Goal: Communication & Community: Answer question/provide support

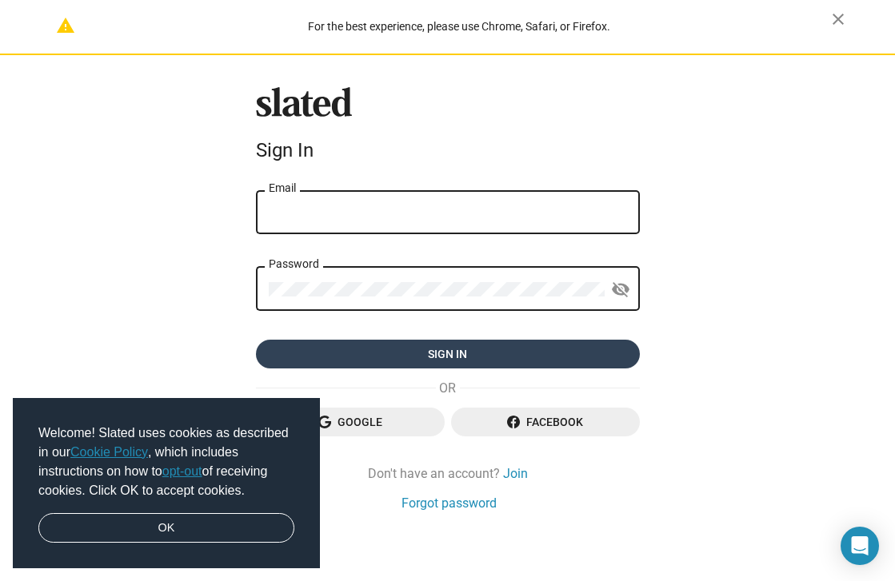
type input "stanlegal77@gmail.com"
click at [491, 345] on span "Sign in" at bounding box center [448, 354] width 358 height 29
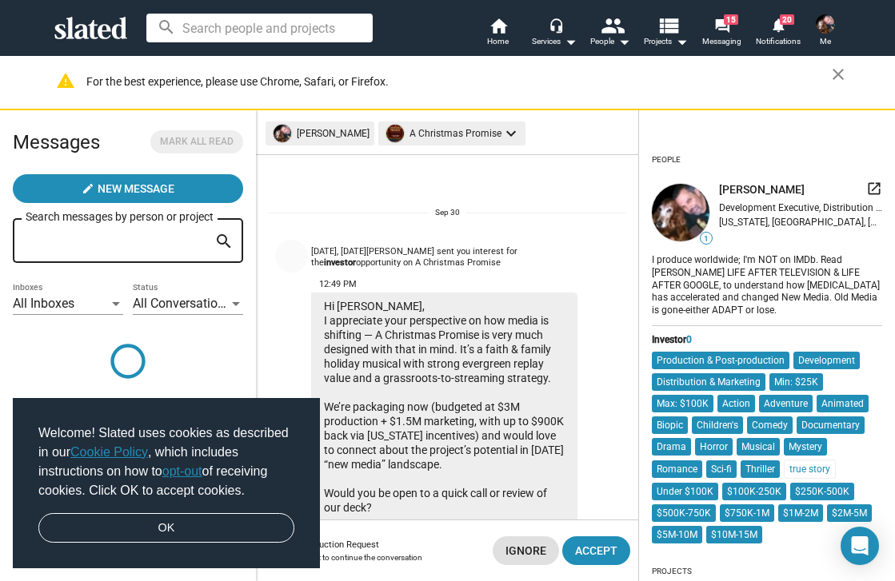
scroll to position [96, 0]
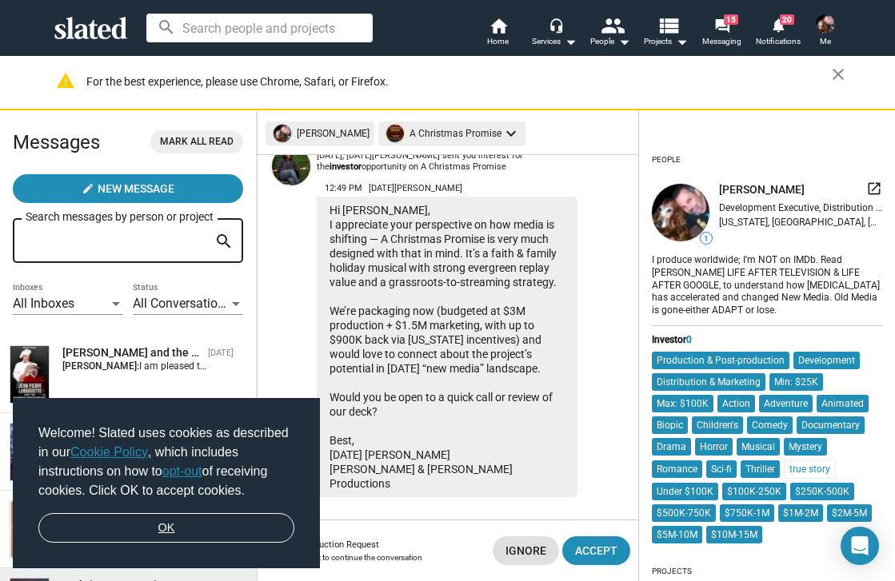
click at [164, 525] on link "OK" at bounding box center [166, 528] width 256 height 30
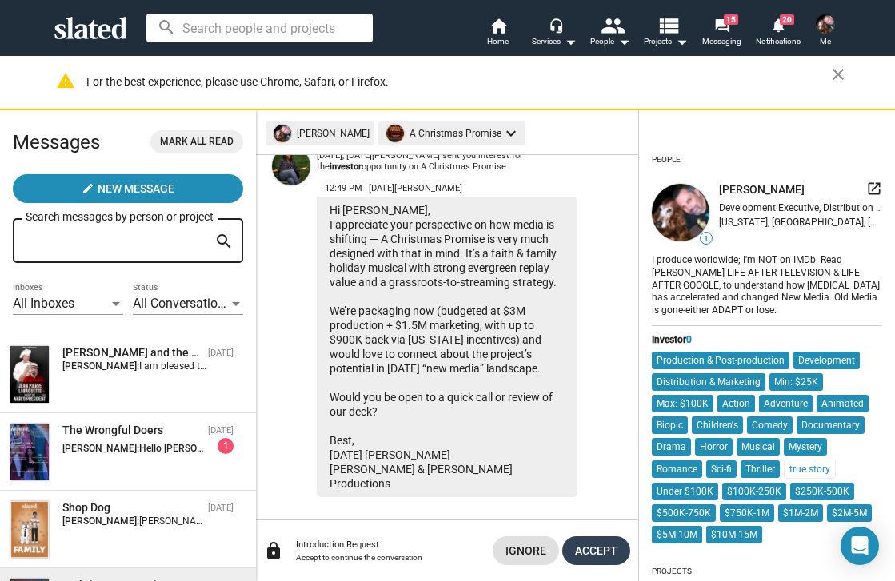
click at [595, 548] on span "Accept" at bounding box center [596, 550] width 42 height 29
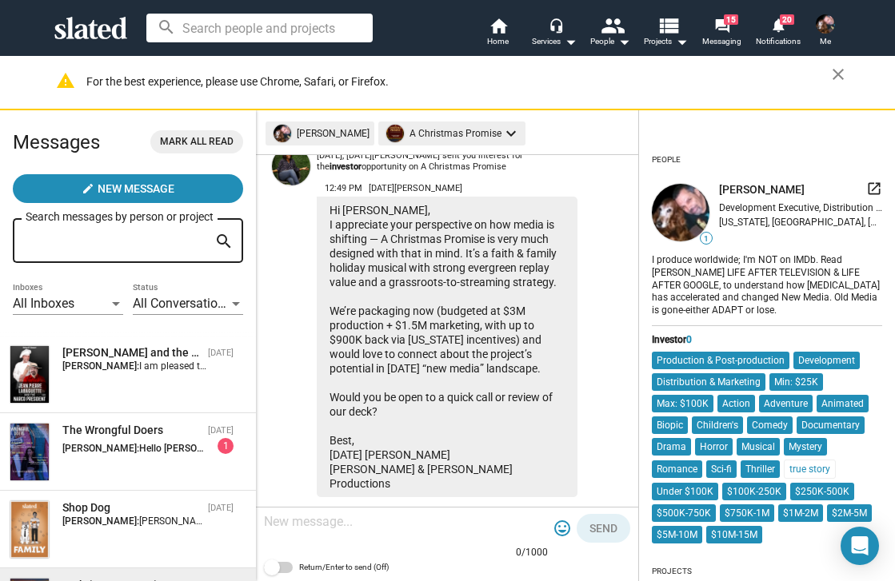
click at [351, 538] on div at bounding box center [406, 523] width 284 height 47
click at [268, 539] on div "516 587 0566" at bounding box center [406, 523] width 284 height 47
click at [343, 527] on textarea "516 587 0566" at bounding box center [406, 522] width 284 height 16
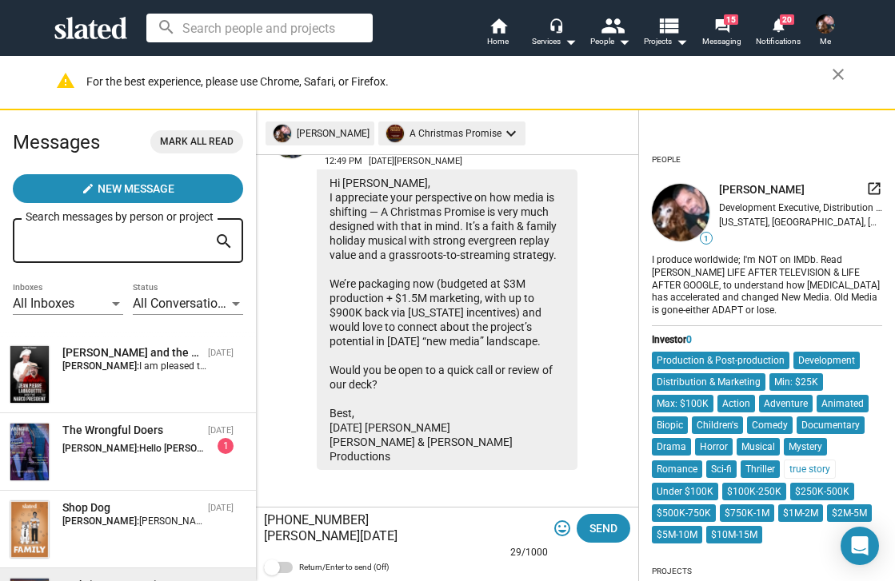
click at [294, 547] on div at bounding box center [387, 553] width 246 height 13
click at [404, 541] on textarea "516 587 0566 Stanley Noel Lozowski" at bounding box center [406, 528] width 284 height 32
click at [411, 540] on textarea "516 587 0566 Stanley Noel Lozowski pen Name" at bounding box center [406, 528] width 284 height 32
drag, startPoint x: 411, startPoint y: 540, endPoint x: 402, endPoint y: 540, distance: 8.8
click at [402, 540] on textarea "516 587 0566 Stanley Noel Lozowski pen Name" at bounding box center [406, 528] width 284 height 32
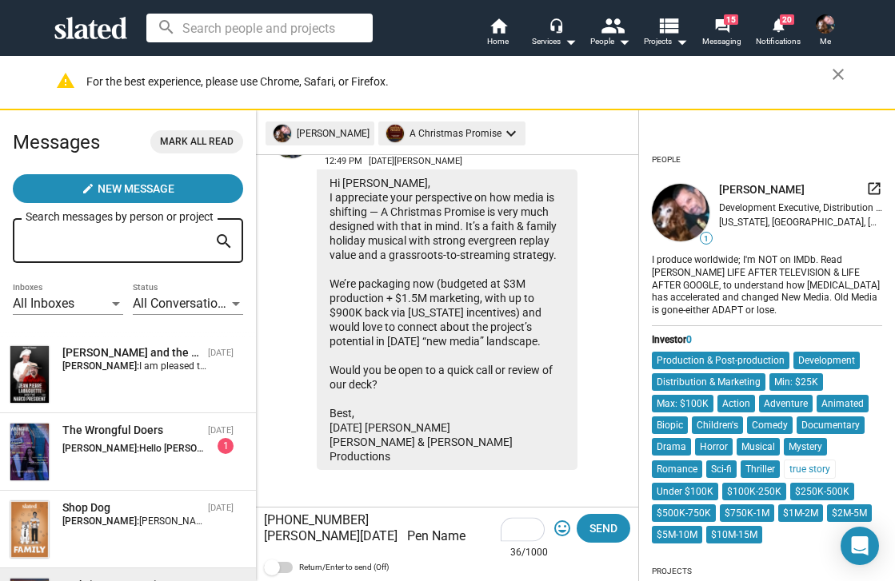
click at [405, 544] on textarea "516 587 0566 Stanley Noel Lozowski Pen Name" at bounding box center [406, 528] width 284 height 32
click at [393, 544] on textarea "516 587 0566 Stanley Noel Lozowski Pen Name" at bounding box center [406, 528] width 284 height 32
click at [471, 529] on textarea "516 587 0566 Stanley Noel Lozowski - Pen Name" at bounding box center [406, 528] width 284 height 32
click at [274, 556] on div at bounding box center [387, 553] width 246 height 13
click at [531, 541] on span at bounding box center [537, 533] width 14 height 18
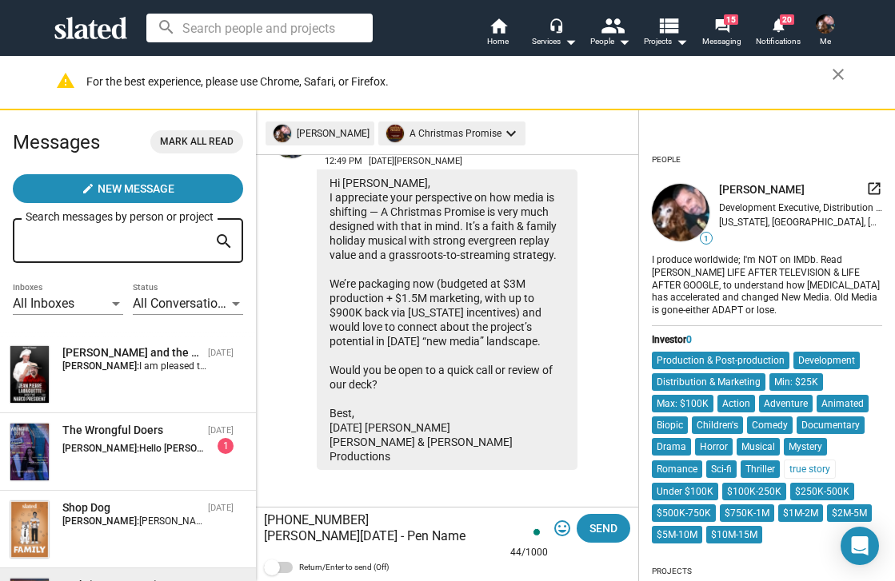
click at [524, 538] on textarea "516 587 0566 Stanley Noel Lozowski - Pen Name LEN NOEL" at bounding box center [406, 528] width 284 height 32
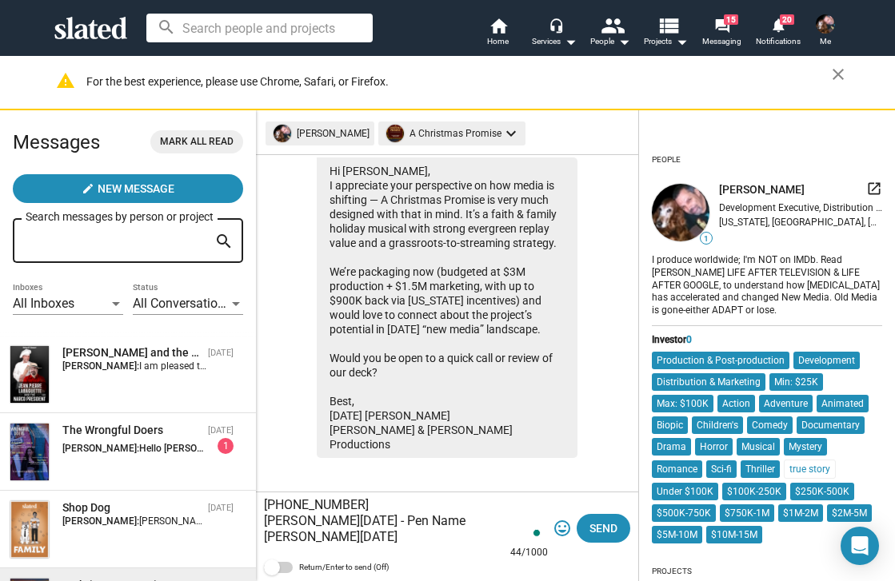
scroll to position [138, 0]
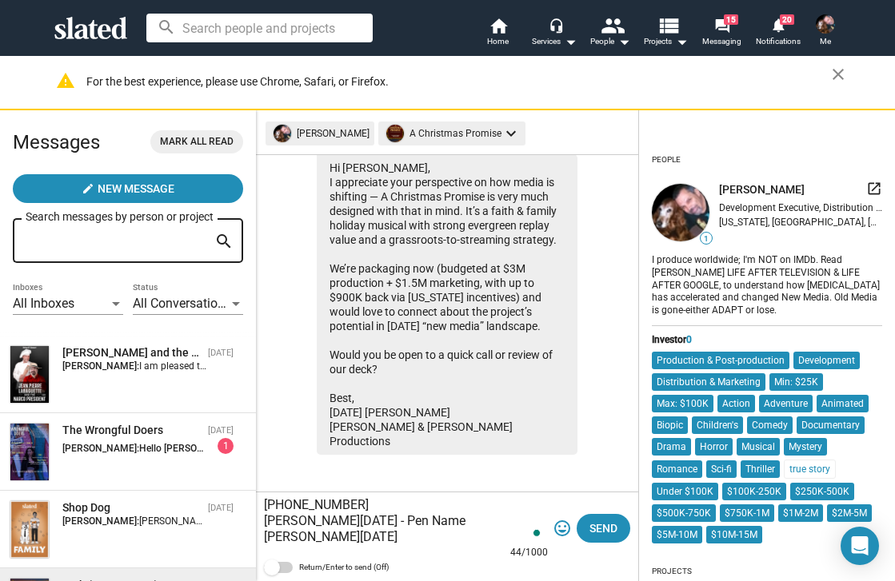
click at [413, 540] on textarea "516 587 0566 Stanley Noel Lozowski - Pen Name LEN NOEL" at bounding box center [406, 521] width 284 height 48
click at [406, 527] on textarea "516 587 0566 Stanley Noel Lozowski - Pen Name LEN NOEL" at bounding box center [406, 521] width 284 height 48
click at [307, 537] on textarea "516 587 0566 Stanley Noel Lozowski - Pen Name LEN NOEL" at bounding box center [406, 521] width 284 height 48
click at [357, 503] on textarea "516 587 0566 Stanley Noel Lozowski - Pen Name LEN NOEL" at bounding box center [406, 521] width 284 height 48
click at [266, 526] on textarea "516 587 0566 Stanley Noel Lozowski - Pen Name LEN NOEL" at bounding box center [406, 521] width 284 height 48
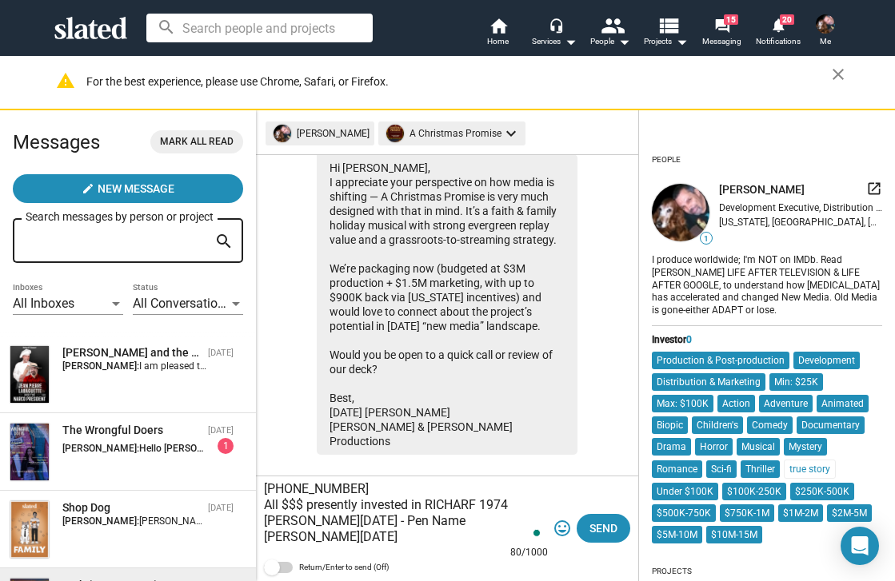
click at [281, 506] on textarea "516 587 0566 All $$$ presently invested in RICHARF 1974 Stanley Noel Lozowski -…" at bounding box center [406, 513] width 284 height 64
click at [475, 502] on textarea "516 587 0566 All $$$ presently invested in RICHARF 1974 Stanley Noel Lozowski -…" at bounding box center [406, 513] width 284 height 64
click at [267, 523] on textarea "516 587 0566 All $$$ presently invested in RICHARD 1974 Stanley Noel Lozowski -…" at bounding box center [406, 513] width 284 height 64
click at [428, 504] on textarea "516 587 0566 All $$$ presently invested in RICHARD 1974 Stanley Noel Lozowski -…" at bounding box center [406, 513] width 284 height 64
click at [343, 472] on textarea "516 587 0566 All $$$ presently invested in promoting RICHARD 1974 Stanley Noel …" at bounding box center [406, 505] width 284 height 80
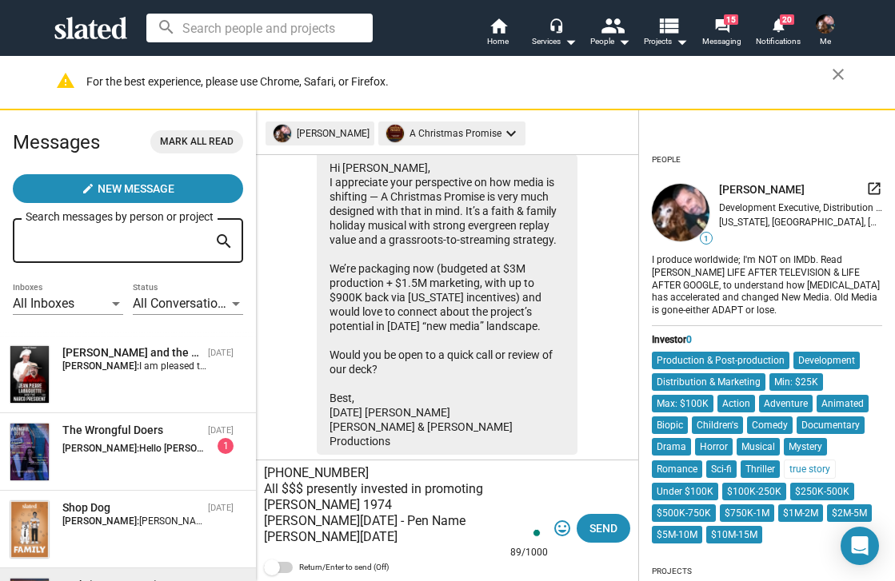
click at [262, 477] on div "516 587 0566 All $$$ presently invested in promoting RICHARD 1974 Stanley Noel …" at bounding box center [447, 521] width 382 height 121
click at [268, 472] on textarea "516 587 0566 All $$$ presently invested in promoting RICHARD 1974 Stanley Noel …" at bounding box center [406, 505] width 284 height 80
click at [265, 475] on textarea "516 587 0566 All $$$ presently invested in promoting RICHARD 1974 Stanley Noel …" at bounding box center [406, 505] width 284 height 80
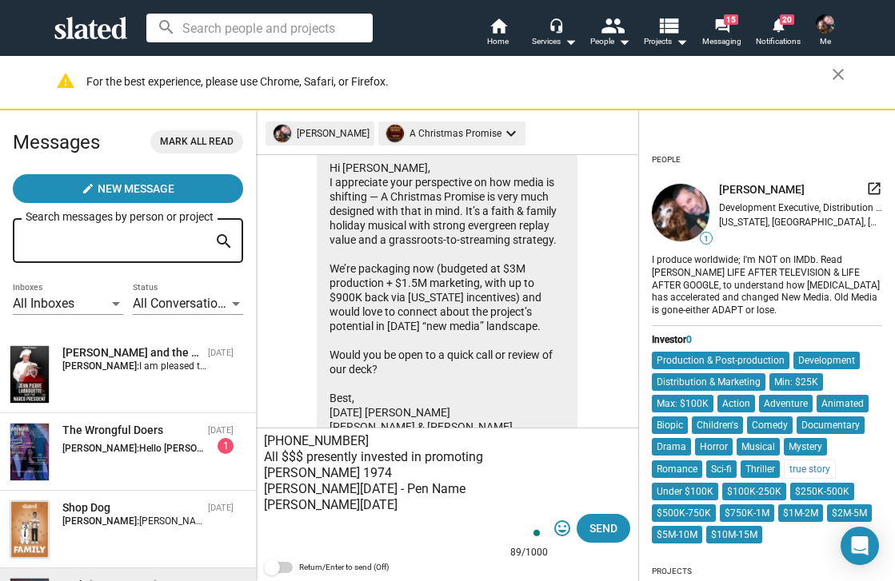
click at [277, 449] on textarea "516 587 0566 All $$$ presently invested in promoting RICHARD 1974 Stanley Noel …" at bounding box center [406, 489] width 284 height 112
drag, startPoint x: 440, startPoint y: 425, endPoint x: 358, endPoint y: 422, distance: 81.6
click at [358, 422] on div "516 587 0566 All $$$ presently invested in promoting RICHARD 1974 Stanley Noel …" at bounding box center [406, 484] width 284 height 127
click at [281, 451] on textarea "516 587 0566 All $$$ presently invested in promoting RICHARD 1974 Stanley Noel …" at bounding box center [406, 489] width 284 height 112
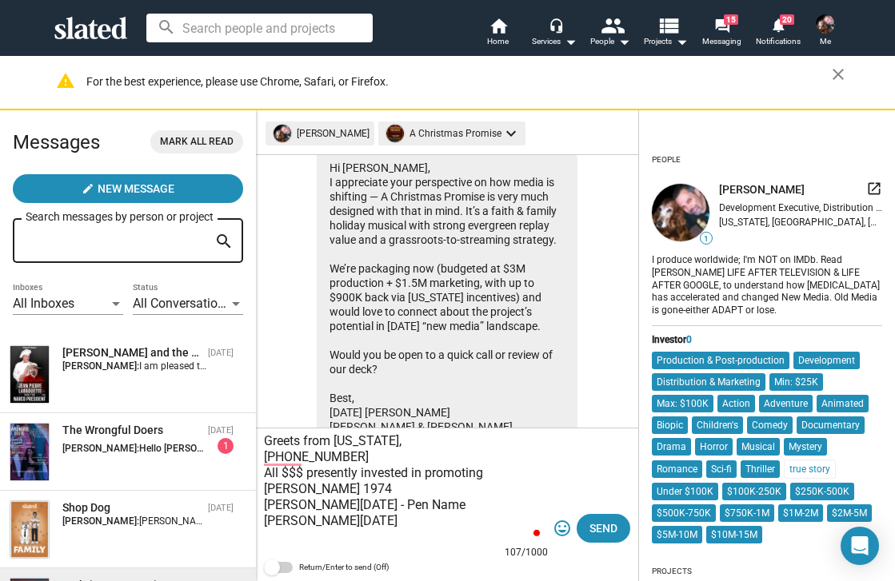
click at [277, 438] on textarea "Greets from New York, 516 587 0566 All $$$ presently invested in promoting RICH…" at bounding box center [406, 489] width 284 height 112
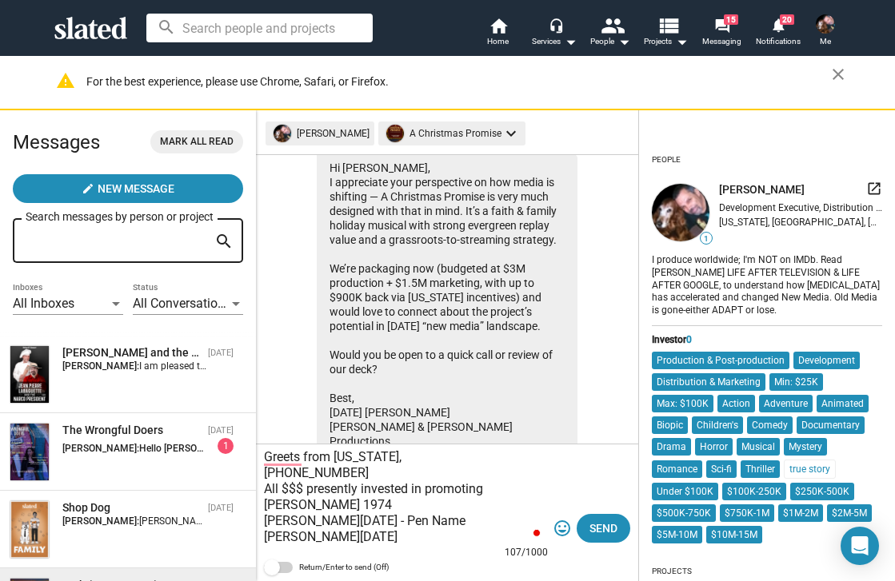
click at [266, 477] on textarea "Greets from New York, 516 587 0566 All $$$ presently invested in promoting RICH…" at bounding box center [406, 497] width 284 height 96
drag, startPoint x: 523, startPoint y: 516, endPoint x: 236, endPoint y: 520, distance: 287.0
click at [236, 520] on div "Messages Mark all read create New Message Search messages by person or project …" at bounding box center [447, 345] width 895 height 471
click at [391, 460] on textarea "Greets from New York, 516 587 0566 All $$$ presently invested in promoting RICH…" at bounding box center [406, 497] width 284 height 96
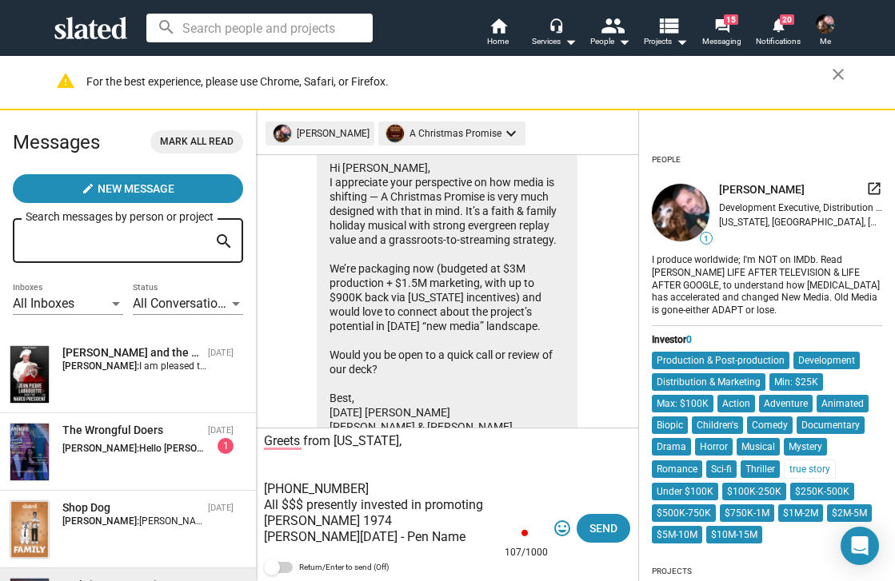
paste textarea "Stanley Noel Lozowski - Pen Name LEN NOEL"
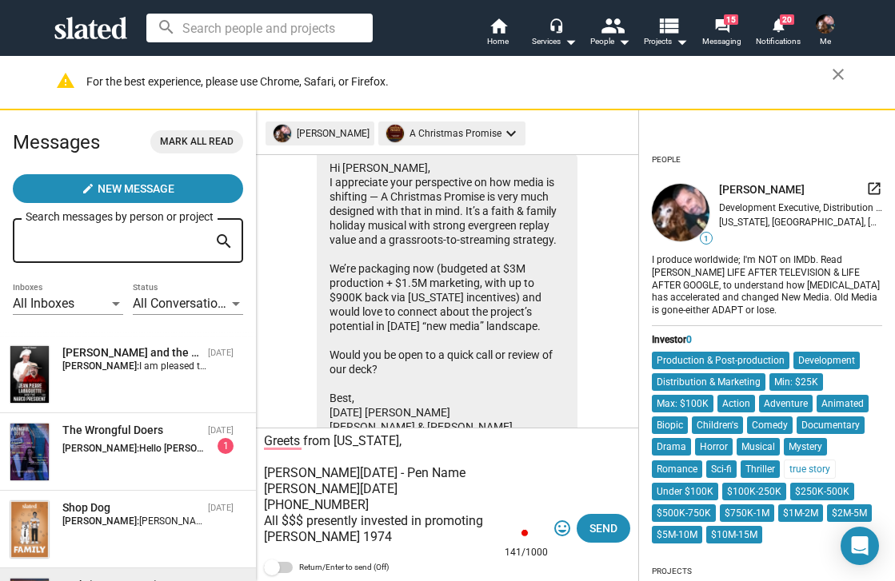
click at [264, 474] on textarea "Greets from New York, Stanley Noel Lozowski - Pen Name LEN NOEL 516 587 0566 Al…" at bounding box center [406, 489] width 284 height 112
drag, startPoint x: 302, startPoint y: 487, endPoint x: 361, endPoint y: 495, distance: 58.9
click at [304, 487] on textarea "Greets from New York, I am Stanley Noel Lozowski - Pen Name LEN NOEL 516 587 05…" at bounding box center [406, 489] width 284 height 112
click at [329, 492] on textarea "Greets from New York, I am Stanley Noel Lozowski - Pen Name LEN NOEL 516 587 05…" at bounding box center [406, 489] width 284 height 112
click at [350, 488] on textarea "Greets from New York, I am Stanley Noel Lozowski - Pen Name LEN NOEL 516 587 05…" at bounding box center [406, 489] width 284 height 112
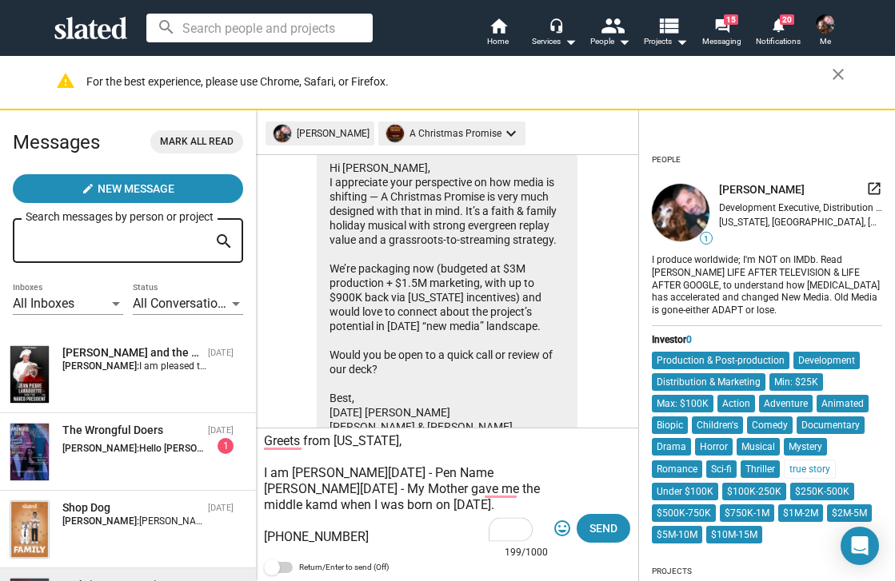
click at [305, 477] on textarea "Greets from New York, I am Stanley Noel Lozowski - Pen Name LEN NOEL - My Mothe…" at bounding box center [406, 489] width 284 height 112
click at [305, 524] on textarea "Greets from New York, I am Stanley Noel Lozowski - Pen Name LEN NOEL - My Mothe…" at bounding box center [406, 489] width 284 height 112
click at [429, 471] on textarea "Greets from New York, I am Stanley Noel Lozowski - Pen Name LEN NOEL - My Mothe…" at bounding box center [406, 489] width 284 height 112
drag, startPoint x: 387, startPoint y: 485, endPoint x: 397, endPoint y: 487, distance: 10.7
click at [397, 487] on textarea "Greets from New York, I am Stanley Noel Lozowski - Pen Name LEN NOEL - My Mothe…" at bounding box center [406, 489] width 284 height 112
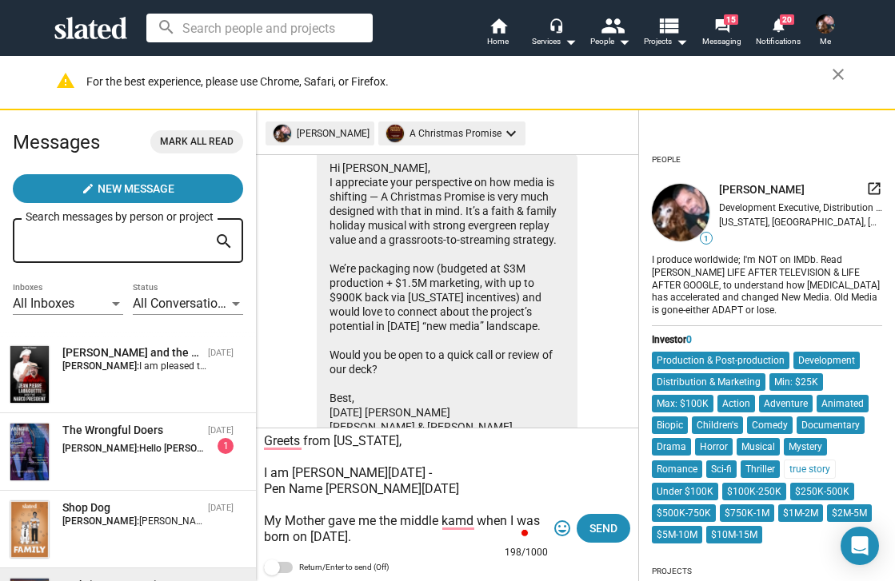
click at [264, 493] on textarea "Greets from New York, I am Stanley Noel Lozowski - Pen Name LEN NOEL My Mother …" at bounding box center [406, 489] width 284 height 112
click at [345, 489] on textarea "Greets from New York, I am Stanley Noel Lozowski - My Pen Name LEN NOEL My Moth…" at bounding box center [406, 489] width 284 height 112
click at [321, 453] on textarea "Greets from New York, I am Stanley Noel Lozowski - My Pen Name is LEN NOEL My M…" at bounding box center [406, 489] width 284 height 112
click at [443, 524] on textarea "Greets from New York, I am Stanley Noel Lozowski - My Pen Name is LEN NOEL My M…" at bounding box center [406, 489] width 284 height 112
click at [429, 539] on textarea "Greets from New York, I am Stanley Noel Lozowski - My Pen Name is LEN NOEL My M…" at bounding box center [406, 489] width 284 height 112
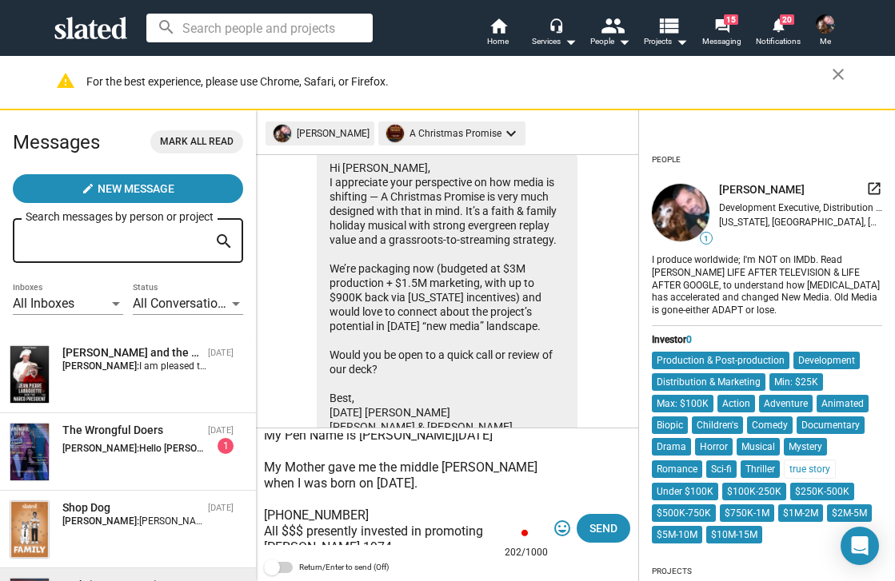
scroll to position [70, 0]
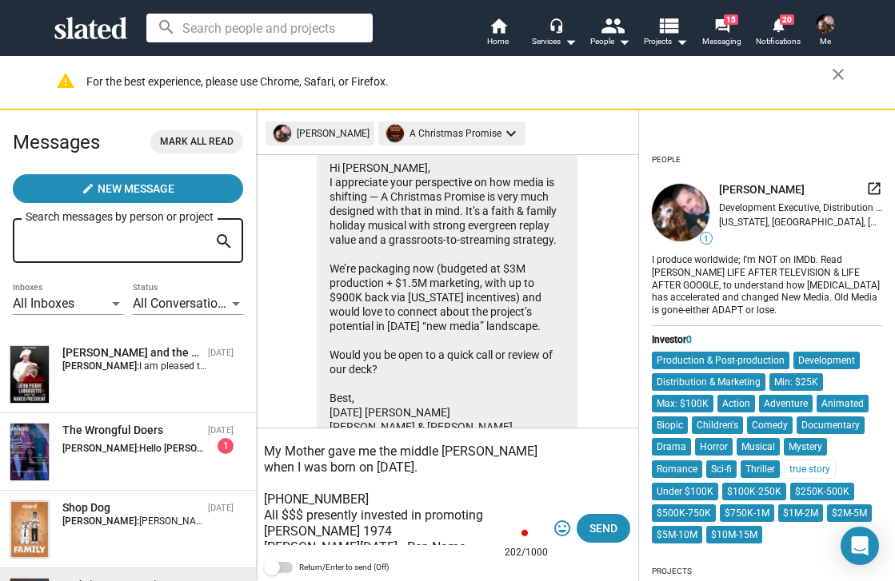
click at [266, 501] on textarea "Greets from New York, I am Stanley Noel Lozowski - My Pen Name is LEN NOEL My M…" at bounding box center [406, 489] width 284 height 112
click at [422, 505] on textarea "Greets from New York, I am Stanley Noel Lozowski - My Pen Name is LEN NOEL My M…" at bounding box center [406, 489] width 284 height 112
click at [371, 502] on textarea "Greets from New York, I am Stanley Noel Lozowski - My Pen Name is LEN NOEL My M…" at bounding box center [406, 489] width 284 height 112
click at [422, 497] on textarea "Greets from New York, I am Stanley Noel Lozowski - My Pen Name is LEN NOEL My M…" at bounding box center [406, 489] width 284 height 112
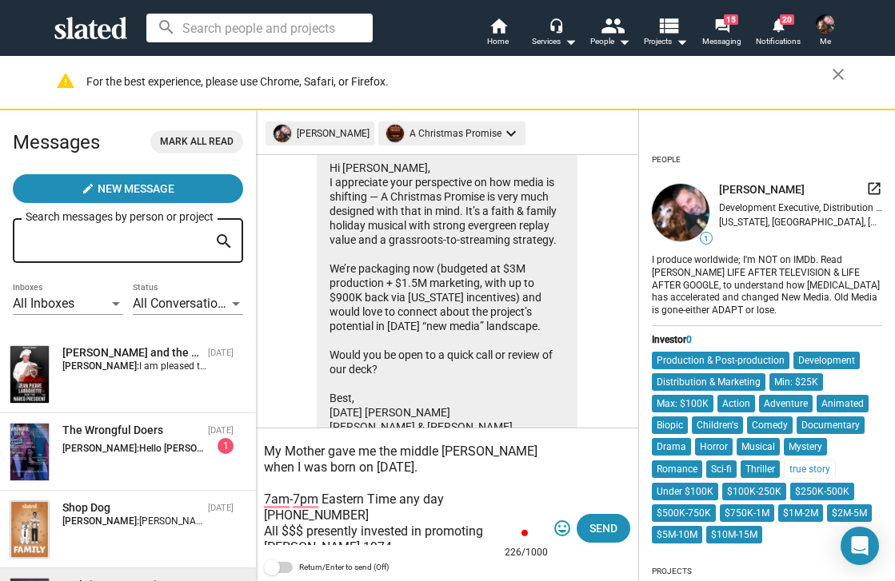
click at [348, 516] on textarea "Greets from New York, I am Stanley Noel Lozowski - My Pen Name is LEN NOEL My M…" at bounding box center [406, 489] width 284 height 112
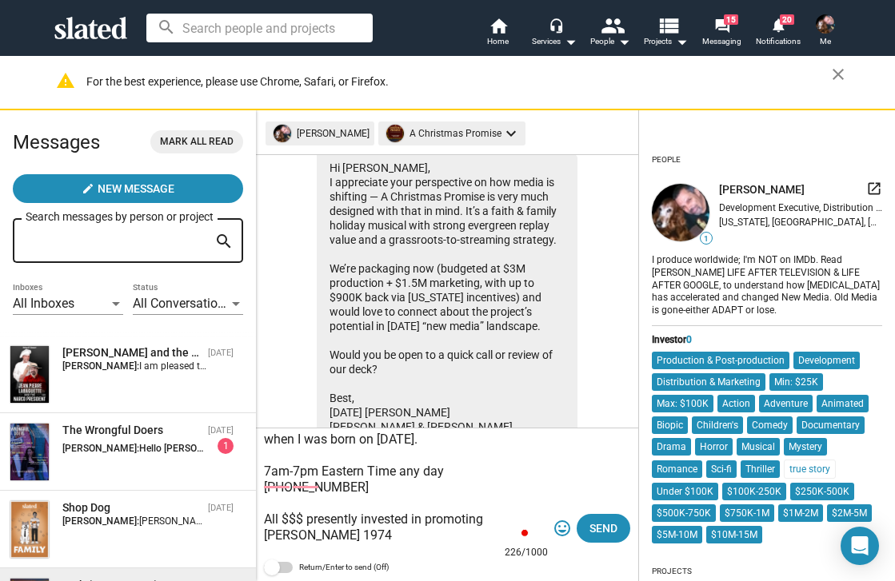
scroll to position [98, 0]
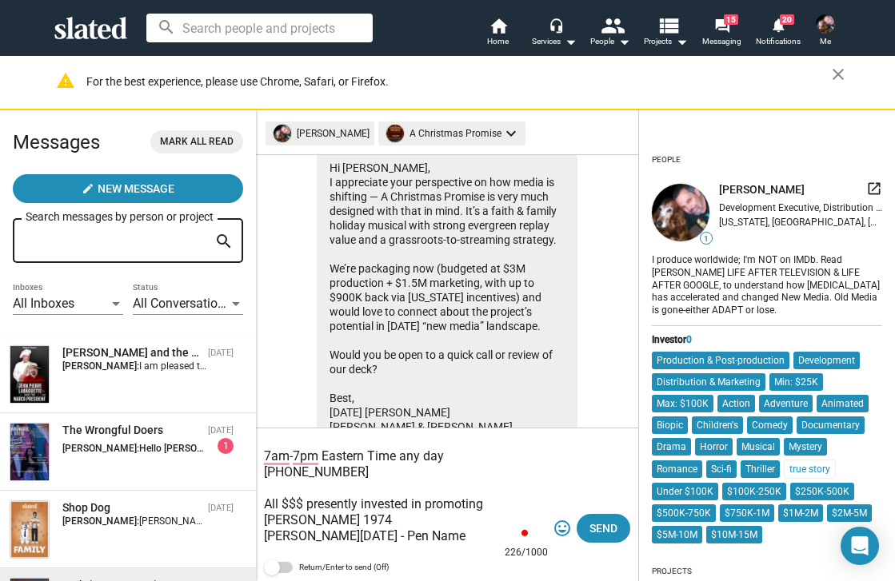
click at [308, 506] on textarea "Greets from New York, I am Stanley Noel Lozowski - My Pen Name is LEN NOEL My M…" at bounding box center [406, 489] width 284 height 112
click at [351, 518] on textarea "Greets from New York, I am Stanley Noel Lozowski - My Pen Name is LEN NOEL My M…" at bounding box center [406, 489] width 284 height 112
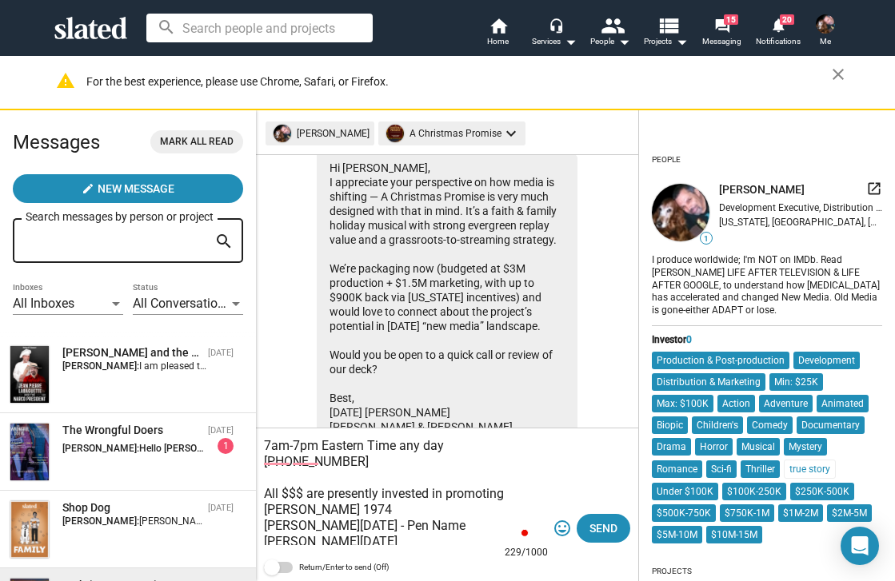
scroll to position [123, 0]
click at [265, 512] on textarea "Greets from New York, I am Stanley Noel Lozowski - My Pen Name is LEN NOEL My M…" at bounding box center [406, 489] width 284 height 112
click at [353, 515] on textarea "Greets from New York, I am Stanley Noel Lozowski - My Pen Name is LEN NOEL My M…" at bounding box center [406, 489] width 284 height 112
click at [353, 516] on textarea "Greets from New York, I am Stanley Noel Lozowski - My Pen Name is LEN NOEL My M…" at bounding box center [406, 489] width 284 height 112
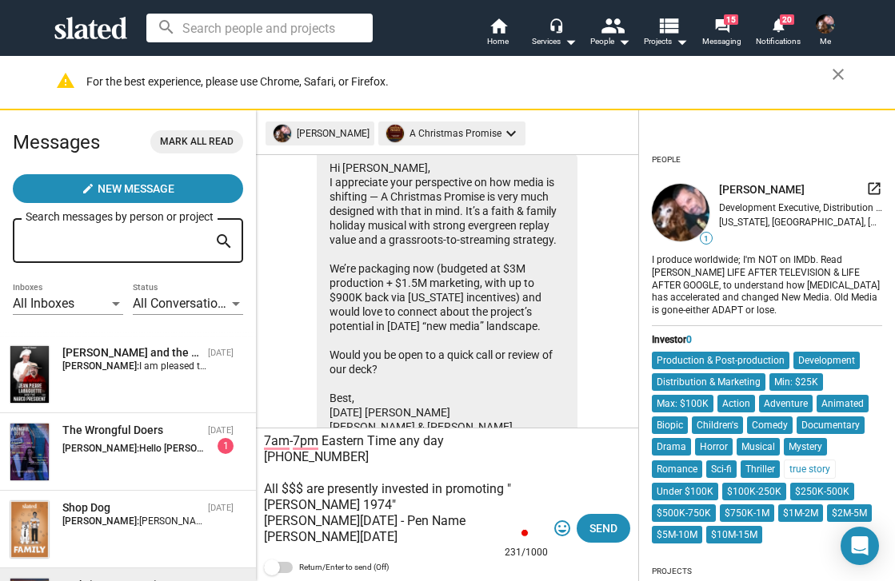
click at [369, 508] on textarea "Greets from New York, I am Stanley Noel Lozowski - My Pen Name is LEN NOEL My M…" at bounding box center [406, 489] width 284 height 112
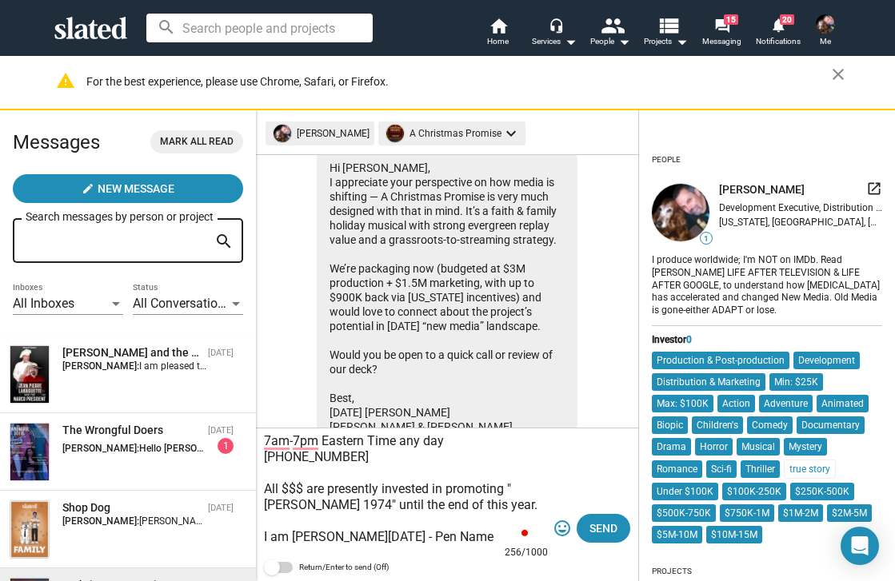
scroll to position [160, 0]
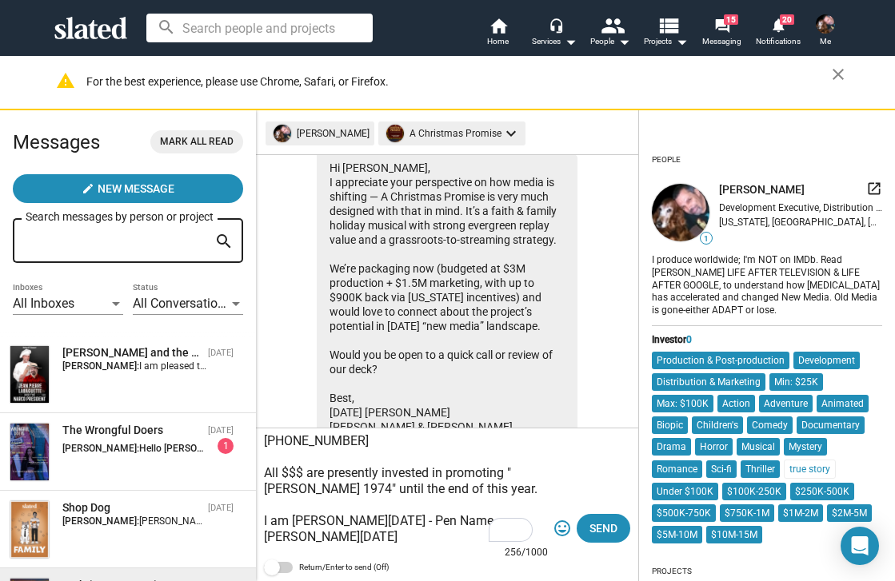
drag, startPoint x: 431, startPoint y: 541, endPoint x: 424, endPoint y: 504, distance: 37.5
click at [424, 504] on textarea "Greets from New York, I am Stanley Noel Lozowski - My Pen Name is LEN NOEL My M…" at bounding box center [406, 489] width 284 height 112
click at [370, 533] on textarea "Greets from New York, I am Stanley Noel Lozowski - My Pen Name is LEN NOEL My M…" at bounding box center [406, 489] width 284 height 112
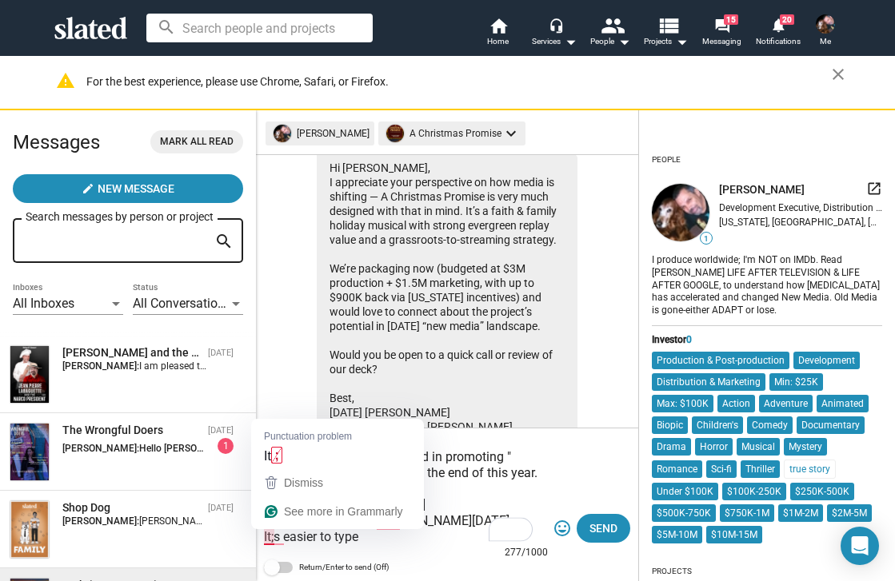
click at [269, 532] on textarea "Greets from New York, I am Stanley Noel Lozowski - My Pen Name is LEN NOEL My M…" at bounding box center [406, 489] width 284 height 112
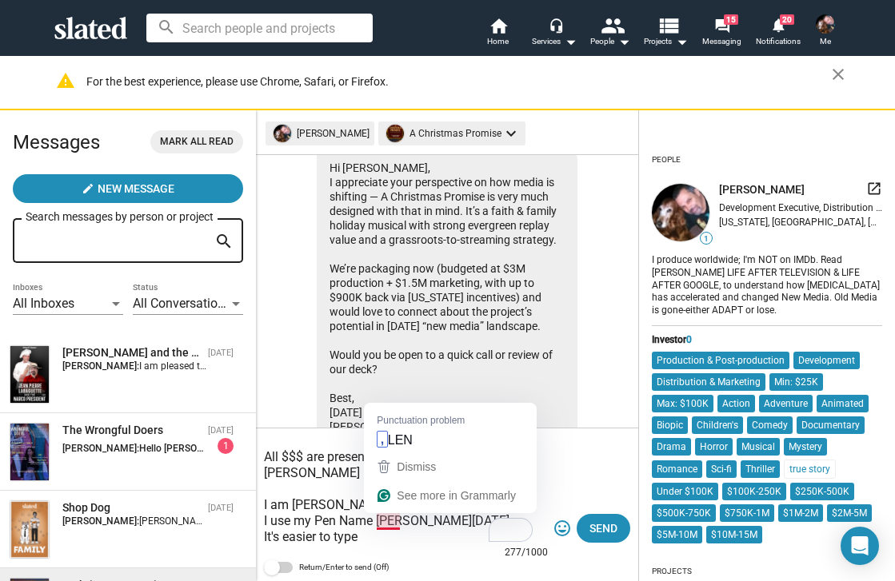
click at [380, 524] on textarea "Greets from New York, I am Stanley Noel Lozowski - My Pen Name is LEN NOEL My M…" at bounding box center [406, 489] width 284 height 112
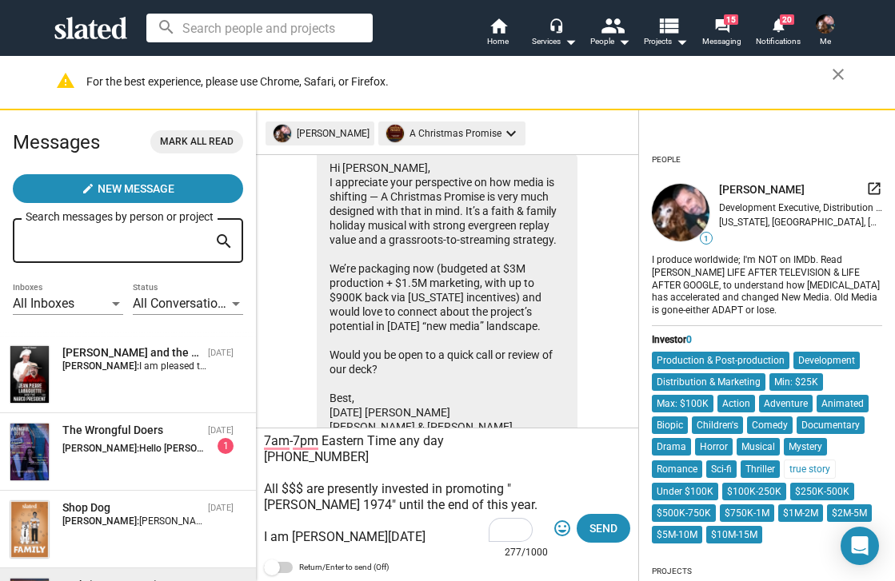
scroll to position [126, 0]
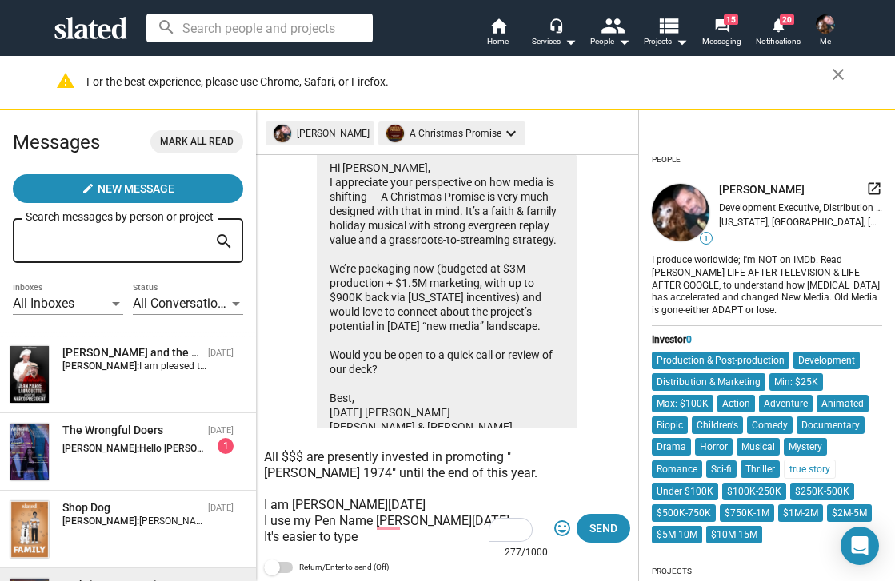
drag, startPoint x: 361, startPoint y: 541, endPoint x: 257, endPoint y: 505, distance: 110.0
click at [257, 505] on div "Greets from New York, I am Stanley Noel Lozowski - My Pen Name is LEN NOEL My M…" at bounding box center [447, 505] width 382 height 153
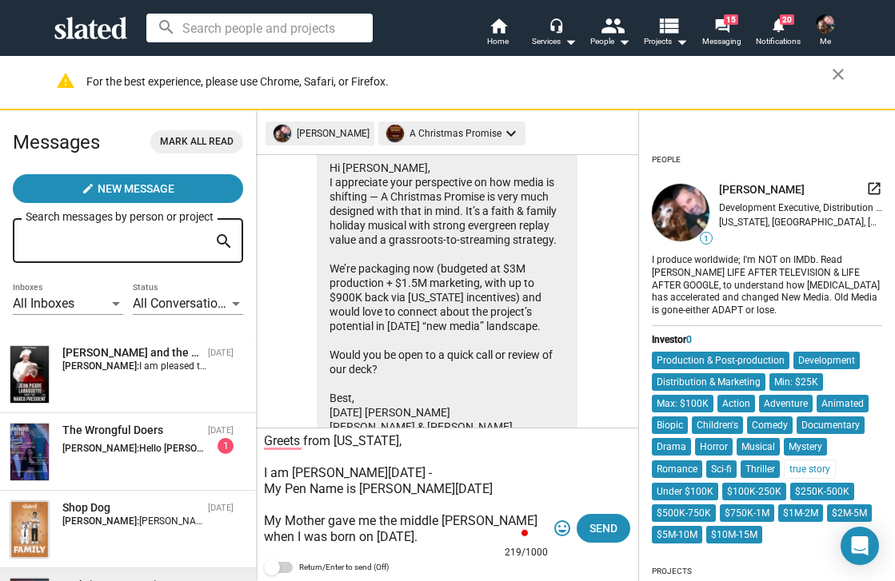
click at [265, 498] on textarea "Greets from New York, I am Stanley Noel Lozowski - My Pen Name is LEN NOEL My M…" at bounding box center [406, 489] width 284 height 112
paste textarea "I am Stanley Noel Lozowski I use my Pen Name LEN NOEL It's easier to type"
drag, startPoint x: 262, startPoint y: 485, endPoint x: 315, endPoint y: 488, distance: 52.9
click at [315, 488] on div "Greets from New York, I am Stanley Noel Lozowski - My Pen Name is LEN NOEL I am…" at bounding box center [447, 505] width 382 height 153
drag, startPoint x: 425, startPoint y: 501, endPoint x: 257, endPoint y: 495, distance: 167.2
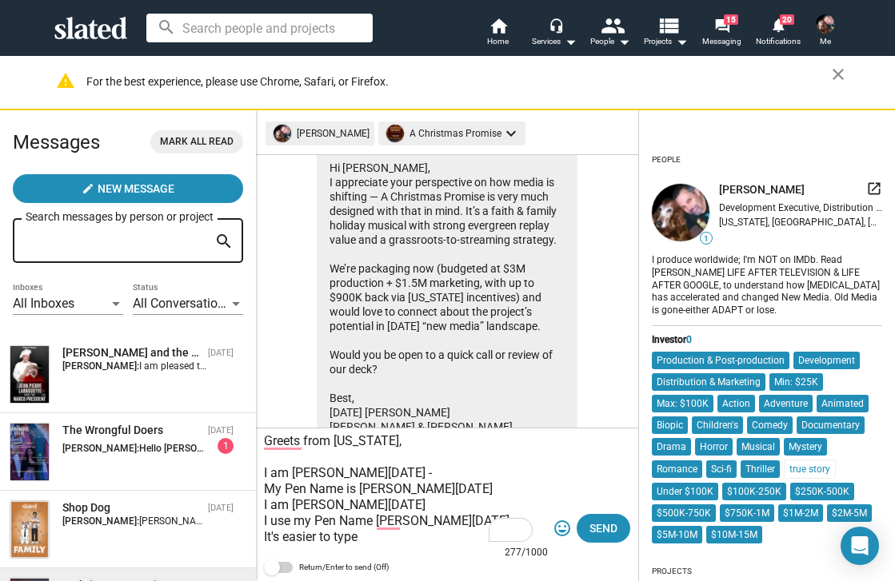
click at [257, 495] on div "Greets from New York, I am Stanley Noel Lozowski - My Pen Name is LEN NOEL I am…" at bounding box center [447, 505] width 382 height 153
click at [360, 507] on textarea "Greets from New York, I am Stanley Noel Lozowski - I use my Pen Name LEN NOEL I…" at bounding box center [406, 489] width 284 height 112
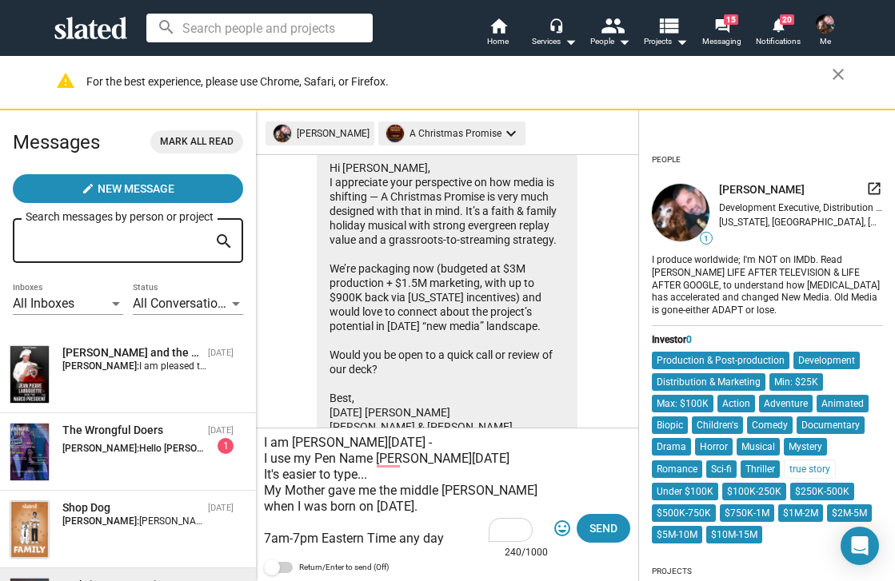
click at [423, 509] on textarea "Greets from New York, I am Stanley Noel Lozowski - I use my Pen Name LEN NOEL I…" at bounding box center [406, 489] width 284 height 112
click at [261, 540] on div "Greets from New York, I am Stanley Noel Lozowski - I use my Pen Name LEN NOEL I…" at bounding box center [447, 505] width 382 height 153
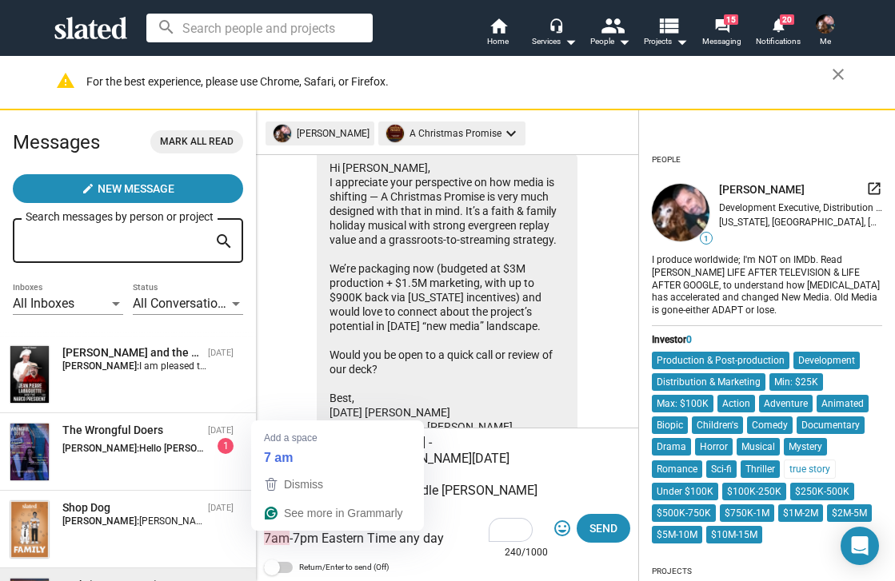
click at [266, 543] on textarea "Greets from New York, I am Stanley Noel Lozowski - I use my Pen Name LEN NOEL I…" at bounding box center [406, 489] width 284 height 112
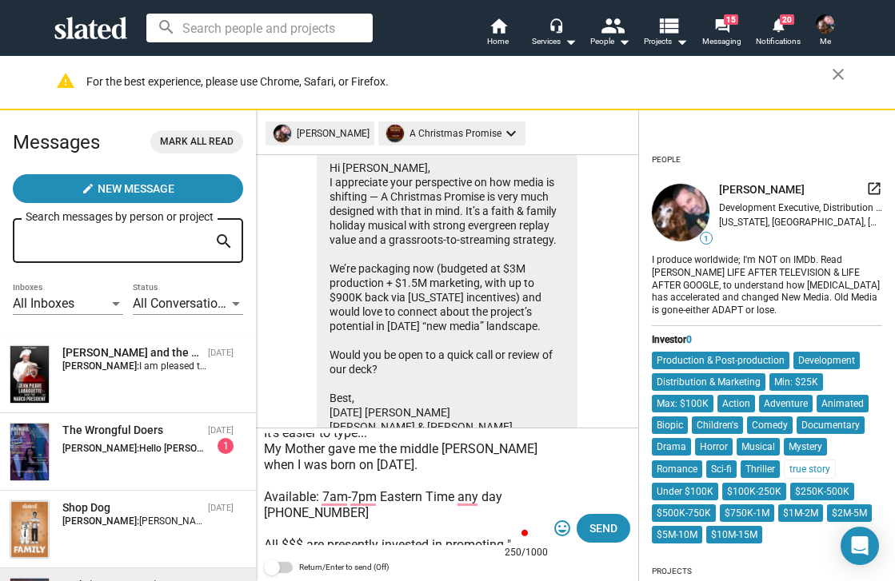
scroll to position [85, 0]
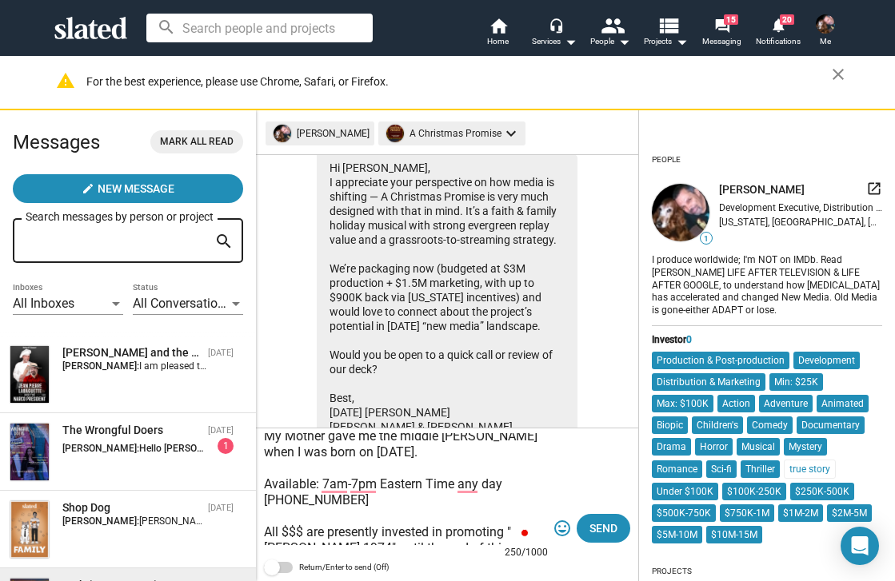
click at [458, 493] on textarea "Greets from New York, I am Stanley Noel Lozowski - I use my Pen Name LEN NOEL I…" at bounding box center [406, 489] width 284 height 112
click at [270, 508] on textarea "Greets from New York, I am Stanley Noel Lozowski - I use my Pen Name LEN NOEL I…" at bounding box center [406, 489] width 284 height 112
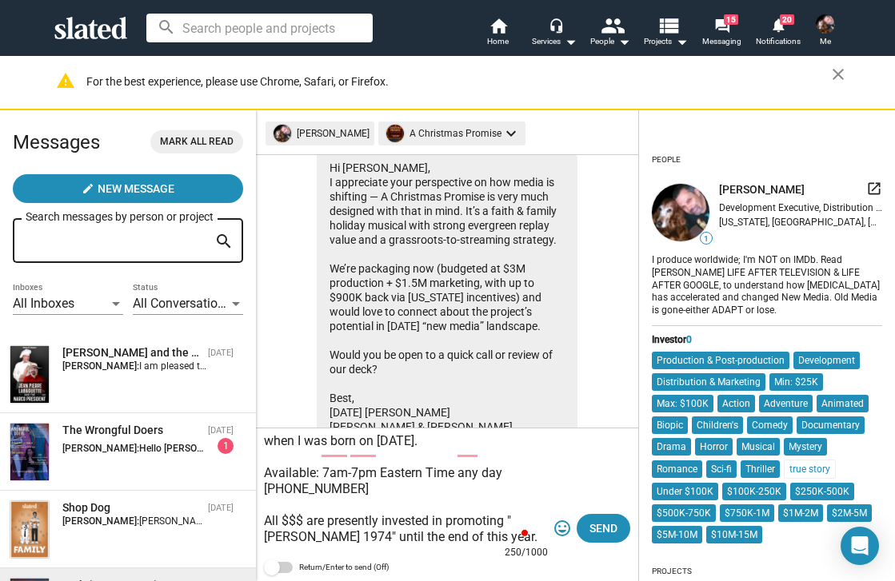
click at [506, 498] on textarea "Greets from New York, I am Stanley Noel Lozowski - I use my Pen Name LEN NOEL I…" at bounding box center [406, 489] width 284 height 112
drag, startPoint x: 271, startPoint y: 528, endPoint x: 354, endPoint y: 528, distance: 83.2
click at [354, 528] on textarea "Greets from New York, I am Stanley Noel Lozowski - I use my Pen Name LEN NOEL I…" at bounding box center [406, 489] width 284 height 112
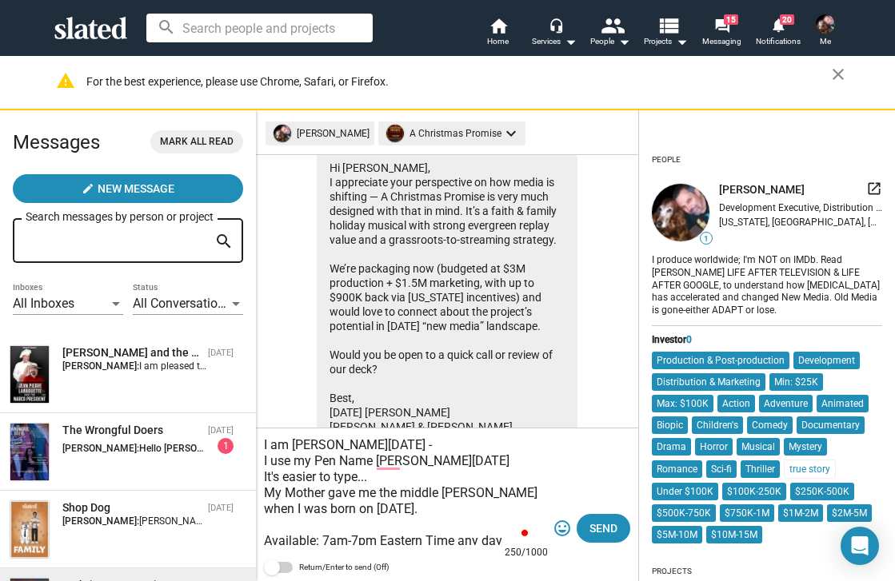
scroll to position [8, 0]
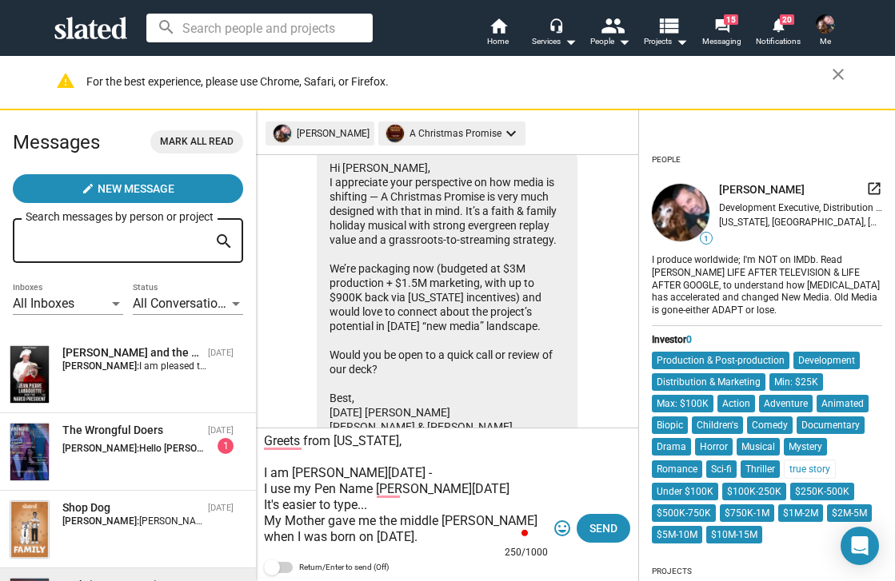
click at [431, 477] on textarea "Greets from New York, I am Stanley Noel Lozowski - I use my Pen Name LEN NOEL I…" at bounding box center [406, 489] width 284 height 112
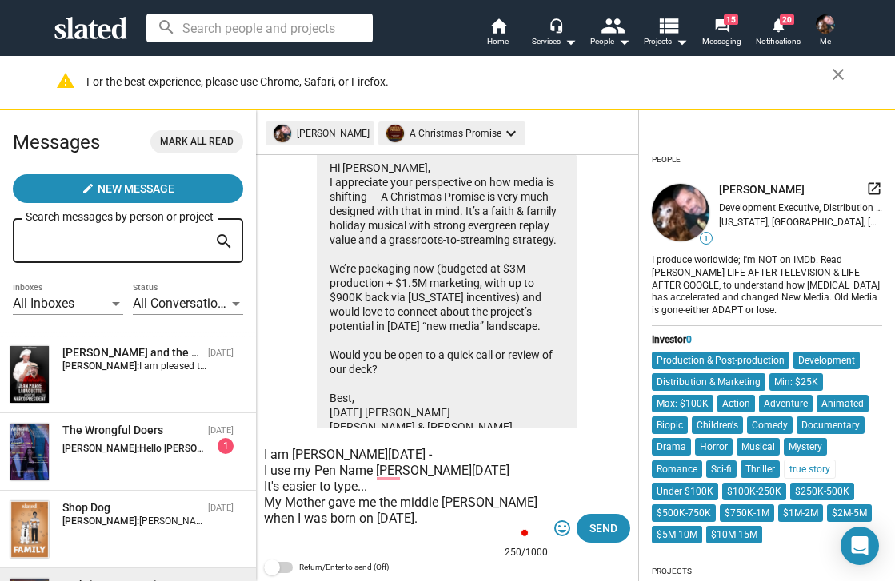
scroll to position [34, 0]
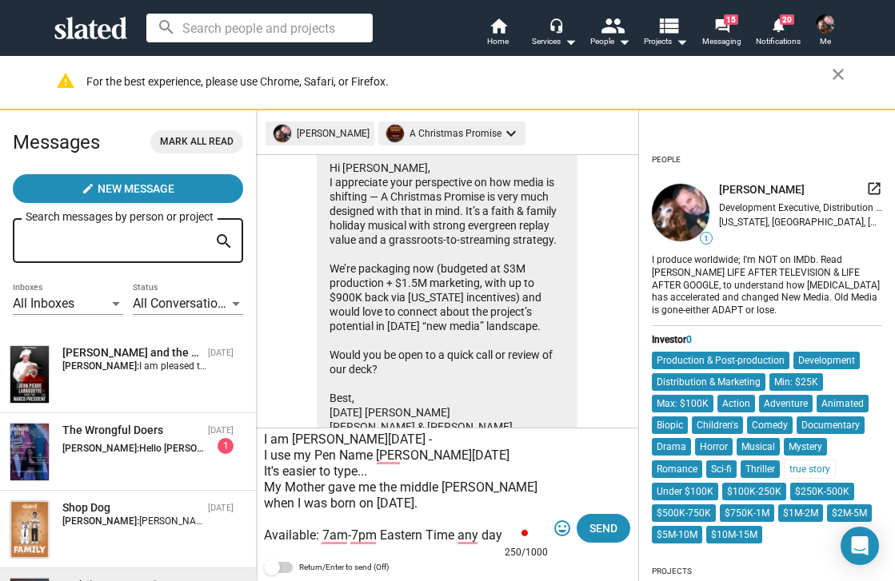
click at [288, 492] on textarea "Greets from New York, I am Stanley Noel Lozowski - I use my Pen Name LEN NOEL I…" at bounding box center [406, 489] width 284 height 112
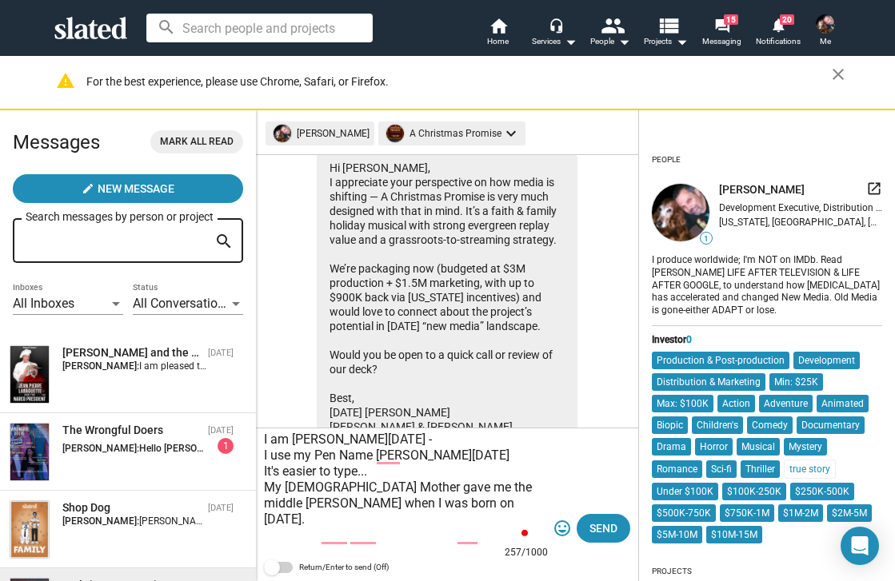
click at [481, 486] on textarea "Greets from New York, I am Stanley Noel Lozowski - I use my Pen Name LEN NOEL I…" at bounding box center [406, 489] width 284 height 112
drag, startPoint x: 419, startPoint y: 487, endPoint x: 433, endPoint y: 489, distance: 13.8
click at [433, 489] on textarea "Greets from New York, I am Stanley Noel Lozowski - I use my Pen Name LEN NOEL I…" at bounding box center [406, 489] width 284 height 112
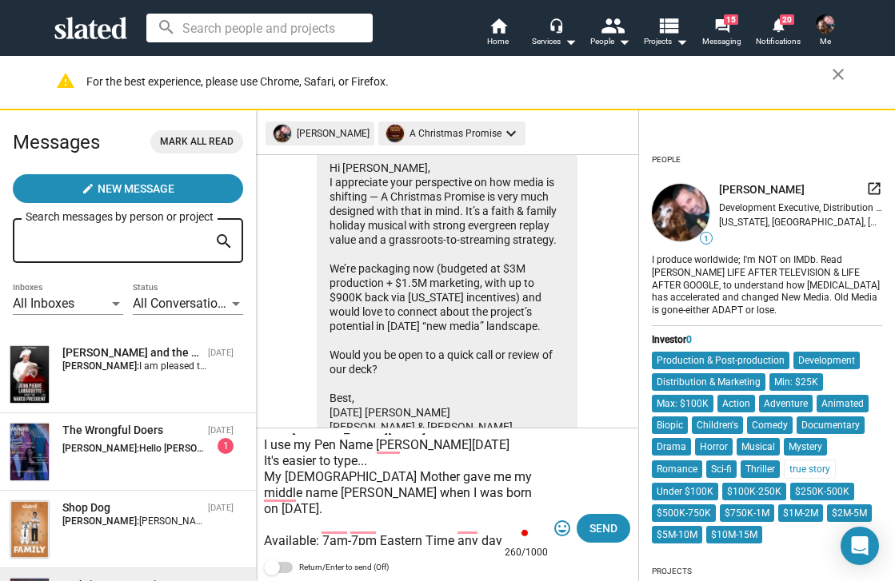
scroll to position [54, 0]
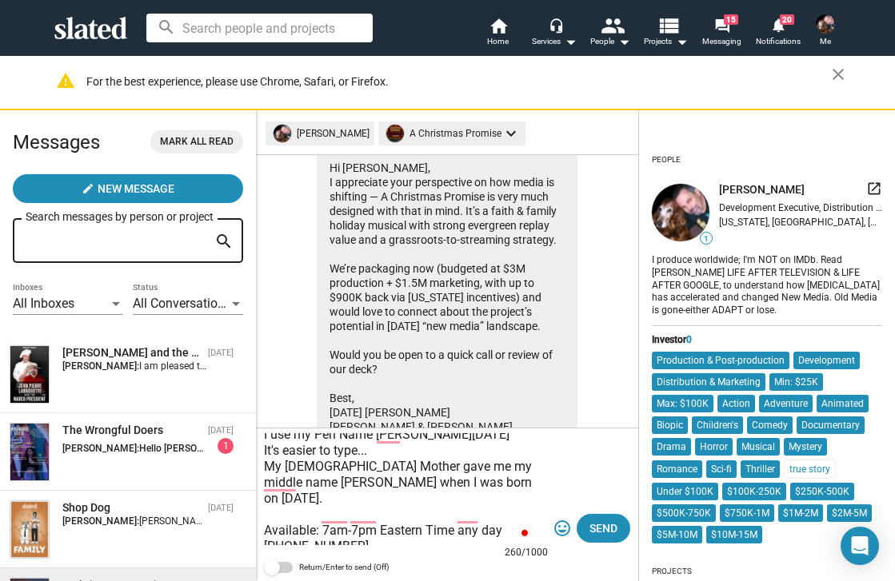
click at [265, 515] on textarea "Greets from New York, I am Stanley Noel Lozowski - I use my Pen Name LEN NOEL I…" at bounding box center [406, 489] width 284 height 112
click at [477, 511] on textarea "Greets from New York, I am Stanley Noel Lozowski - I use my Pen Name LEN NOEL I…" at bounding box center [406, 489] width 284 height 112
click at [321, 536] on textarea "Greets from New York, I am Stanley Noel Lozowski - I use my Pen Name LEN NOEL I…" at bounding box center [406, 489] width 284 height 112
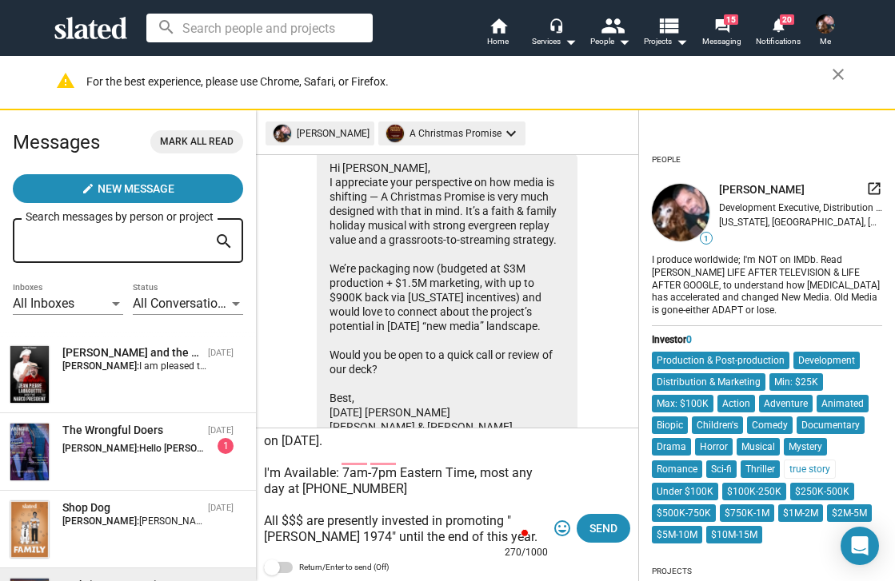
scroll to position [128, 0]
click at [378, 524] on textarea "Greets from New York, I am Stanley Noel Lozowski - I use my Pen Name LEN NOEL I…" at bounding box center [406, 489] width 284 height 112
click at [510, 509] on textarea "Greets from New York, I am Stanley Noel Lozowski - I use my Pen Name LEN NOEL I…" at bounding box center [406, 489] width 284 height 112
click at [512, 492] on textarea "Greets from New York, I am Stanley Noel Lozowski - I use my Pen Name LEN NOEL I…" at bounding box center [406, 489] width 284 height 112
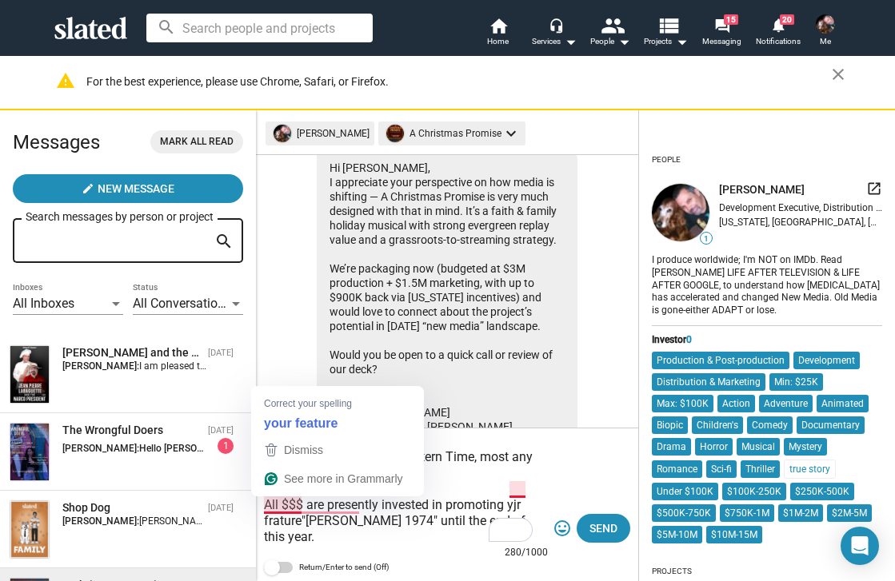
click at [271, 510] on textarea "Greets from New York, I am Stanley Noel Lozowski - I use my Pen Name LEN NOEL I…" at bounding box center [406, 489] width 284 height 112
click at [266, 512] on textarea "Greets from New York, I am Stanley Noel Lozowski - I use my Pen Name LEN NOEL I…" at bounding box center [406, 489] width 284 height 112
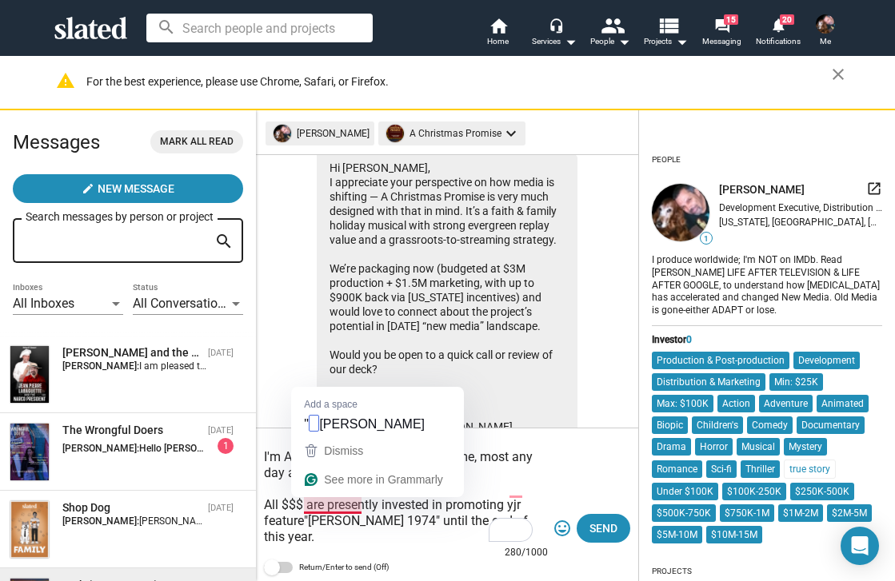
click at [307, 508] on textarea "Greets from New York, I am Stanley Noel Lozowski - I use my Pen Name LEN NOEL I…" at bounding box center [406, 489] width 284 height 112
click at [305, 503] on textarea "Greets from New York, I am Stanley Noel Lozowski - I use my Pen Name LEN NOEL I…" at bounding box center [406, 489] width 284 height 112
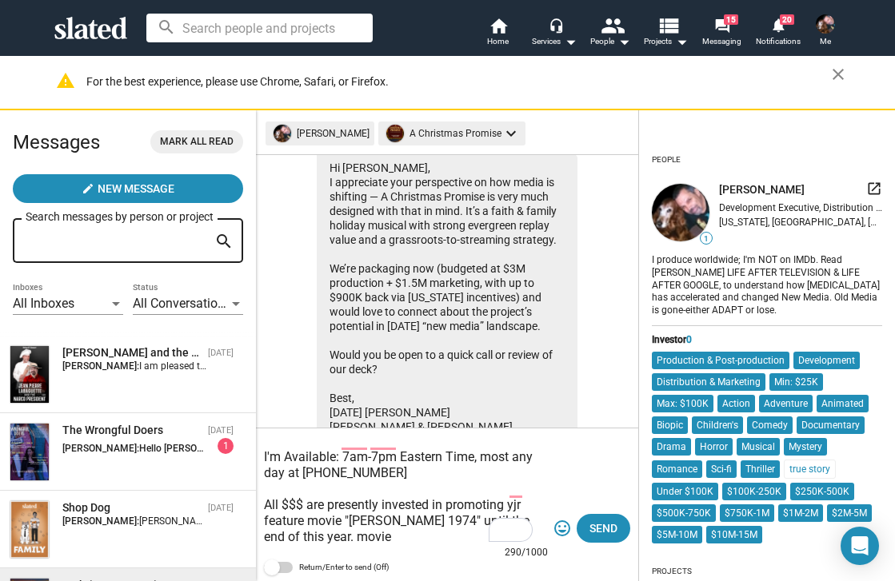
click at [325, 531] on textarea "Greets from New York, I am Stanley Noel Lozowski - I use my Pen Name LEN NOEL I…" at bounding box center [406, 489] width 284 height 112
drag, startPoint x: 320, startPoint y: 521, endPoint x: 355, endPoint y: 521, distance: 35.2
click at [355, 521] on textarea "Greets from New York, I am Stanley Noel Lozowski - I use my Pen Name LEN NOEL I…" at bounding box center [406, 489] width 284 height 112
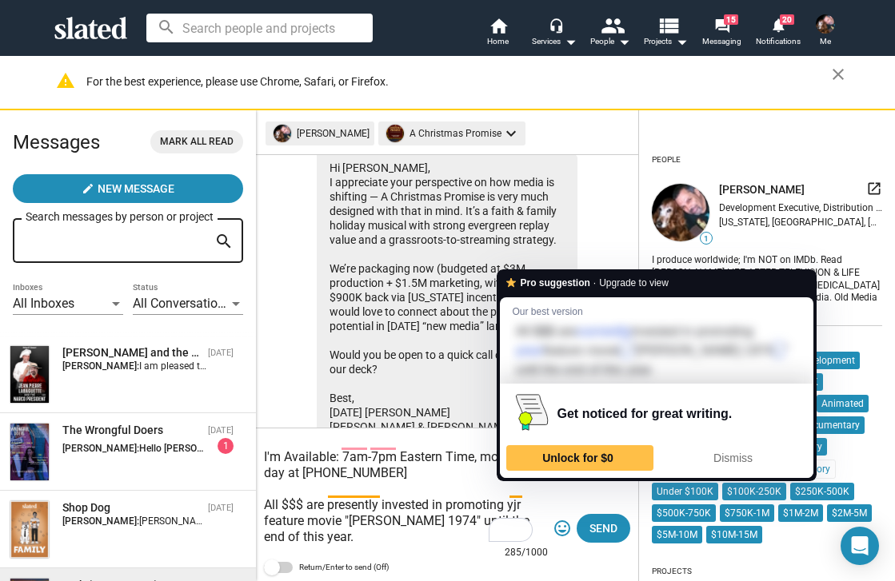
click at [519, 492] on textarea "Greets from New York, I am Stanley Noel Lozowski - I use my Pen Name LEN NOEL I…" at bounding box center [406, 489] width 284 height 112
click at [508, 493] on textarea "Greets from New York, I am Stanley Noel Lozowski - I use my Pen Name LEN NOEL I…" at bounding box center [406, 489] width 284 height 112
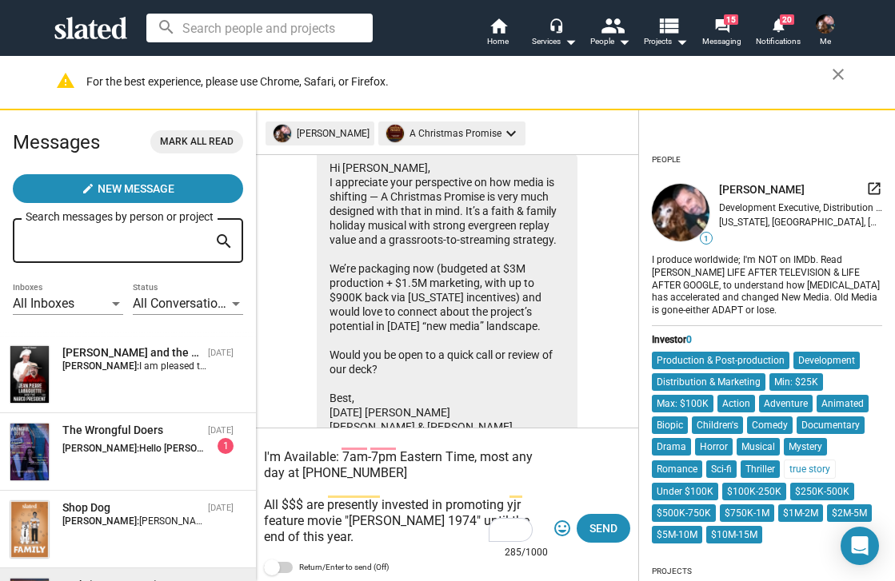
click at [511, 494] on textarea "Greets from New York, I am Stanley Noel Lozowski - I use my Pen Name LEN NOEL I…" at bounding box center [406, 489] width 284 height 112
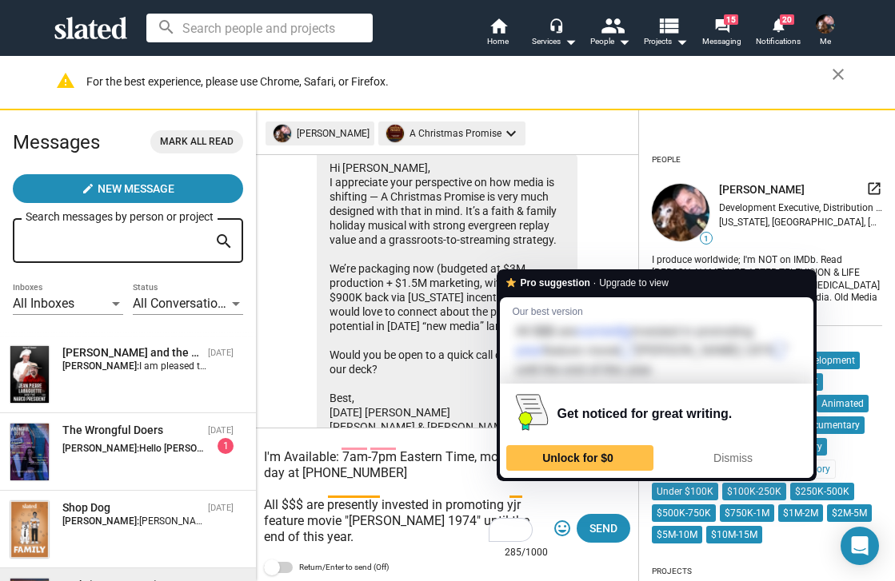
click at [511, 494] on textarea "Greets from New York, I am Stanley Noel Lozowski - I use my Pen Name LEN NOEL I…" at bounding box center [406, 489] width 284 height 112
click at [509, 494] on textarea "Greets from New York, I am Stanley Noel Lozowski - I use my Pen Name LEN NOEL I…" at bounding box center [406, 489] width 284 height 112
drag, startPoint x: 509, startPoint y: 494, endPoint x: 521, endPoint y: 497, distance: 12.2
click at [521, 497] on textarea "Greets from New York, I am Stanley Noel Lozowski - I use my Pen Name LEN NOEL I…" at bounding box center [406, 489] width 284 height 112
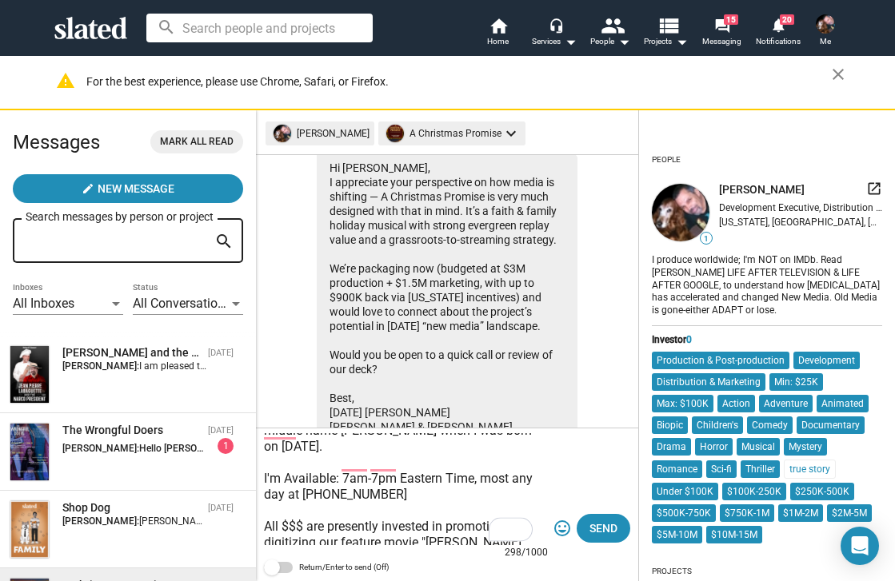
scroll to position [93, 0]
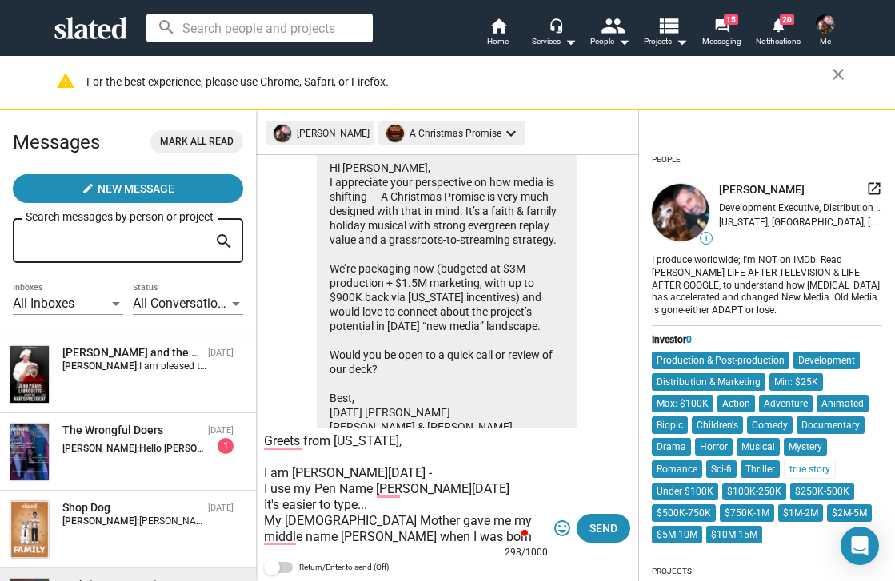
click at [446, 493] on textarea "Greets from New York, I am Stanley Noel Lozowski - I use my Pen Name LEN NOEL I…" at bounding box center [406, 489] width 284 height 112
click at [513, 524] on textarea "Greets from New York, I am Stanley Noel Lozowski - I use my Pen Name LEN NOEL I…" at bounding box center [406, 489] width 284 height 112
click at [295, 541] on textarea "Greets from New York, I am Stanley Noel Lozowski - I use my Pen Name LEN NOEL I…" at bounding box center [406, 489] width 284 height 112
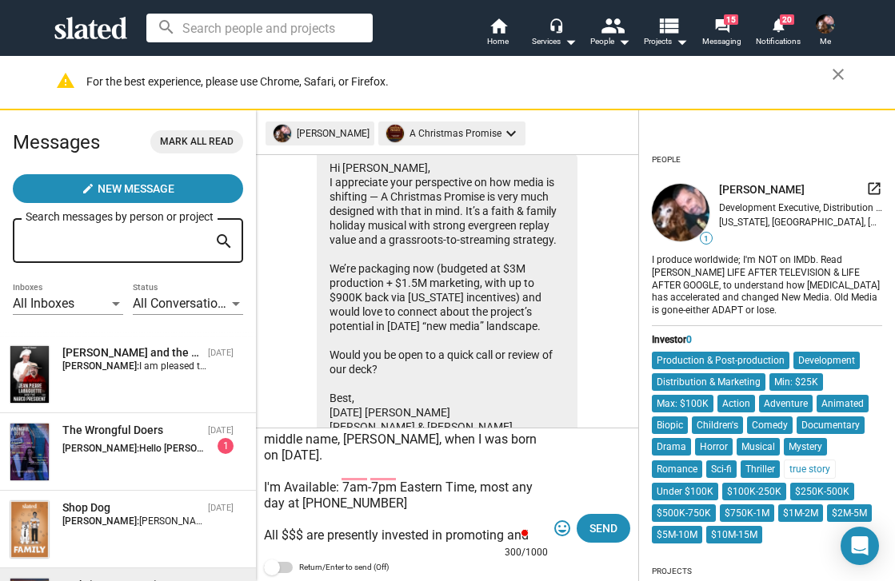
click at [399, 501] on textarea "Greets from New York, I am Stanley Noel Lozowski - I use my Pen Name LEN NOEL I…" at bounding box center [406, 489] width 284 height 112
click at [325, 502] on textarea "Greets from New York, I am Stanley Noel Lozowski - I use my Pen Name LEN NOEL I…" at bounding box center [406, 489] width 284 height 112
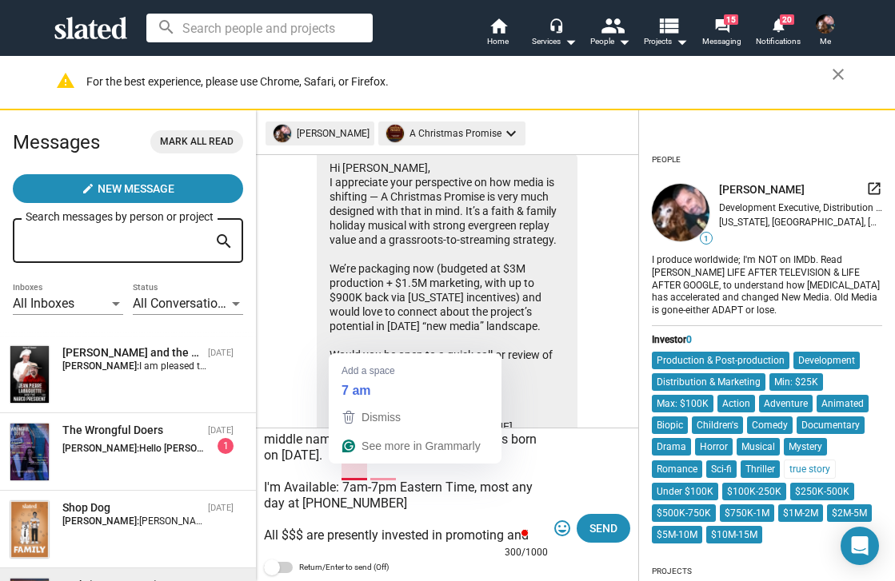
drag, startPoint x: 366, startPoint y: 476, endPoint x: 343, endPoint y: 473, distance: 23.4
click at [343, 473] on textarea "Greets from New York, I am Stanley Noel Lozowski - I use my Pen Name LEN NOEL I…" at bounding box center [406, 489] width 284 height 112
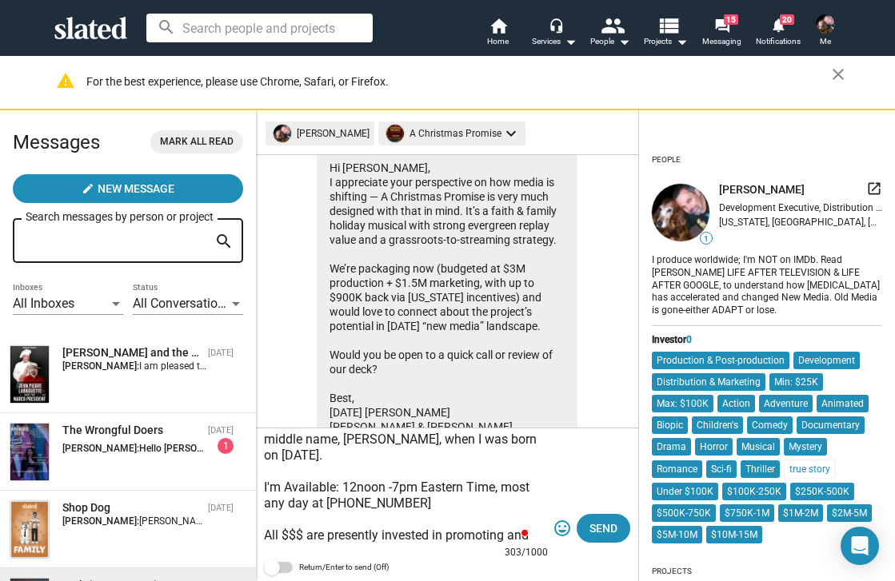
click at [462, 473] on textarea "Greets from New York, I am Stanley Noel Lozowski - I use my Pen Name LEN NOEL I…" at bounding box center [406, 489] width 284 height 112
click at [393, 474] on textarea "Greets from New York, I am Stanley Noel Lozowski - I use my Pen Name LEN NOEL I…" at bounding box center [406, 489] width 284 height 112
click at [421, 485] on textarea "Greets from New York, I am Stanley Noel Lozowski - I use my Pen Name LEN NOEL I…" at bounding box center [406, 489] width 284 height 112
click at [329, 528] on textarea "Greets from New York, I am Stanley Noel Lozowski - I use my Pen Name LEN NOEL I…" at bounding box center [406, 489] width 284 height 112
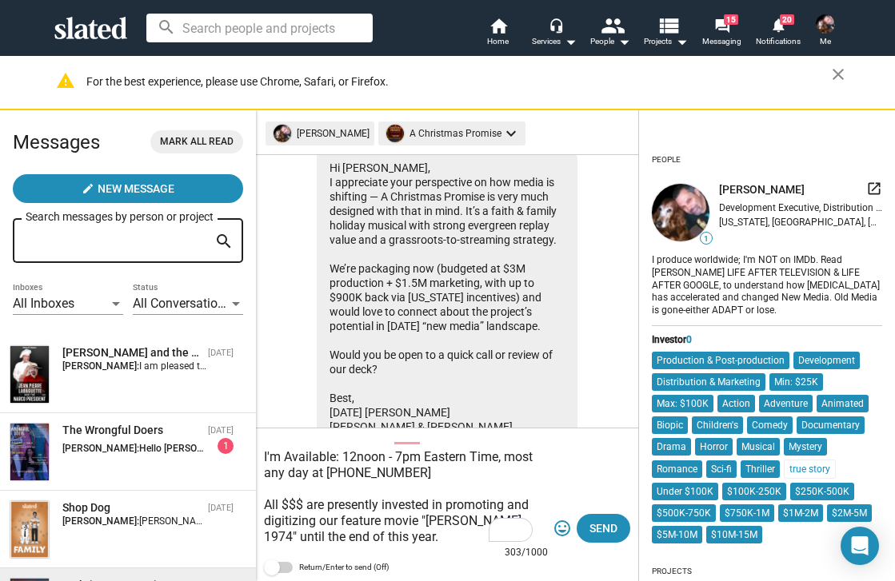
scroll to position [144, 0]
click at [361, 481] on textarea "Greets from New York, I am Stanley Noel Lozowski - I use my Pen Name LEN NOEL I…" at bounding box center [406, 489] width 284 height 112
click at [520, 488] on textarea "Greets from New York, I am Stanley Noel Lozowski - I use my Pen Name LEN NOEL I…" at bounding box center [406, 489] width 284 height 112
click at [415, 505] on textarea "Greets from New York, I am Stanley Noel Lozowski - I use my Pen Name LEN NOEL I…" at bounding box center [406, 489] width 284 height 112
click at [309, 532] on textarea "Greets from New York, I am Stanley Noel Lozowski - I use my Pen Name LEN NOEL I…" at bounding box center [406, 489] width 284 height 112
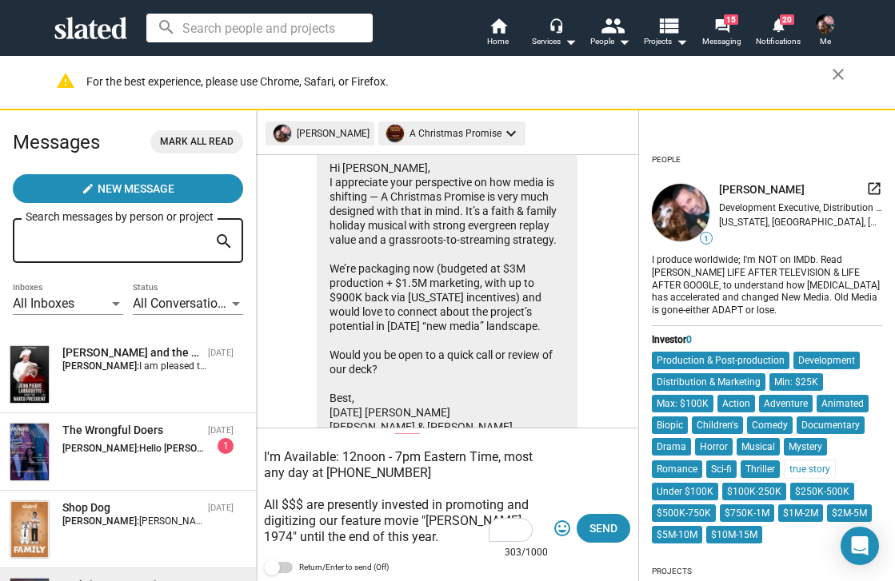
click at [265, 512] on textarea "Greets from New York, I am Stanley Noel Lozowski - I use my Pen Name LEN NOEL I…" at bounding box center [406, 489] width 284 height 112
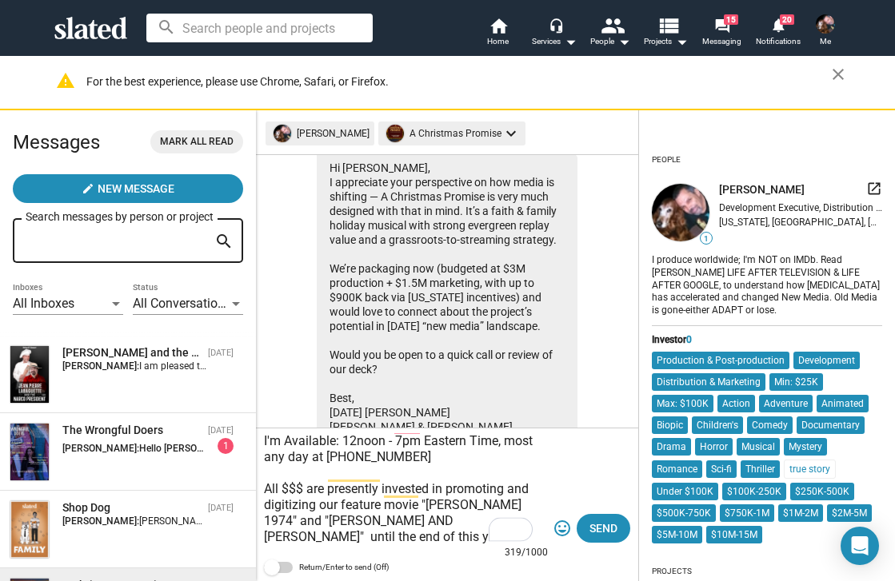
click at [293, 506] on textarea "Greets from New York, I am Stanley Noel Lozowski - I use my Pen Name LEN NOEL I…" at bounding box center [406, 489] width 284 height 112
click at [287, 511] on textarea "Greets from New York, I am Stanley Noel Lozowski - I use my Pen Name LEN NOEL I…" at bounding box center [406, 489] width 284 height 112
drag, startPoint x: 353, startPoint y: 504, endPoint x: 447, endPoint y: 508, distance: 93.6
click at [447, 508] on textarea "Greets from New York, I am Stanley Noel Lozowski - I use my Pen Name LEN NOEL I…" at bounding box center [406, 489] width 284 height 112
click at [349, 507] on textarea "Greets from New York, I am Stanley Noel Lozowski - I use my Pen Name LEN NOEL I…" at bounding box center [406, 489] width 284 height 112
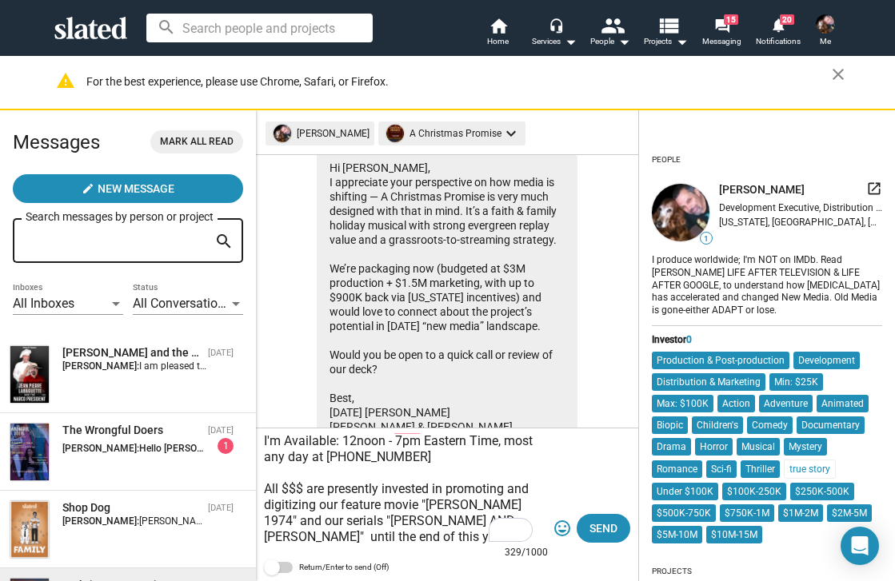
click at [313, 507] on textarea "Greets from New York, I am Stanley Noel Lozowski - I use my Pen Name LEN NOEL I…" at bounding box center [406, 489] width 284 height 112
click at [379, 504] on textarea "Greets from New York, I am Stanley Noel Lozowski - I use my Pen Name LEN NOEL I…" at bounding box center [406, 489] width 284 height 112
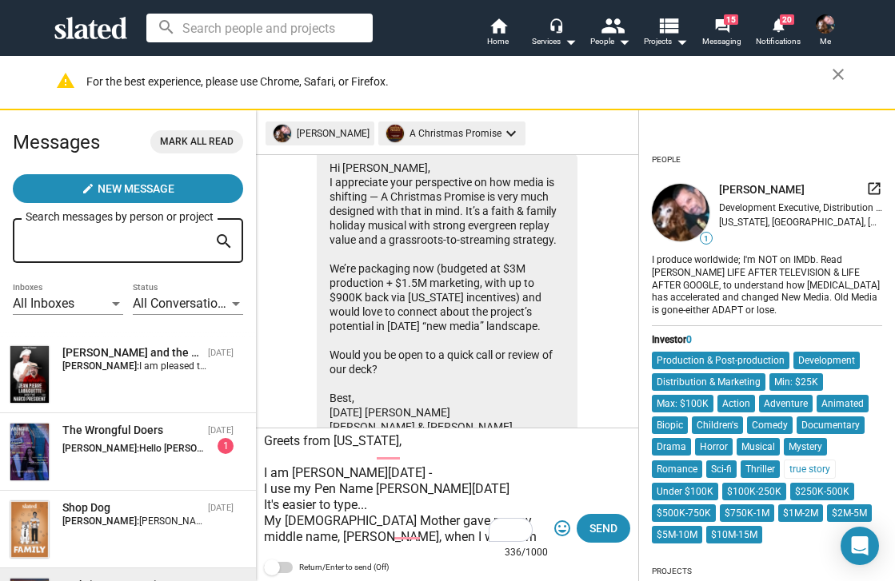
scroll to position [0, 0]
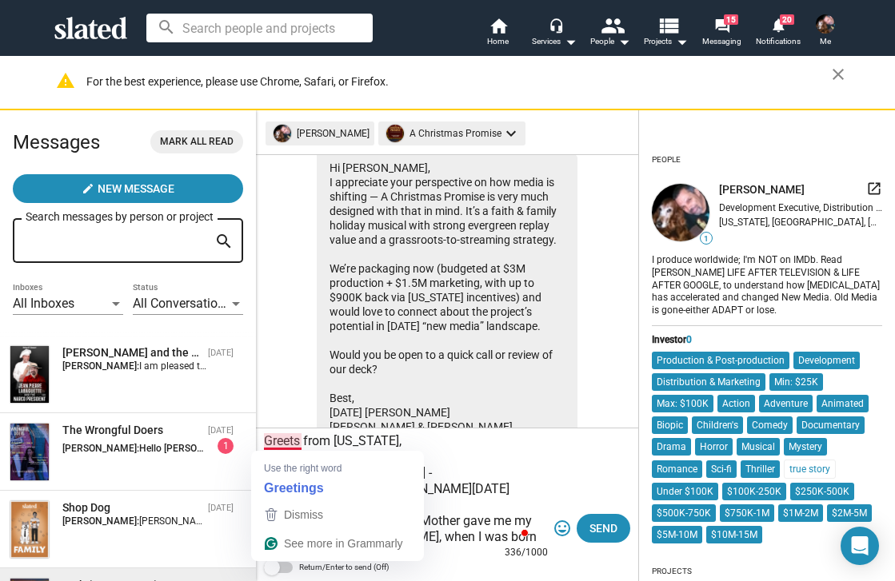
click at [269, 441] on textarea "Greets from New York, I am Stanley Noel Lozowski - I use my Pen Name LEN NOEL I…" at bounding box center [406, 489] width 284 height 112
click at [262, 444] on div "Greets from New York, I am Stanley Noel Lozowski - I use my Pen Name LEN NOEL I…" at bounding box center [447, 505] width 382 height 153
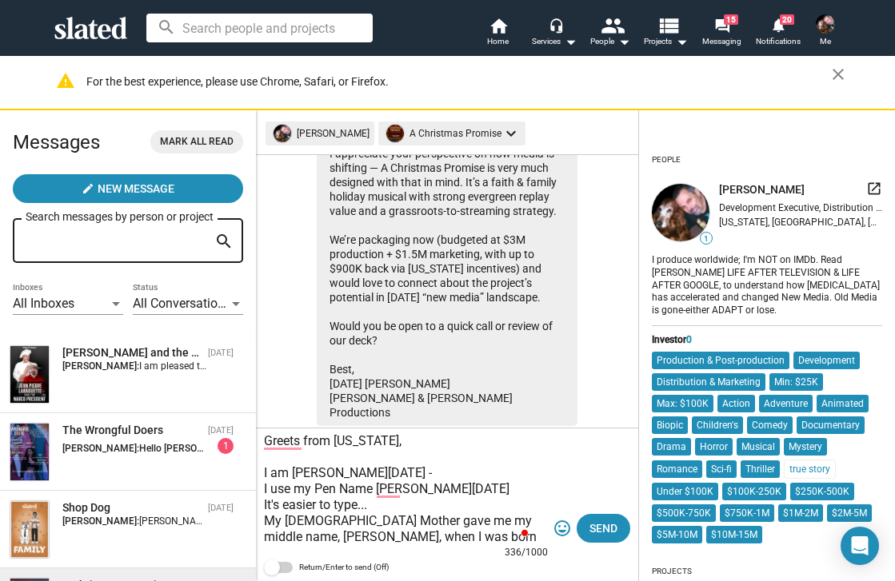
scroll to position [185, 0]
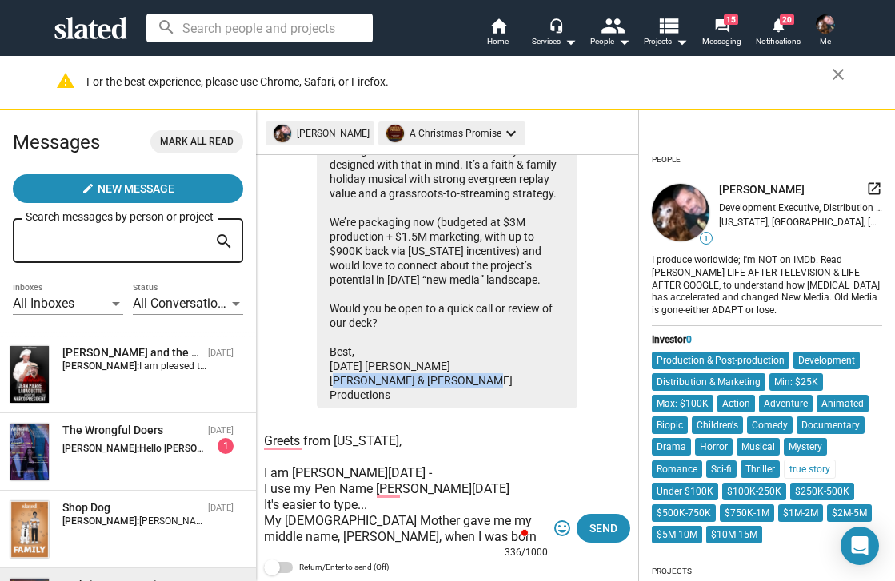
drag, startPoint x: 469, startPoint y: 397, endPoint x: 316, endPoint y: 395, distance: 152.7
click at [316, 395] on div "Sep 30, Tuesday Lewis sent you interest for the investor opportunity on A Chris…" at bounding box center [447, 230] width 357 height 357
copy div "[PERSON_NAME] & [PERSON_NAME] Productions"
click at [261, 442] on div "Greets from New York, I am Stanley Noel Lozowski - I use my Pen Name LEN NOEL I…" at bounding box center [447, 505] width 382 height 153
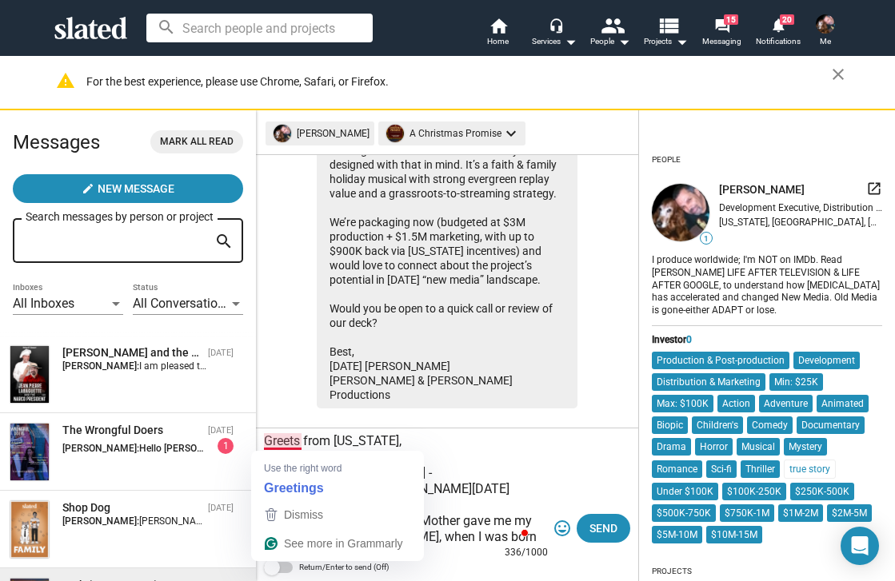
click at [264, 442] on textarea "Greets from New York, I am Stanley Noel Lozowski - I use my Pen Name LEN NOEL I…" at bounding box center [406, 489] width 284 height 112
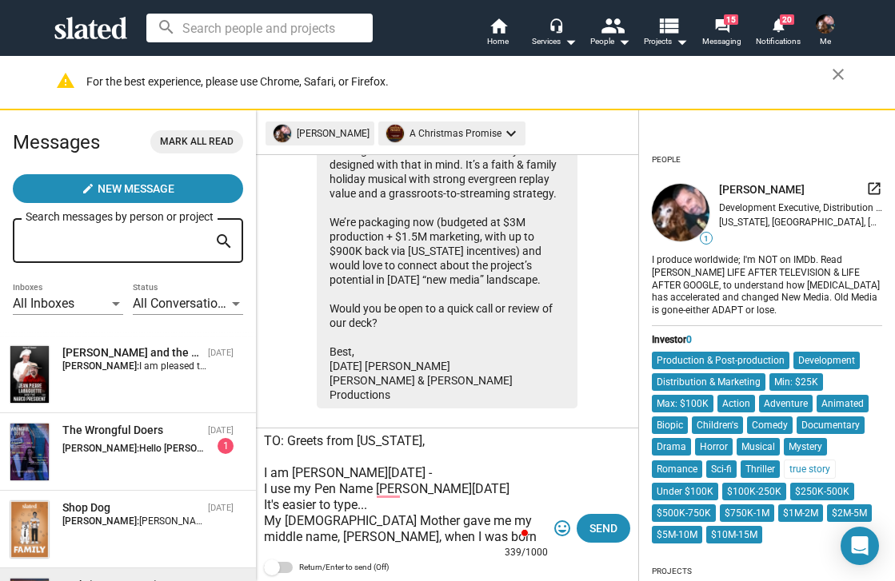
paste textarea "[PERSON_NAME] & [PERSON_NAME] Productions"
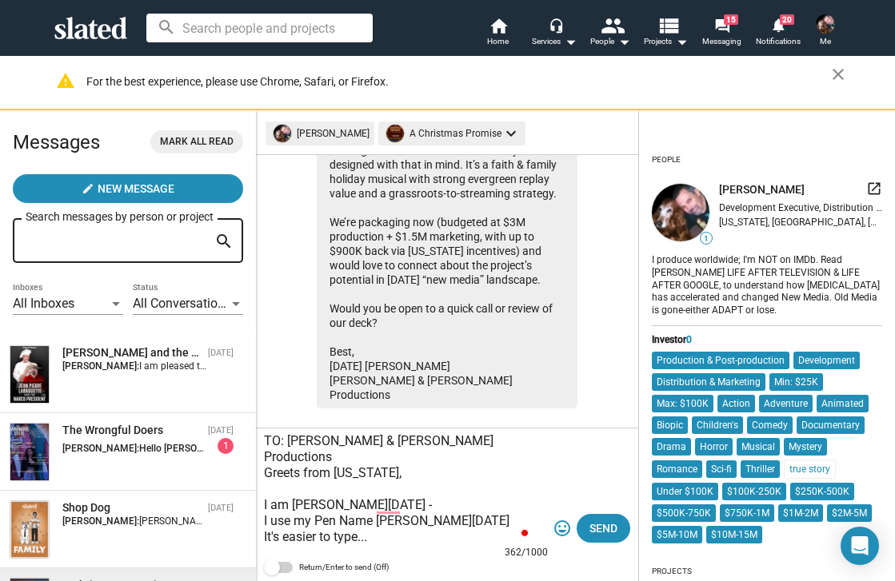
click at [422, 489] on textarea "TO: Lewis & Harris Productions Greets from New York, I am Stanley Noel Lozowski…" at bounding box center [406, 489] width 284 height 112
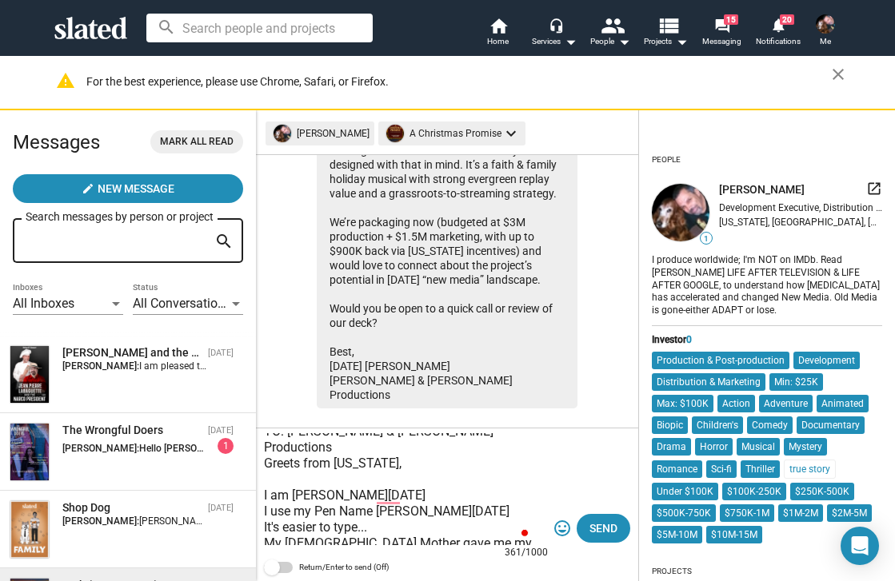
scroll to position [34, 0]
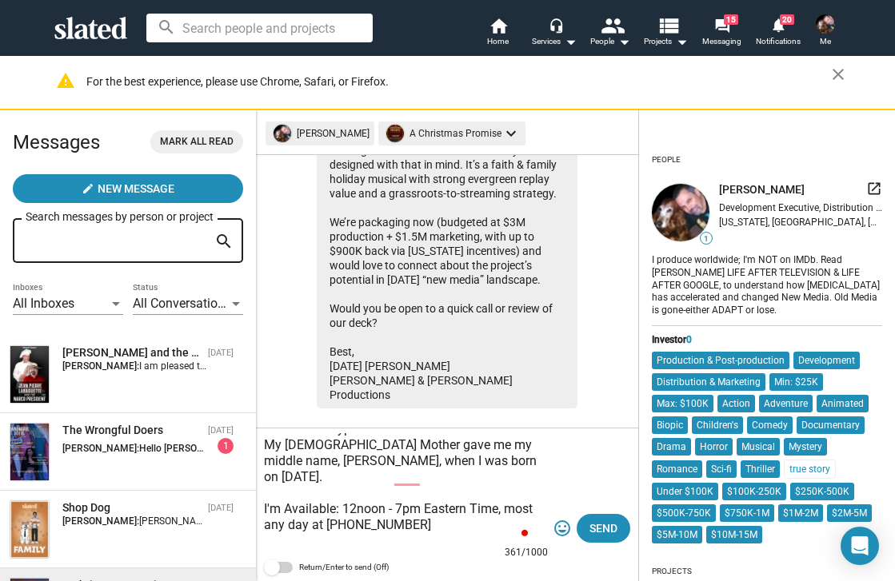
click at [341, 475] on textarea "TO: Lewis & Harris Productions Greets from New York, I am Stanley Noel Lozowski…" at bounding box center [406, 489] width 284 height 112
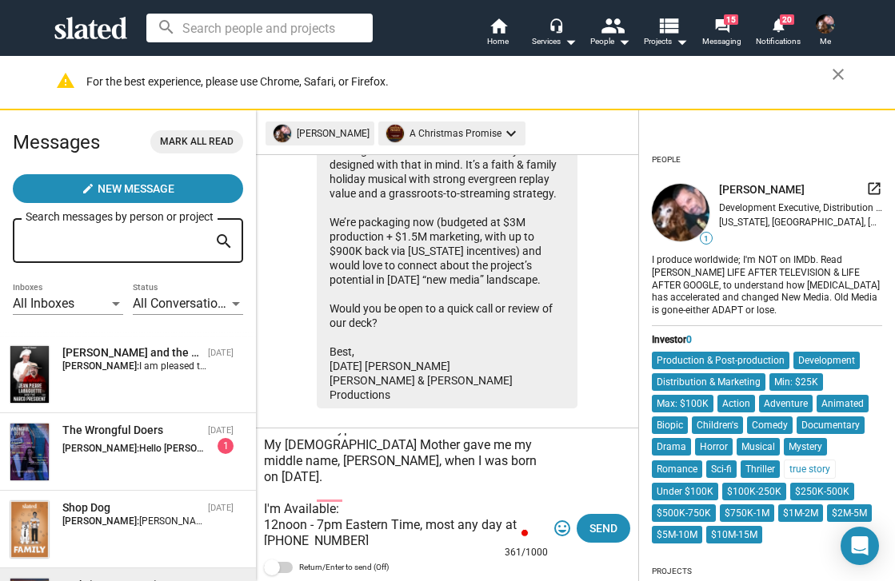
click at [336, 479] on textarea "TO: Lewis & Harris Productions Greets from New York, I am Stanley Noel Lozowski…" at bounding box center [406, 489] width 284 height 112
drag, startPoint x: 428, startPoint y: 491, endPoint x: 506, endPoint y: 497, distance: 78.6
click at [506, 497] on textarea "TO: Lewis & Harris Productions Greets from New York, I am Stanley Noel Lozowski…" at bounding box center [406, 489] width 284 height 112
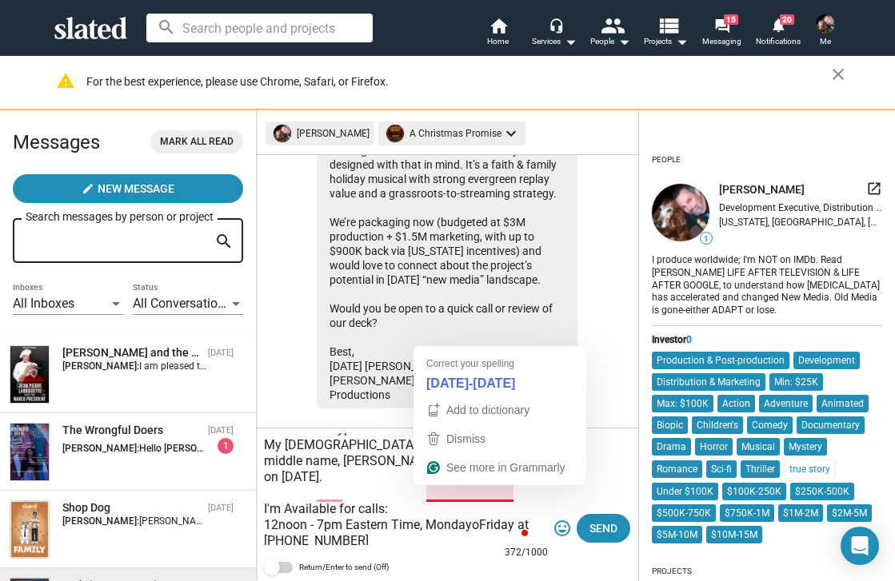
click at [478, 495] on textarea "TO: Lewis & Harris Productions Greets from New York, I am Stanley Noel Lozowski…" at bounding box center [406, 489] width 284 height 112
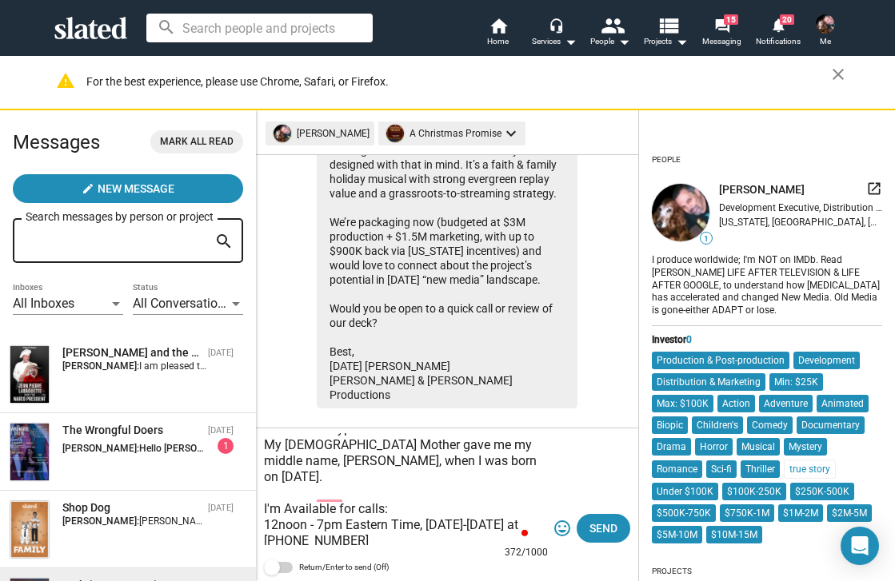
click at [410, 525] on textarea "TO: Lewis & Harris Productions Greets from New York, I am Stanley Noel Lozowski…" at bounding box center [406, 489] width 284 height 112
click at [289, 478] on textarea "TO: Lewis & Harris Productions Greets from New York, I am Stanley Noel Lozowski…" at bounding box center [406, 489] width 284 height 112
click at [389, 480] on textarea "TO: Lewis & Harris Productions Greets from New York, I am Stanley Noel Lozowski…" at bounding box center [406, 489] width 284 height 112
click at [429, 494] on textarea "TO: Lewis & Harris Productions Greets from New York, I am Stanley Noel Lozowski…" at bounding box center [406, 489] width 284 height 112
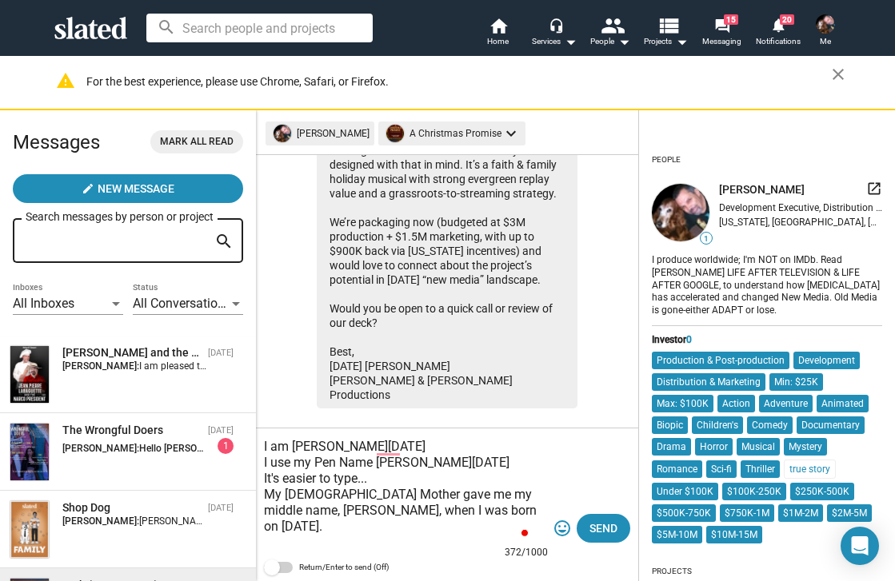
scroll to position [39, 0]
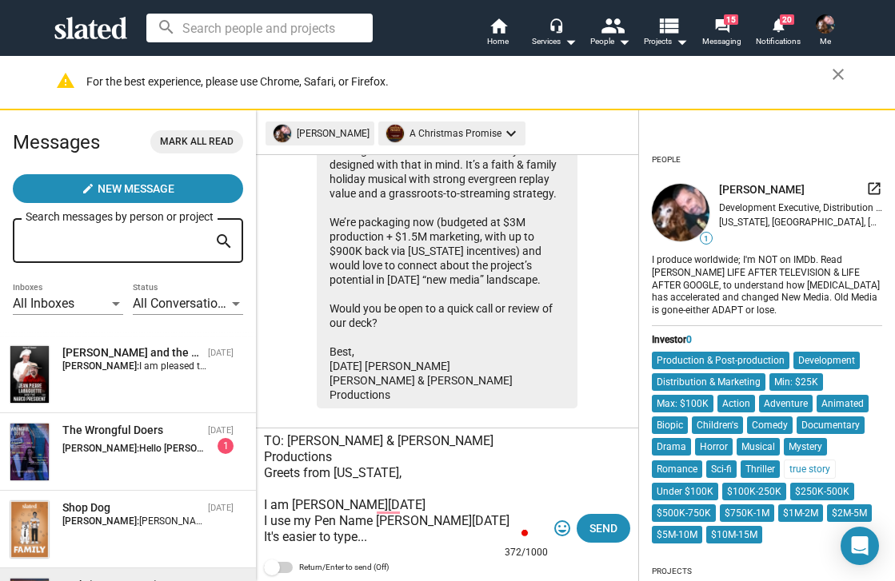
drag, startPoint x: 302, startPoint y: 489, endPoint x: 453, endPoint y: 492, distance: 151.1
click at [453, 492] on textarea "TO: Lewis & Harris Productions Greets from New York, I am Stanley Noel Lozowski…" at bounding box center [406, 489] width 284 height 112
click at [468, 484] on textarea "TO: Lewis & Harris Productions Greets from New York, I am Stanley Noel Lozowski…" at bounding box center [406, 489] width 284 height 112
click at [269, 523] on textarea "TO: Lewis & Harris Productions Greets from New York, I am Stanley Noel Lozowski…" at bounding box center [406, 489] width 284 height 112
click at [269, 507] on textarea "TO: Lewis & Harris Productions Greets from New York, I am Stanley Noel Lozowski…" at bounding box center [406, 489] width 284 height 112
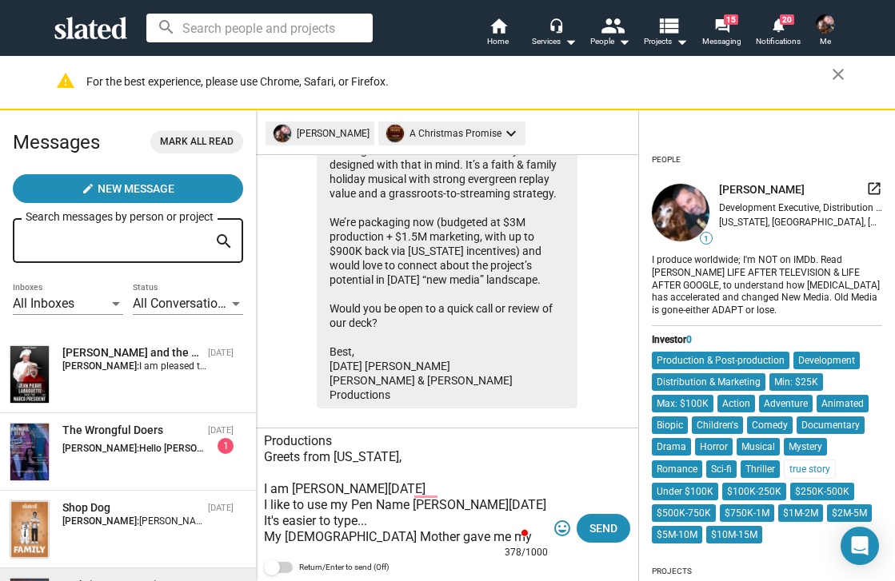
scroll to position [30, 0]
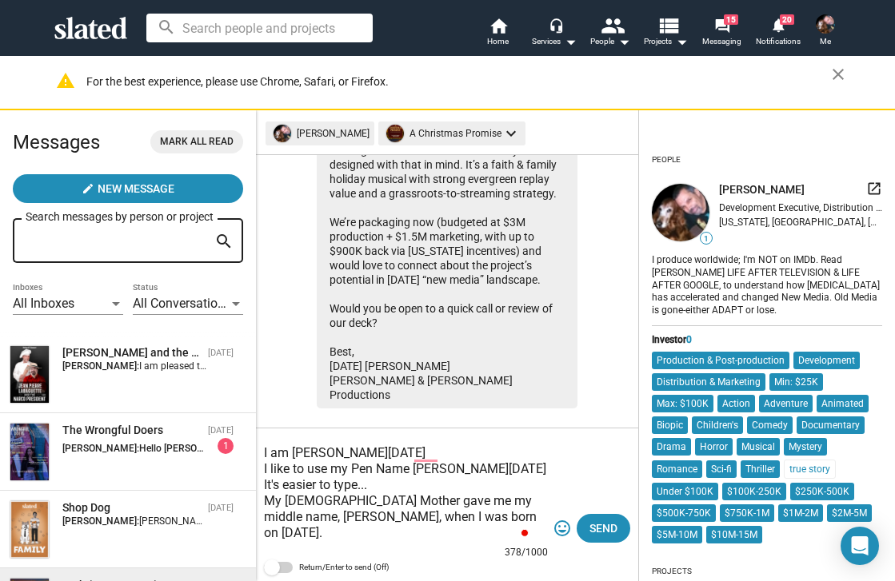
drag, startPoint x: 508, startPoint y: 502, endPoint x: 257, endPoint y: 493, distance: 251.2
click at [257, 493] on div "TO: Lewis & Harris Productions Greets from New York, I am Stanley Noel Lozowski…" at bounding box center [447, 505] width 382 height 153
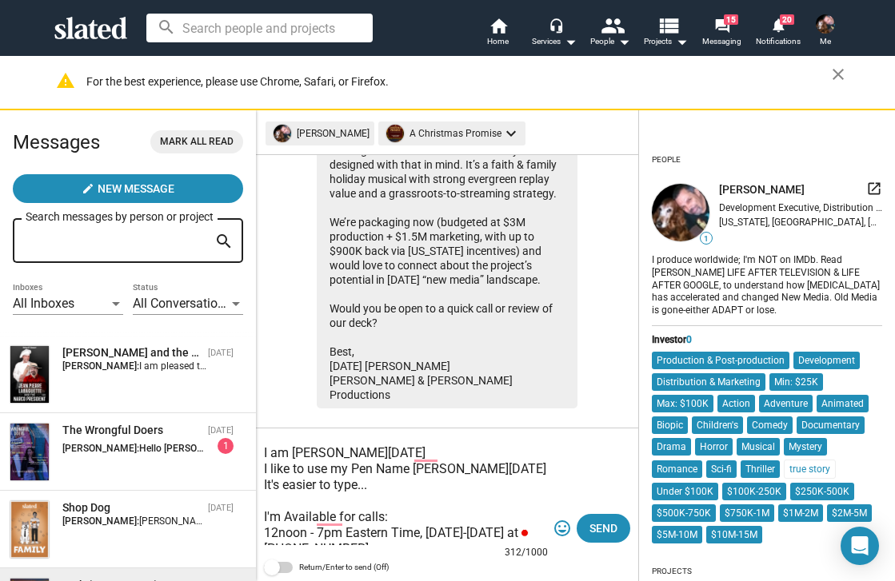
click at [434, 437] on textarea "TO: Lewis & Harris Productions Greets from New York, I am Stanley Noel Lozowski…" at bounding box center [406, 489] width 284 height 112
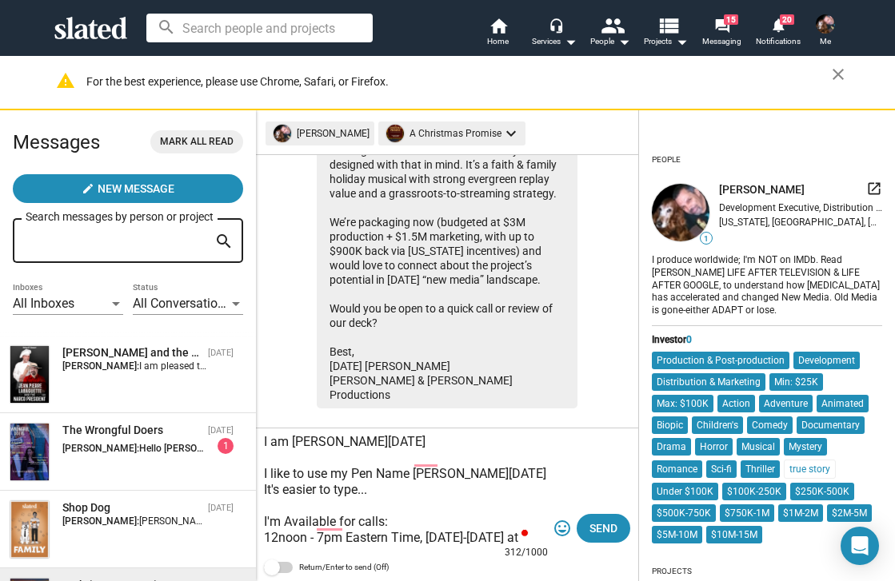
paste textarea "My [DEMOGRAPHIC_DATA] Mother gave me my middle name, [PERSON_NAME], when I was …"
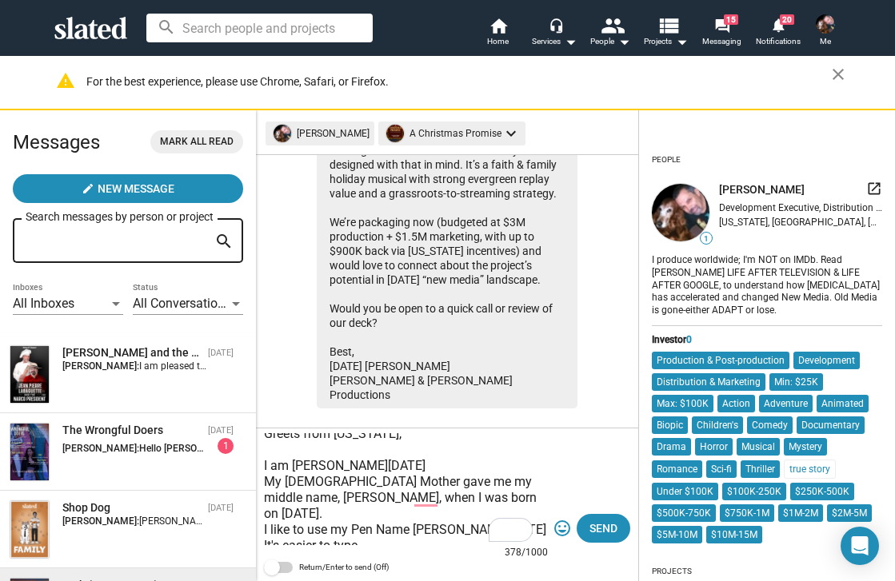
drag, startPoint x: 426, startPoint y: 450, endPoint x: 475, endPoint y: 464, distance: 50.6
click at [427, 451] on textarea "TO: Lewis & Harris Productions Greets from New York, I am Stanley Noel Lozowski…" at bounding box center [406, 489] width 284 height 112
drag, startPoint x: 329, startPoint y: 471, endPoint x: 489, endPoint y: 474, distance: 159.9
click at [489, 474] on textarea "TO: Lewis & Harris Productions Greets from New York, I am Stanley Noel Lozowski…" at bounding box center [406, 489] width 284 height 112
click at [426, 450] on textarea "TO: Lewis & Harris Productions Greets from New York, I am Stanley Noel Lozowski…" at bounding box center [406, 489] width 284 height 112
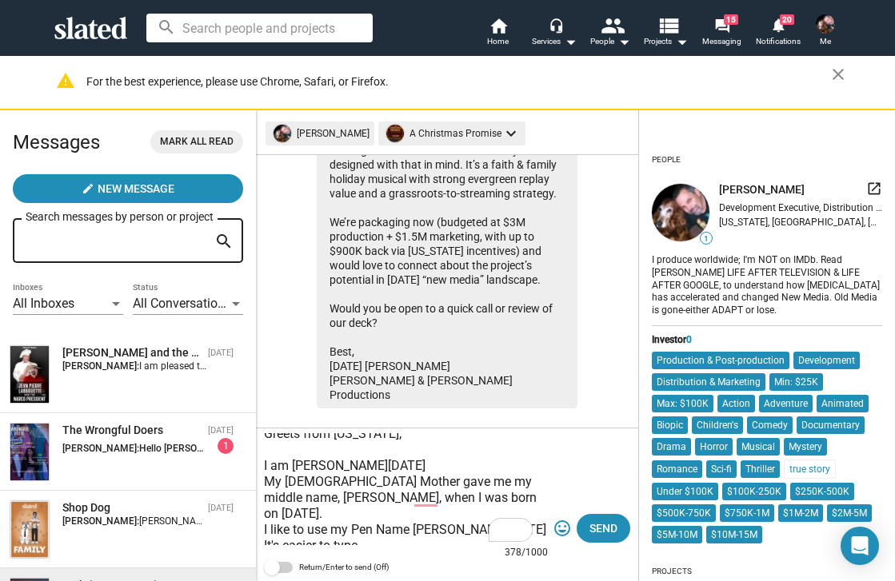
click at [503, 485] on textarea "TO: Lewis & Harris Productions Greets from New York, I am Stanley Noel Lozowski…" at bounding box center [406, 489] width 284 height 112
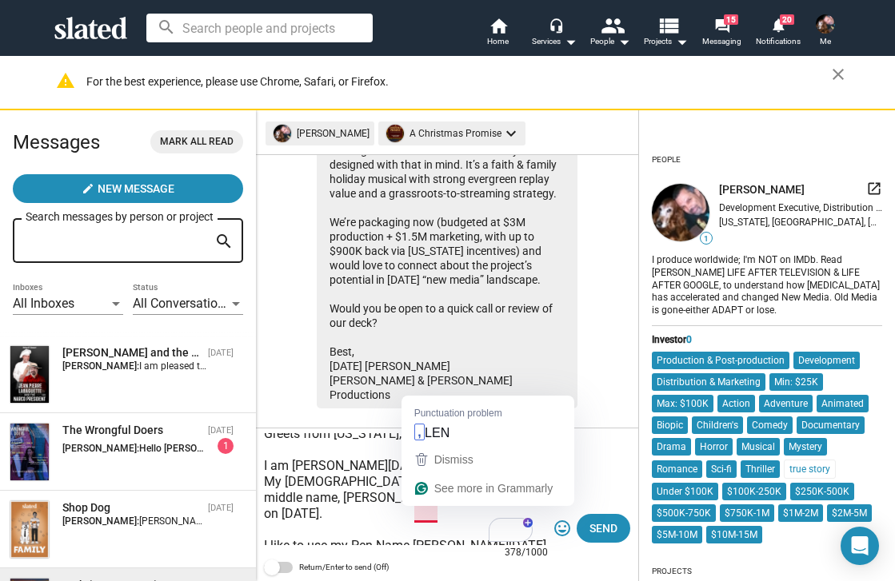
click at [414, 514] on textarea "TO: Lewis & Harris Productions Greets from New York, I am Stanley Noel Lozowski…" at bounding box center [406, 489] width 284 height 112
click at [413, 518] on textarea "TO: Lewis & Harris Productions Greets from New York, I am Stanley Noel Lozowski…" at bounding box center [406, 489] width 284 height 112
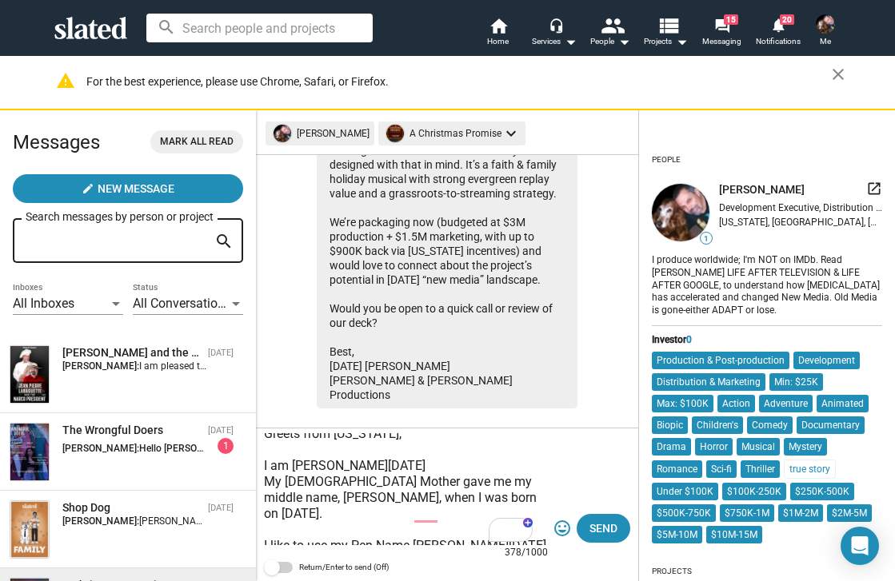
click at [413, 516] on textarea "TO: Lewis & Harris Productions Greets from New York, I am Stanley Noel Lozowski…" at bounding box center [406, 489] width 284 height 112
click at [409, 512] on textarea "TO: Lewis & Harris Productions Greets from New York, I am Stanley Noel Lozowski…" at bounding box center [406, 489] width 284 height 112
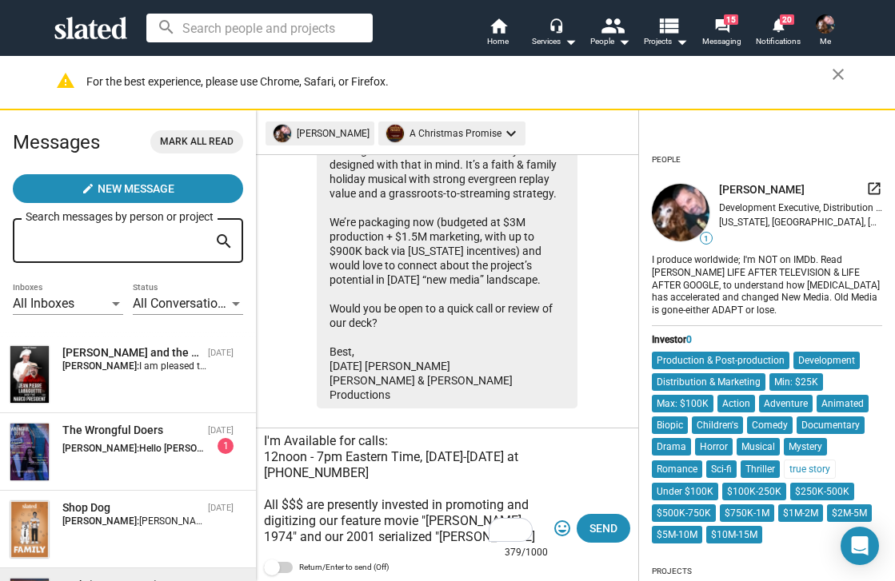
click at [420, 473] on textarea "TO: Lewis & Harris Productions Greets from New York, I am Stanley Noel Lozowski…" at bounding box center [406, 489] width 284 height 112
click at [293, 490] on textarea "TO: Lewis & Harris Productions Greets from New York, I am Stanley Noel Lozowski…" at bounding box center [406, 489] width 284 height 112
click at [517, 473] on textarea "TO: Lewis & Harris Productions Greets from New York, I am Stanley Noel Lozowski…" at bounding box center [406, 489] width 284 height 112
click at [415, 504] on textarea "TO: Lewis & Harris Productions Greets from New York, I am Stanley Noel Lozowski…" at bounding box center [406, 489] width 284 height 112
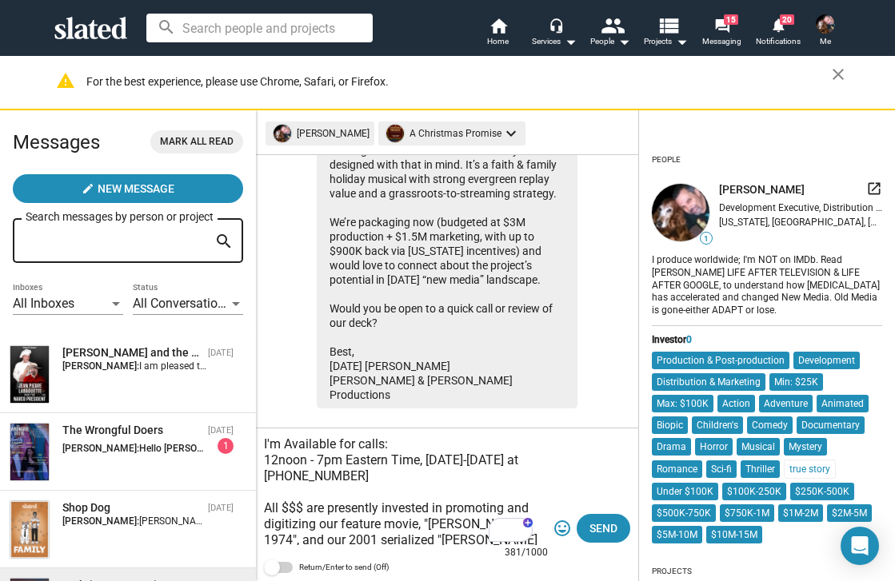
click at [401, 492] on textarea "TO: Lewis & Harris Productions Greets from New York, I am Stanley Noel Lozowski…" at bounding box center [406, 489] width 284 height 112
drag, startPoint x: 311, startPoint y: 493, endPoint x: 302, endPoint y: 494, distance: 8.8
click at [302, 494] on textarea "TO: Lewis & Harris Productions Greets from New York, I am Stanley Noel Lozowski…" at bounding box center [406, 489] width 284 height 112
click at [305, 495] on textarea "TO: Lewis & Harris Productions Greets from New York, I am Stanley Noel Lozowski…" at bounding box center [406, 489] width 284 height 112
drag, startPoint x: 288, startPoint y: 493, endPoint x: 260, endPoint y: 496, distance: 28.1
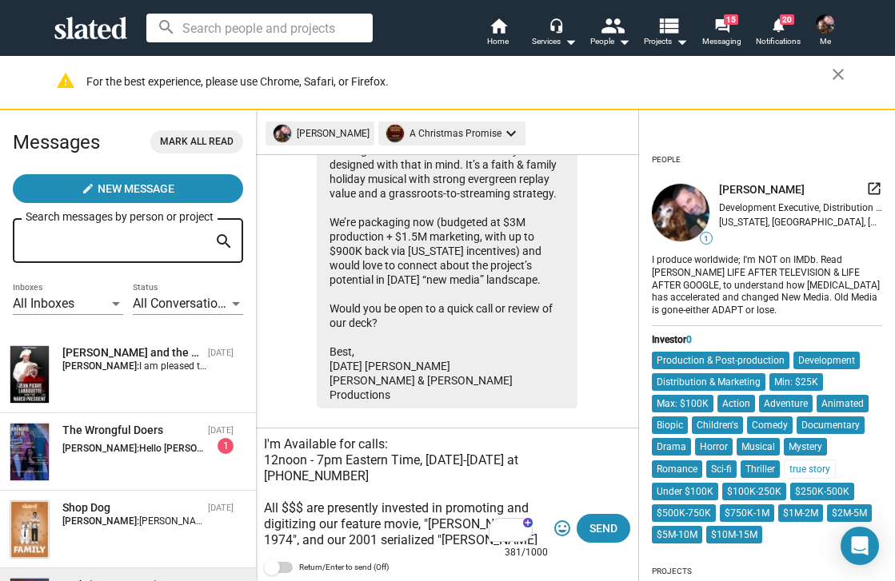
click at [260, 496] on div "TO: Lewis & Harris Productions Greets from New York, I am Stanley Noel Lozowski…" at bounding box center [447, 505] width 382 height 153
drag, startPoint x: 477, startPoint y: 493, endPoint x: 482, endPoint y: 501, distance: 9.3
click at [477, 494] on textarea "TO: Lewis & Harris Productions Greets from New York, I am Stanley Noel Lozowski…" at bounding box center [406, 489] width 284 height 112
drag, startPoint x: 425, startPoint y: 474, endPoint x: 528, endPoint y: 481, distance: 102.5
click at [528, 481] on textarea "TO: Lewis & Harris Productions Greets from New York, I am Stanley Noel Lozowski…" at bounding box center [406, 489] width 284 height 112
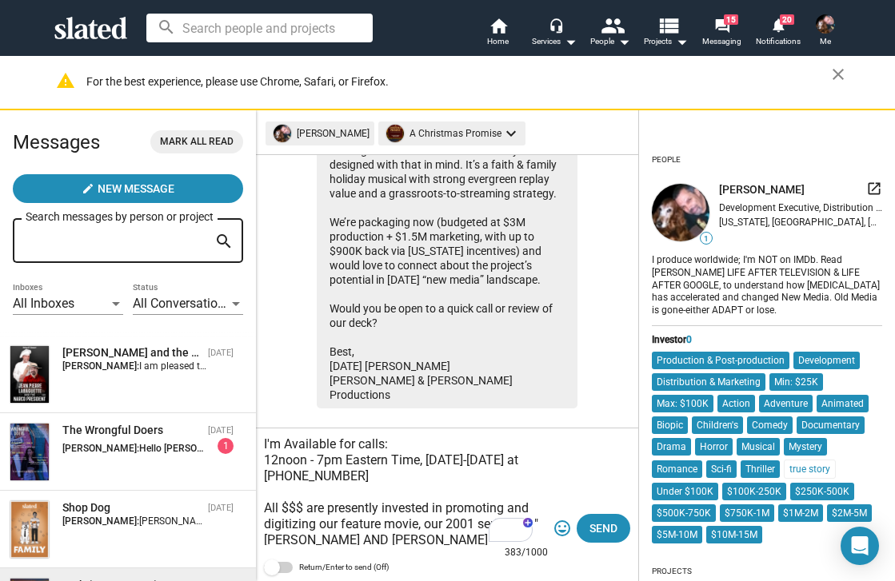
drag, startPoint x: 264, startPoint y: 490, endPoint x: 370, endPoint y: 490, distance: 106.3
click at [370, 490] on textarea "TO: Lewis & Harris Productions Greets from New York, I am Stanley Noel Lozowski…" at bounding box center [406, 489] width 284 height 112
click at [424, 476] on textarea "TO: Lewis & Harris Productions Greets from New York, I am Stanley Noel Lozowski…" at bounding box center [406, 489] width 284 height 112
click at [340, 481] on textarea "TO: Lewis & Harris Productions Greets from New York, I am Stanley Noel Lozowski…" at bounding box center [406, 489] width 284 height 112
click at [522, 455] on textarea "TO: Lewis & Harris Productions Greets from New York, I am Stanley Noel Lozowski…" at bounding box center [406, 489] width 284 height 112
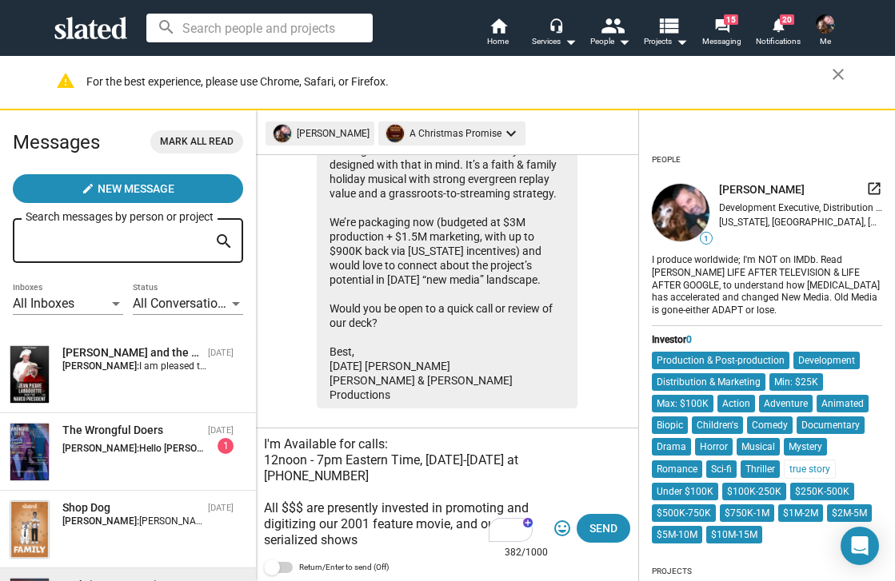
click at [495, 495] on textarea "TO: Lewis & Harris Productions Greets from New York, I am Stanley Noel Lozowski…" at bounding box center [406, 489] width 284 height 112
drag, startPoint x: 500, startPoint y: 480, endPoint x: 531, endPoint y: 485, distance: 31.5
click at [531, 485] on textarea "TO: Lewis & Harris Productions Greets from New York, I am Stanley Noel Lozowski…" at bounding box center [406, 489] width 284 height 112
click at [280, 505] on textarea "TO: Lewis & Harris Productions Greets from New York, I am Stanley Noel Lozowski…" at bounding box center [406, 489] width 284 height 112
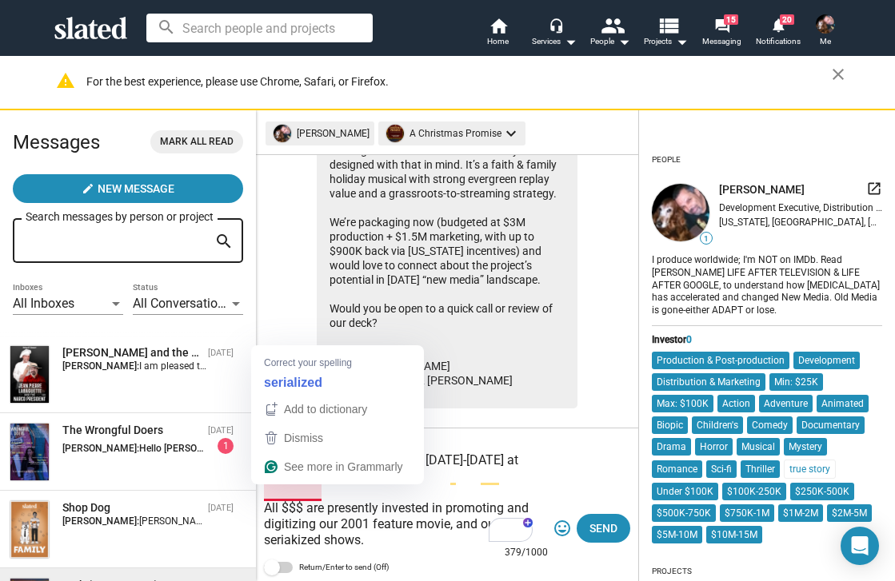
click at [292, 492] on textarea "TO: Lewis & Harris Productions Greets from New York, I am Stanley Noel Lozowski…" at bounding box center [406, 489] width 284 height 112
click at [296, 492] on textarea "TO: Lewis & Harris Productions Greets from New York, I am Stanley Noel Lozowski…" at bounding box center [406, 489] width 284 height 112
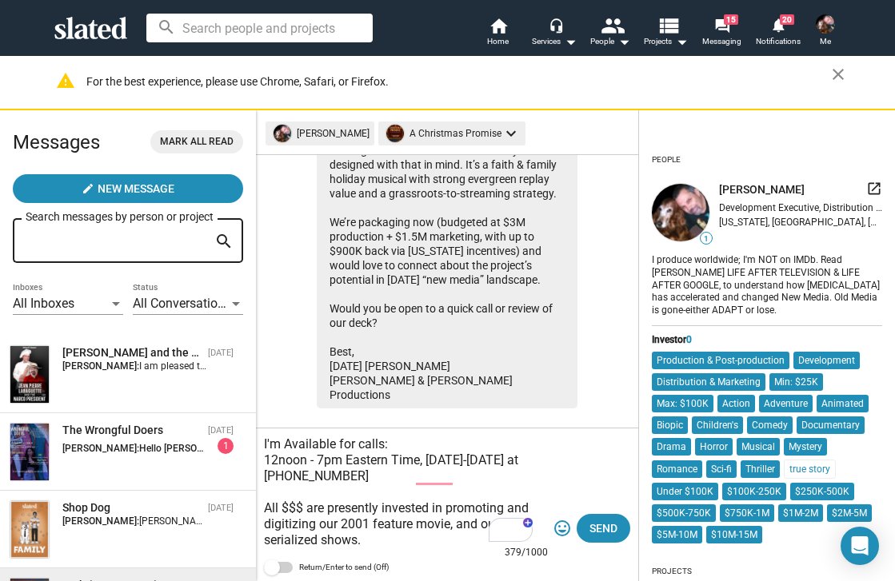
click at [454, 510] on textarea "TO: Lewis & Harris Productions Greets from New York, I am Stanley Noel Lozowski…" at bounding box center [406, 489] width 284 height 112
drag, startPoint x: 433, startPoint y: 504, endPoint x: 230, endPoint y: 508, distance: 203.1
click at [235, 503] on div "Messages Mark all read create New Message Search messages by person or project …" at bounding box center [447, 345] width 895 height 471
click at [474, 489] on textarea "TO: Lewis & Harris Productions Greets from New York, I am Stanley Noel Lozowski…" at bounding box center [406, 489] width 284 height 112
click at [416, 483] on textarea "TO: Lewis & Harris Productions Greets from New York, I am Stanley Noel Lozowski…" at bounding box center [406, 489] width 284 height 112
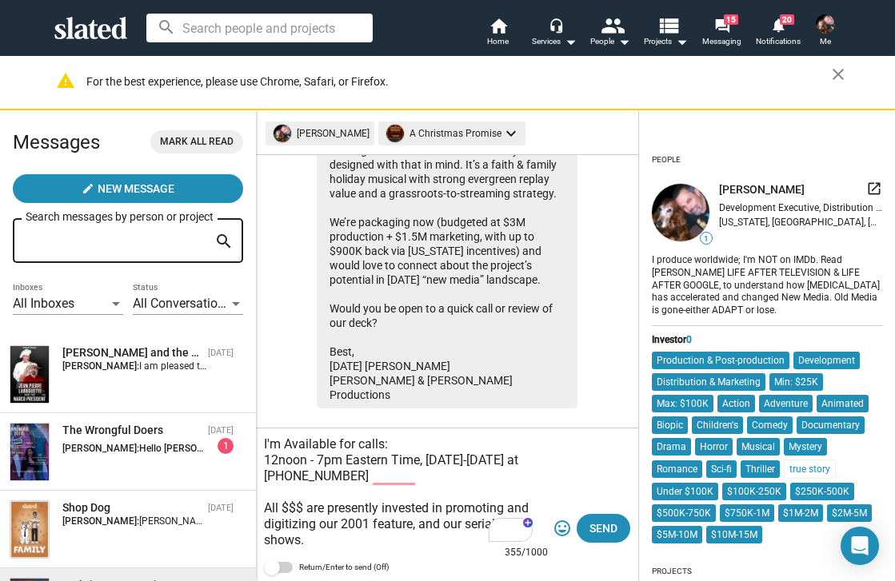
click at [345, 437] on textarea "TO: Lewis & Harris Productions Greets from New York, I am Stanley Noel Lozowski…" at bounding box center [406, 489] width 284 height 112
click at [308, 493] on textarea "TO: Lewis & Harris Productions Greets from New York, I am Stanley Noel Lozowski…" at bounding box center [406, 489] width 284 height 112
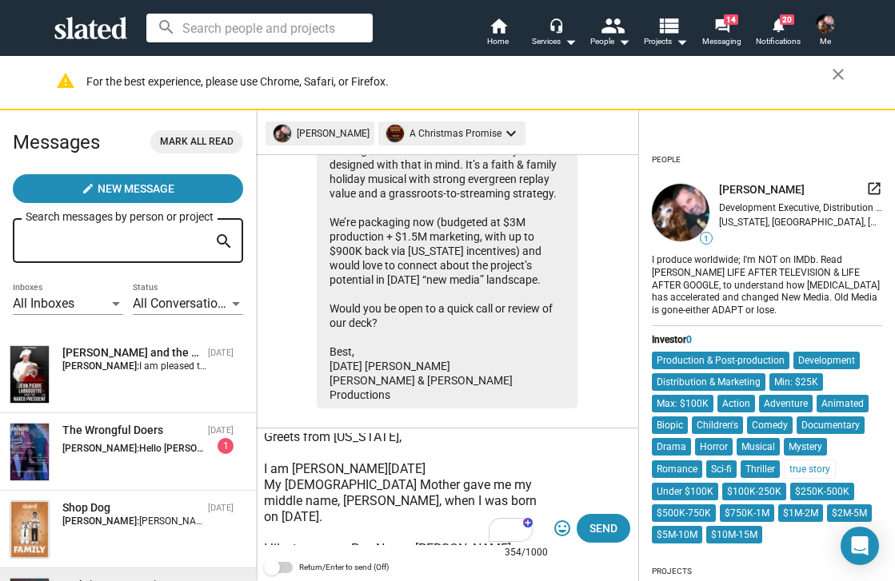
scroll to position [39, 0]
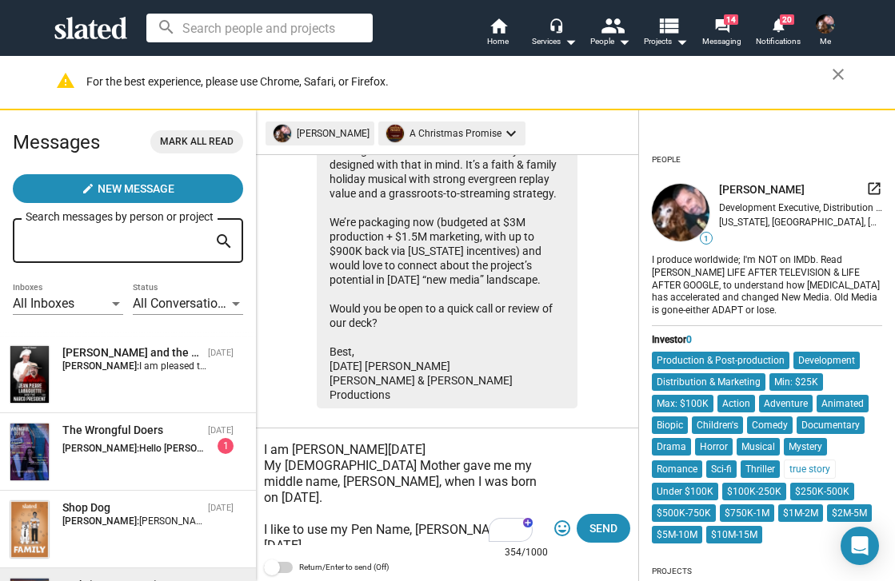
click at [328, 477] on textarea "TO: Lewis & Harris Productions Greets from New York, I am Stanley Noel Lozowski…" at bounding box center [406, 489] width 284 height 112
drag, startPoint x: 307, startPoint y: 497, endPoint x: 272, endPoint y: 491, distance: 35.6
click at [272, 491] on textarea "TO: Lewis & Harris Productions Greets from New York, I am Stanley Noel Lozowski…" at bounding box center [406, 489] width 284 height 112
click at [265, 480] on textarea "TO: Lewis & Harris Productions Greets from New York, I am Stanley Noel Lozowski…" at bounding box center [406, 489] width 284 height 112
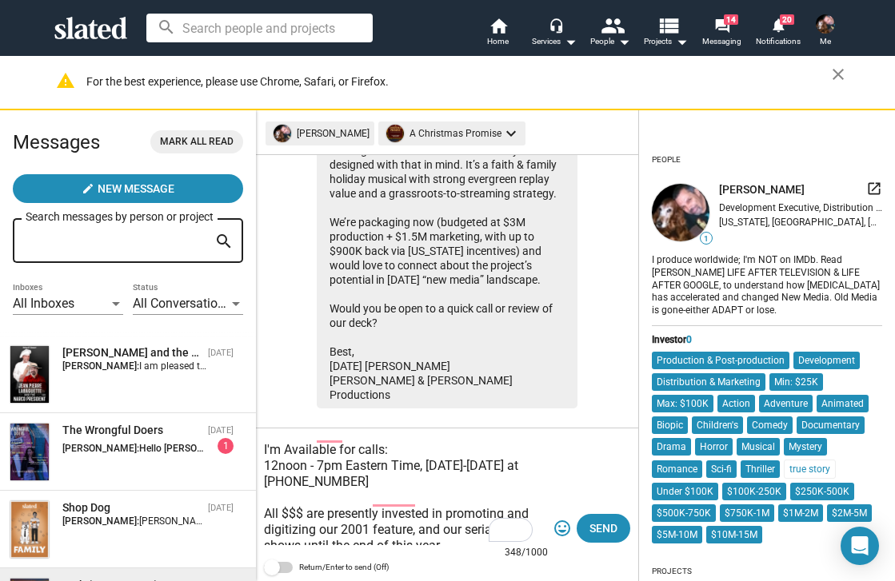
click at [342, 499] on textarea "TO: Lewis & Harris Productions Greets from New York, I am Stanley Noel Lozowski…" at bounding box center [406, 489] width 284 height 112
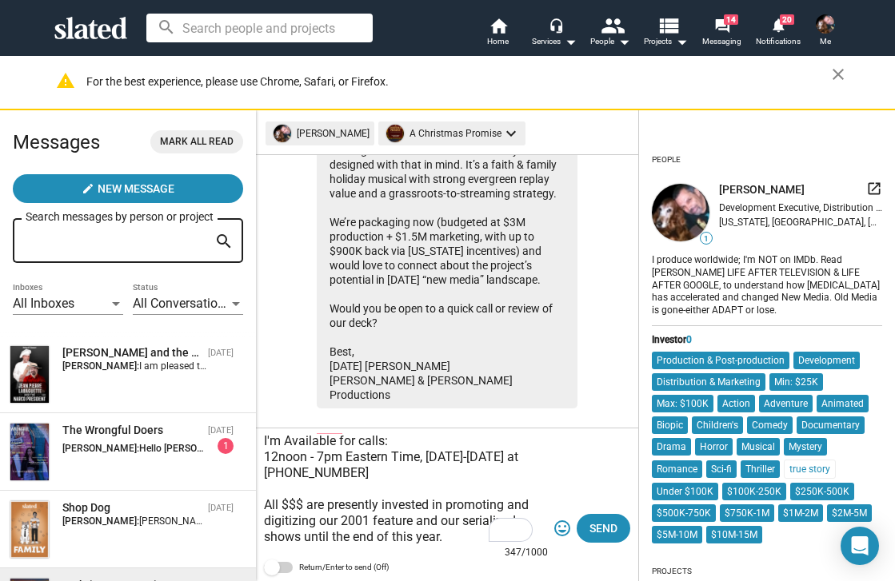
drag, startPoint x: 307, startPoint y: 513, endPoint x: 483, endPoint y: 501, distance: 176.4
click at [483, 501] on textarea "TO: Lewis & Harris Productions Greets from New York, I am Stanley Noel Lozowski…" at bounding box center [406, 489] width 284 height 112
click at [474, 504] on textarea "TO: Lewis & Harris Productions Greets from New York, I am Stanley Noel Lozowski…" at bounding box center [406, 489] width 284 height 112
click at [447, 511] on textarea "TO: Lewis & Harris Productions Greets from New York, I am Stanley Noel Lozowski…" at bounding box center [406, 489] width 284 height 112
click at [448, 510] on textarea "TO: Lewis & Harris Productions Greets from New York, I am Stanley Noel Lozowski…" at bounding box center [406, 489] width 284 height 112
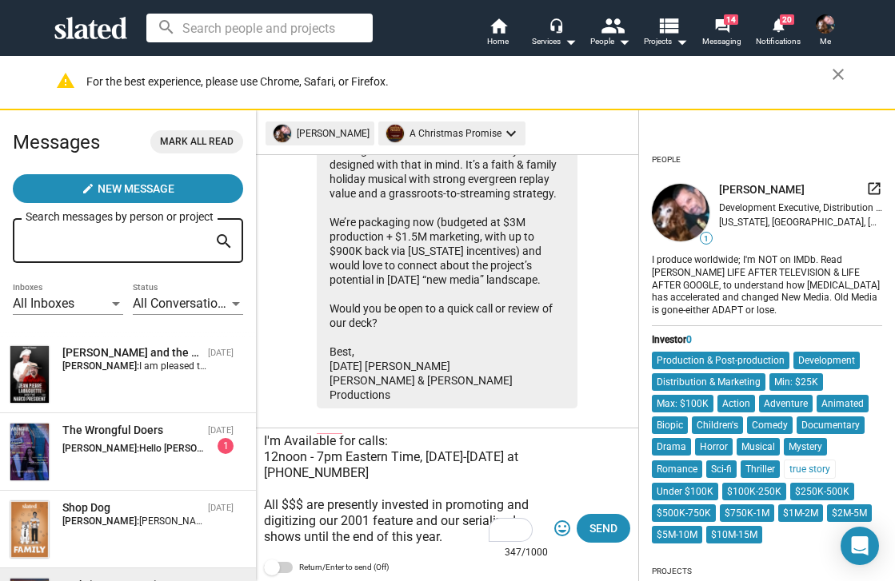
scroll to position [161, 0]
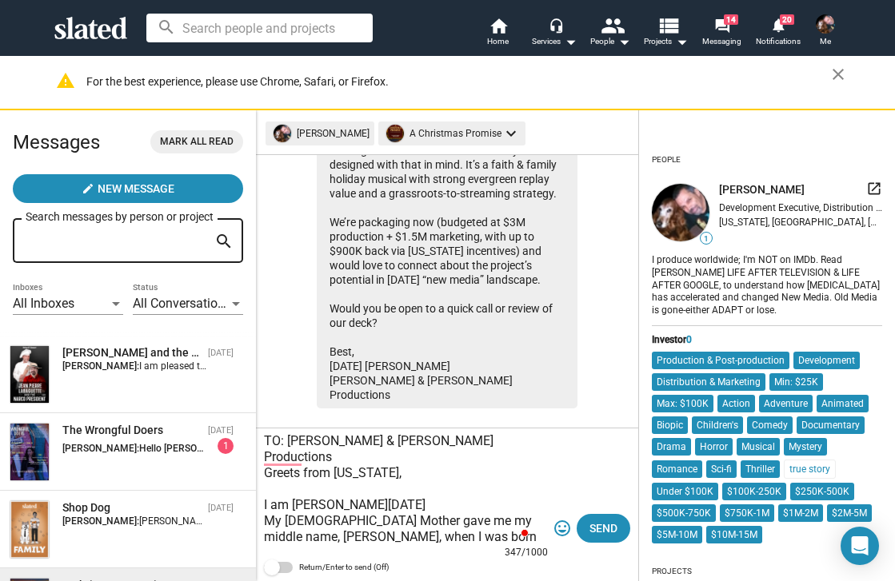
click at [401, 460] on textarea "TO: Lewis & Harris Productions Greets from New York, I am Stanley Noel Lozowski…" at bounding box center [406, 489] width 284 height 112
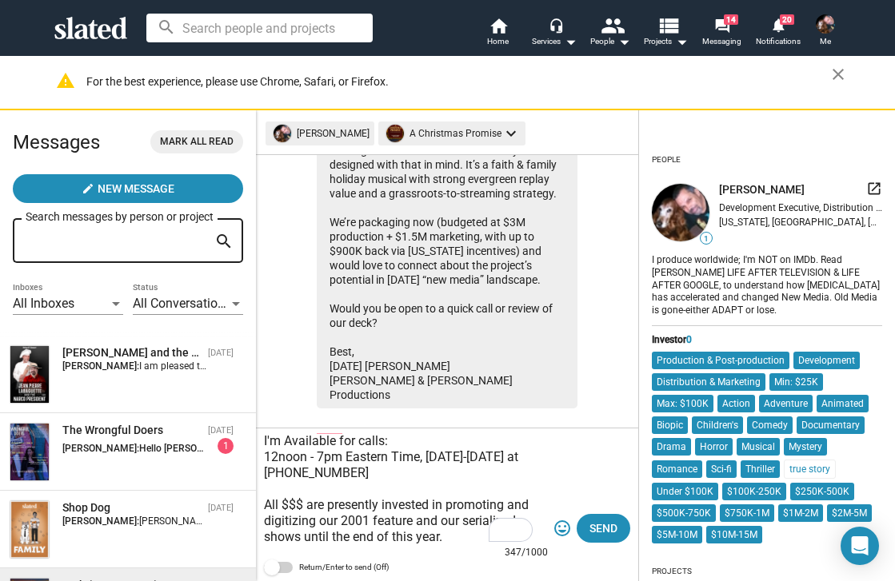
click at [295, 525] on textarea "TO: Lewis & Harris Productions Greets from New York, I am Stanley Noel Lozowski…" at bounding box center [406, 489] width 284 height 112
click at [282, 475] on textarea "TO: Lewis & Harris Productions Greets from New York, I am Stanley Noel Lozowski…" at bounding box center [406, 489] width 284 height 112
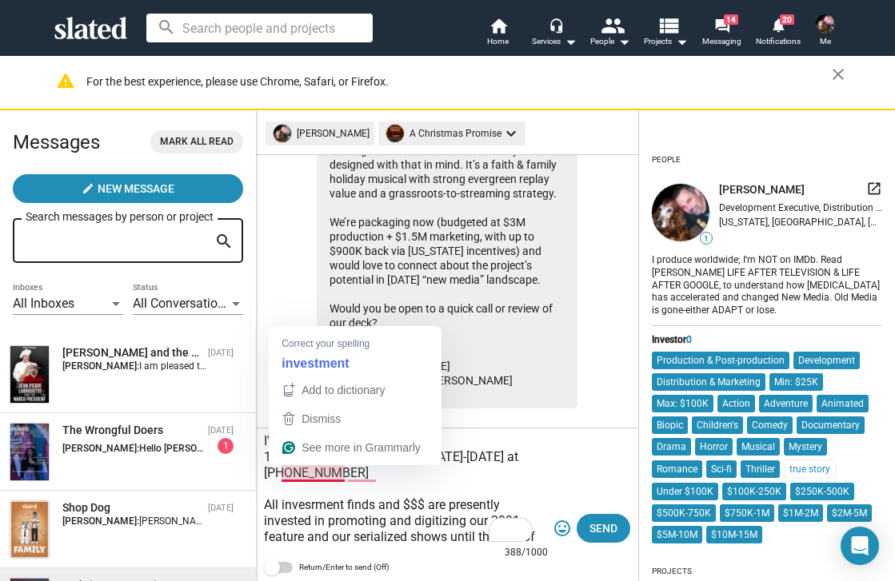
click at [313, 465] on div "Add to dictionary Dismiss See more in Grammarly" at bounding box center [355, 421] width 173 height 90
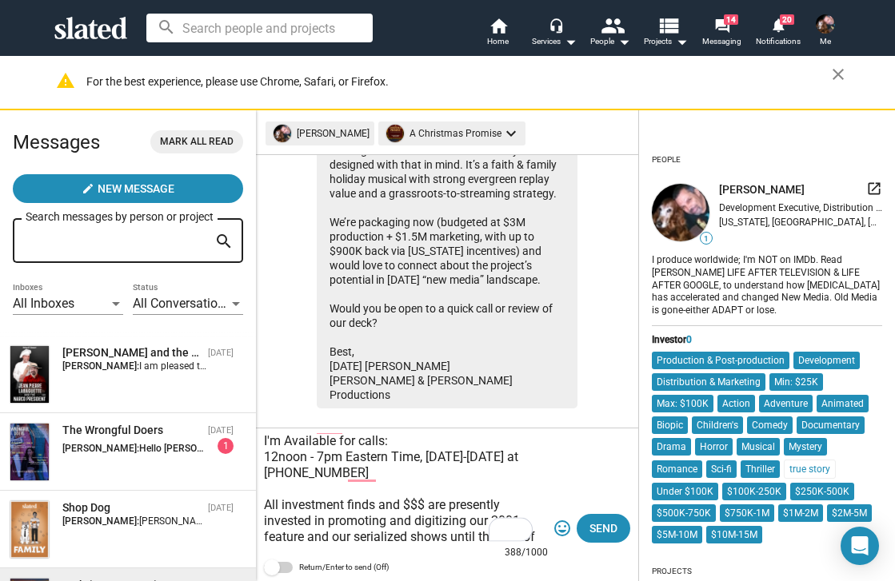
click at [377, 484] on textarea "TO: Lewis & Harris Productions Greets from New York, I am Stanley Noel Lozowski…" at bounding box center [406, 489] width 284 height 112
click at [361, 477] on textarea "TO: Lewis & Harris Productions Greets from New York, I am Stanley Noel Lozowski…" at bounding box center [406, 489] width 284 height 112
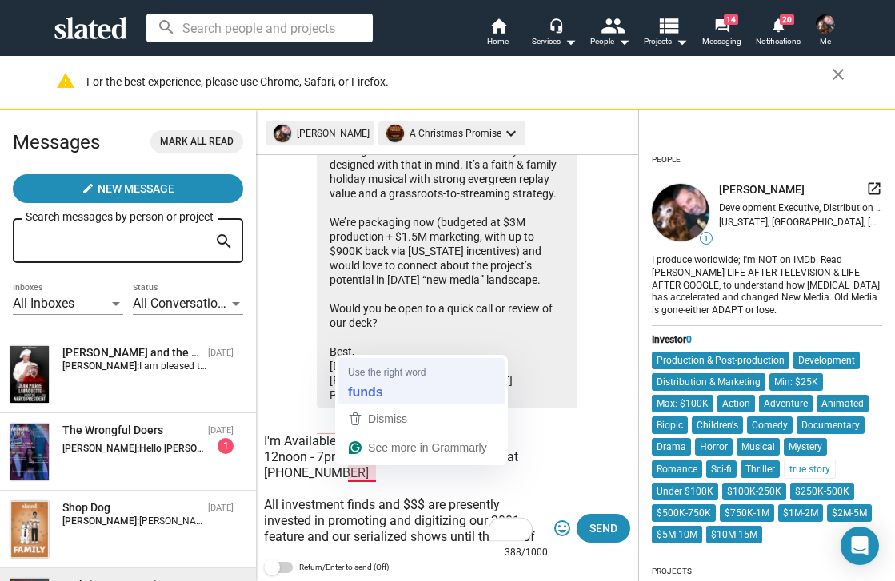
type textarea "TO: Lewis & Harris Productions Greets from New York, I am Stanley Noel Lozowski…"
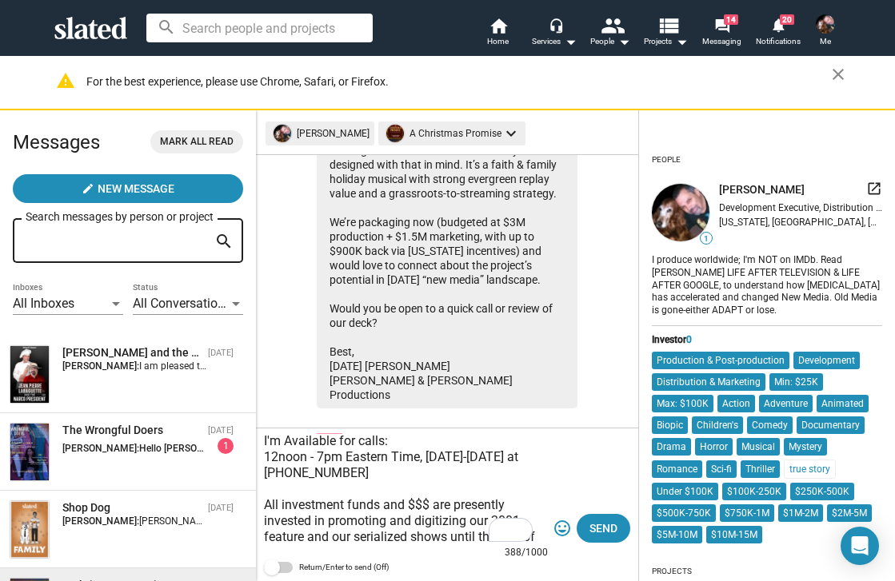
click at [322, 507] on textarea "TO: Lewis & Harris Productions Greets from New York, I am Stanley Noel Lozowski…" at bounding box center [406, 489] width 284 height 112
click at [354, 506] on textarea "TO: Lewis & Harris Productions Greets from New York, I am Stanley Noel Lozowski…" at bounding box center [406, 489] width 284 height 112
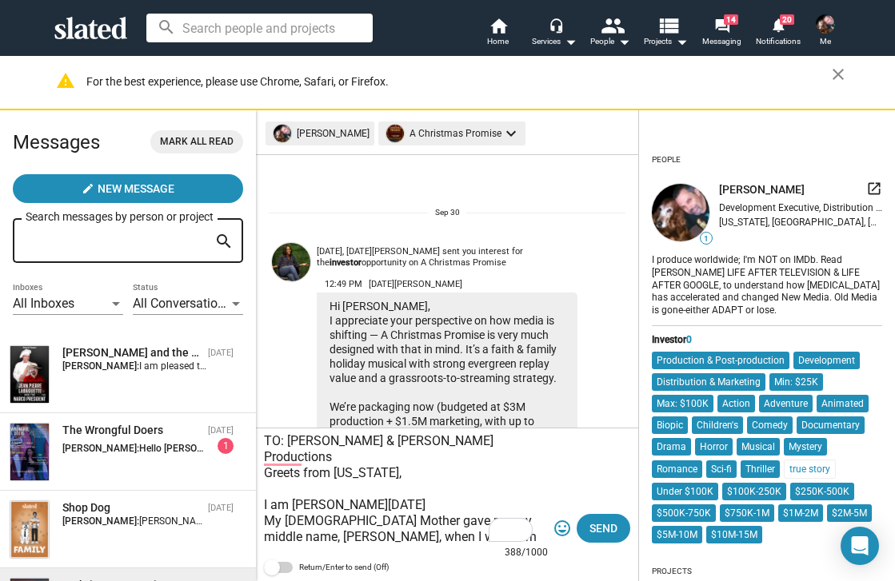
scroll to position [176, 0]
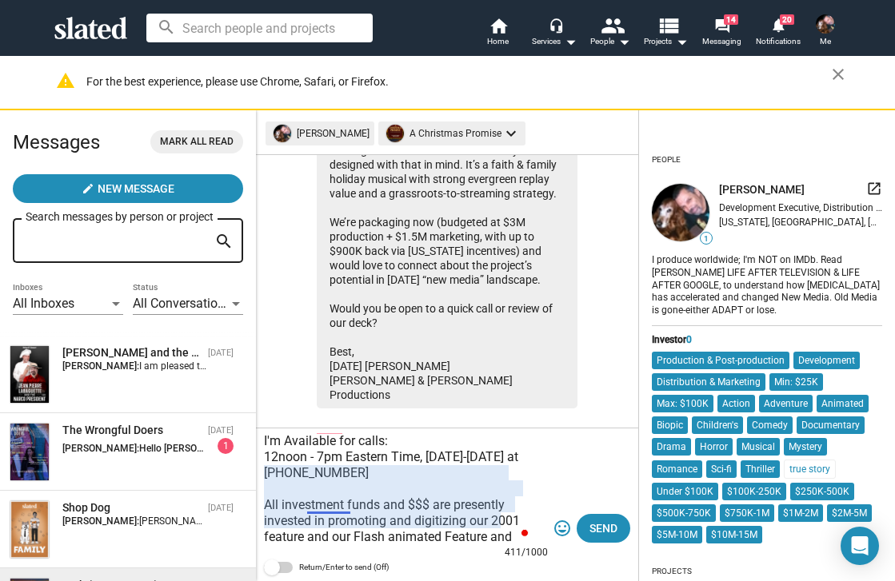
click at [337, 511] on textarea "TO: Lewis & Harris Productions Greets from New York, I am Stanley Noel Lozowski…" at bounding box center [406, 489] width 284 height 112
click at [333, 511] on textarea "TO: Lewis & Harris Productions Greets from New York, I am Stanley Noel Lozowski…" at bounding box center [406, 489] width 284 height 112
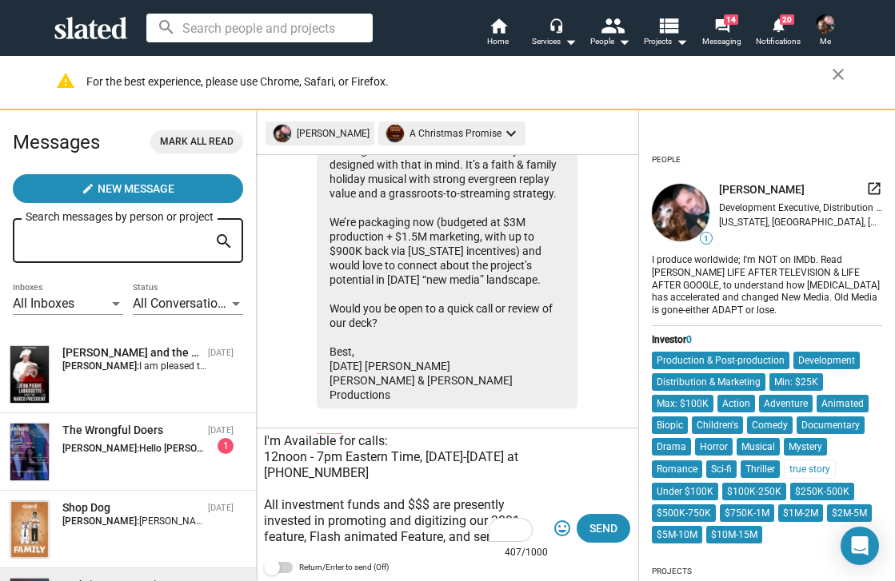
click at [308, 510] on textarea "TO: Lewis & Harris Productions Greets from New York, I am Stanley Noel Lozowski…" at bounding box center [406, 489] width 284 height 112
click at [305, 505] on textarea "TO: Lewis & Harris Productions Greets from New York, I am Stanley Noel Lozowski…" at bounding box center [406, 489] width 284 height 112
drag, startPoint x: 311, startPoint y: 505, endPoint x: 259, endPoint y: 502, distance: 52.1
click at [259, 502] on div "TO: Lewis & Harris Productions Greets from New York, I am Stanley Noel Lozowski…" at bounding box center [447, 505] width 382 height 153
click at [421, 516] on textarea "TO: Lewis & Harris Productions Greets from New York, I am Stanley Noel Lozowski…" at bounding box center [406, 489] width 284 height 112
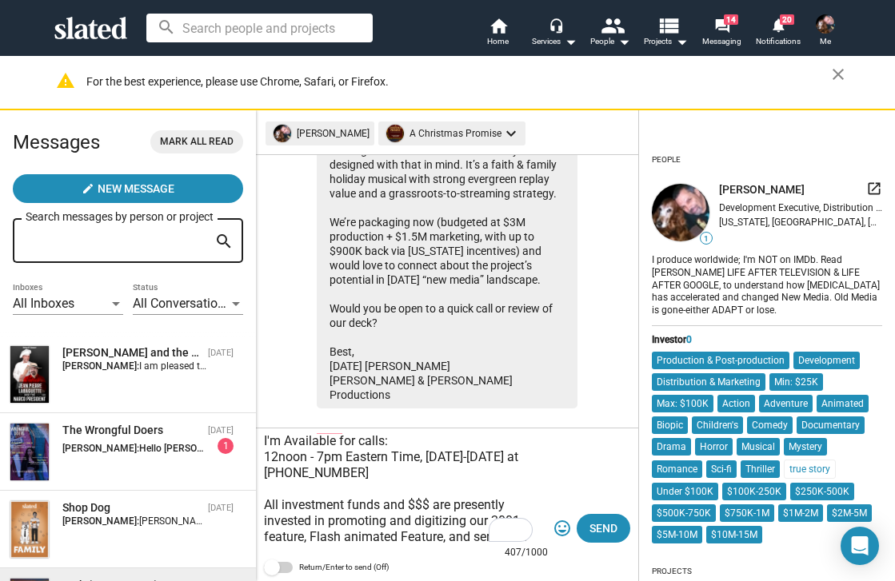
click at [309, 504] on textarea "TO: Lewis & Harris Productions Greets from New York, I am Stanley Noel Lozowski…" at bounding box center [406, 489] width 284 height 112
click at [493, 503] on textarea "TO: Lewis & Harris Productions Greets from New York, I am Stanley Noel Lozowski…" at bounding box center [406, 489] width 284 height 112
click at [348, 505] on textarea "TO: Lewis & Harris Productions Greets from New York, I am Stanley Noel Lozowski…" at bounding box center [406, 489] width 284 height 112
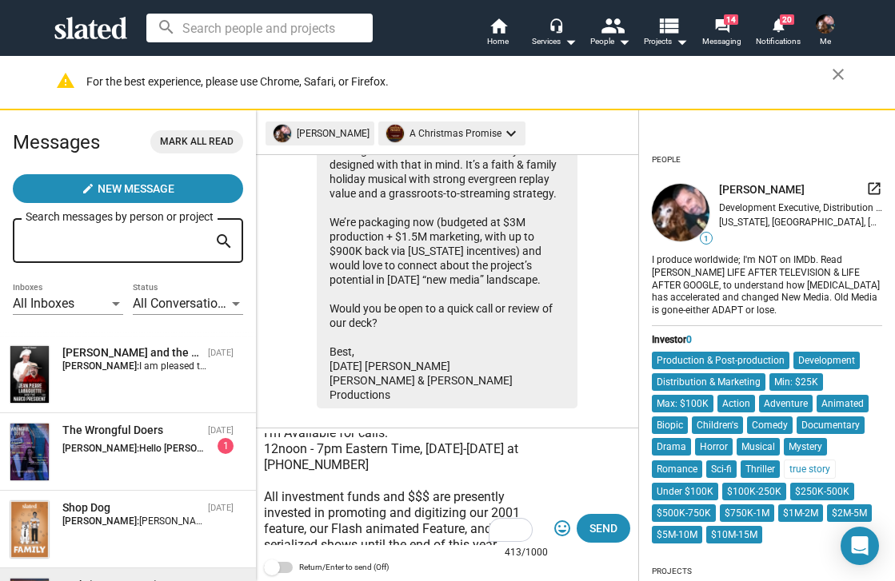
scroll to position [208, 0]
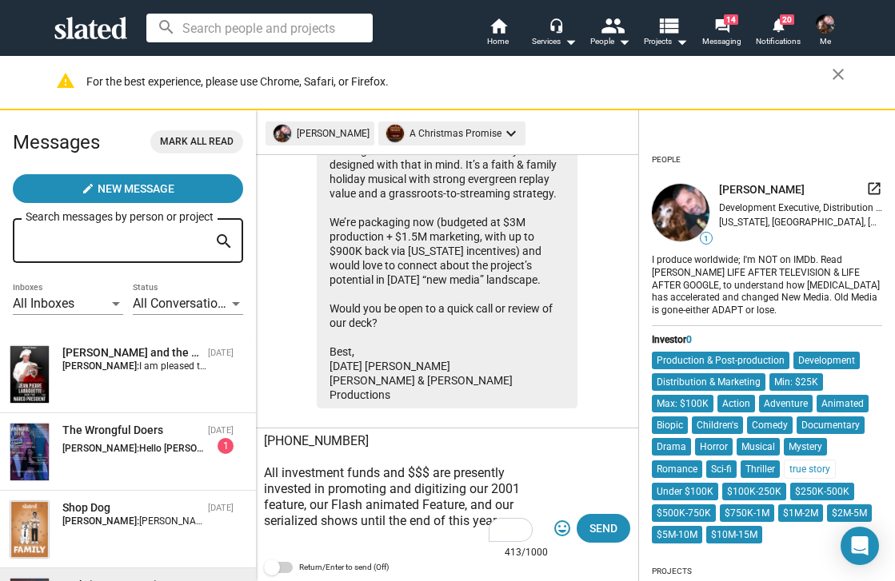
click at [275, 536] on textarea "TO: Lewis & Harris Productions Greets from New York, I am Stanley Noel Lozowski…" at bounding box center [406, 489] width 284 height 112
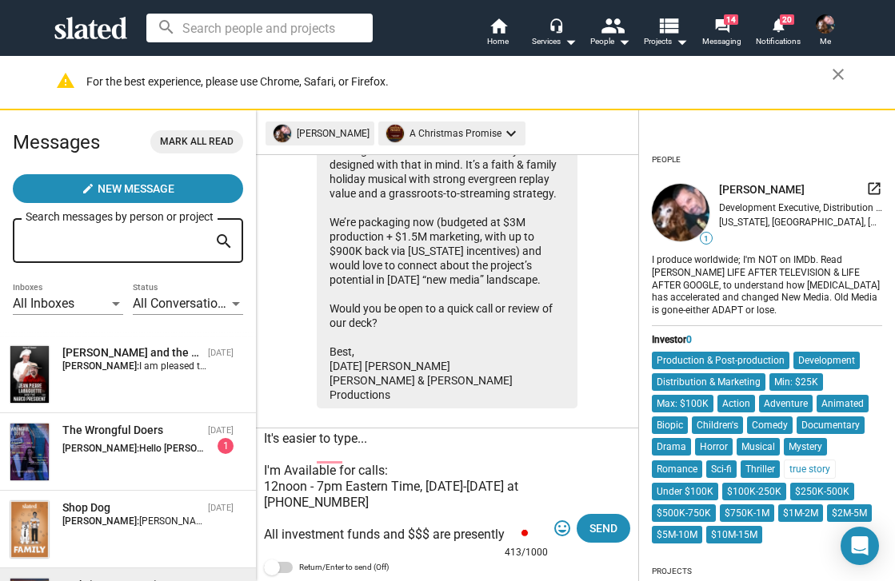
scroll to position [0, 0]
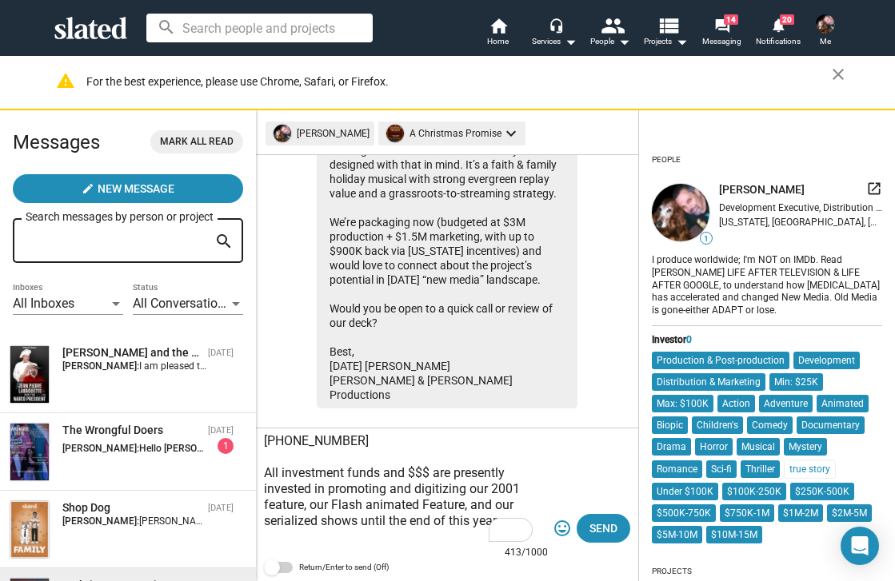
click at [274, 541] on textarea "TO: Lewis & Harris Productions Greets from New York, I am Stanley Noel Lozowski…" at bounding box center [406, 489] width 284 height 112
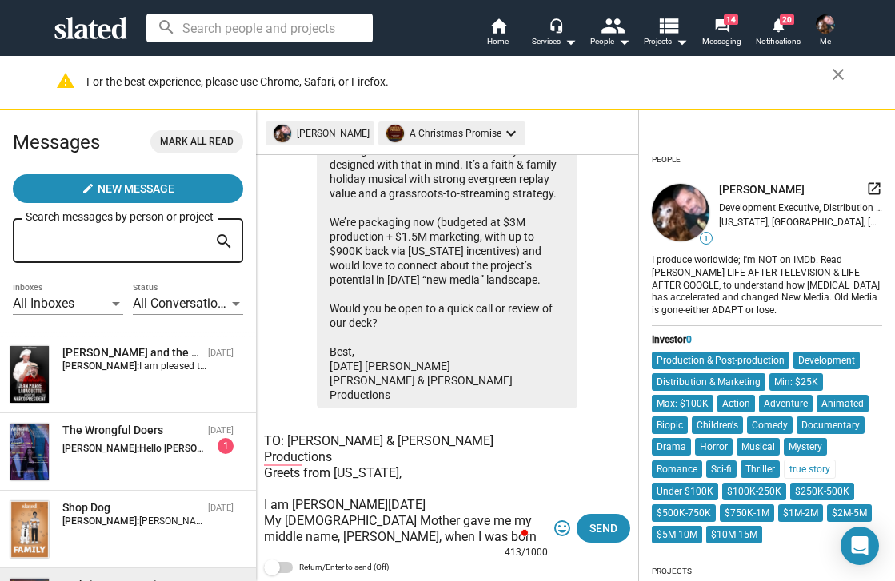
click at [333, 467] on textarea "TO: Lewis & Harris Productions Greets from New York, I am Stanley Noel Lozowski…" at bounding box center [406, 489] width 284 height 112
click at [394, 465] on textarea "TO: Lewis & Harris Productions Greets from New York, I am Stanley Noel Lozowski…" at bounding box center [406, 489] width 284 height 112
drag, startPoint x: 432, startPoint y: 487, endPoint x: 476, endPoint y: 503, distance: 46.8
click at [433, 488] on textarea "TO: Lewis & Harris Productions Greets from New York, I am Stanley Noel Lozowski…" at bounding box center [406, 489] width 284 height 112
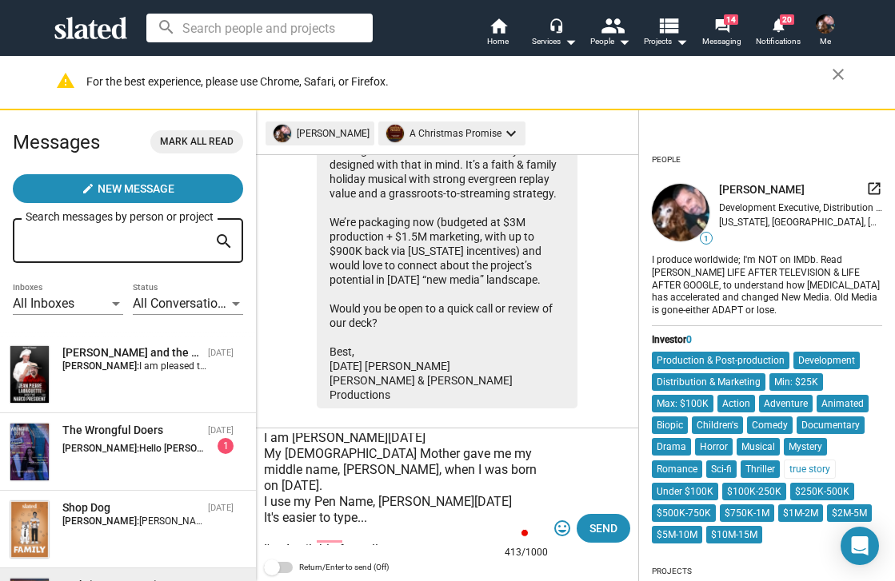
drag, startPoint x: 313, startPoint y: 528, endPoint x: 405, endPoint y: 531, distance: 92.8
click at [405, 531] on textarea "TO: Lewis & Harris Productions Greets from New York, I am Stanley Noel Lozowski…" at bounding box center [406, 489] width 284 height 112
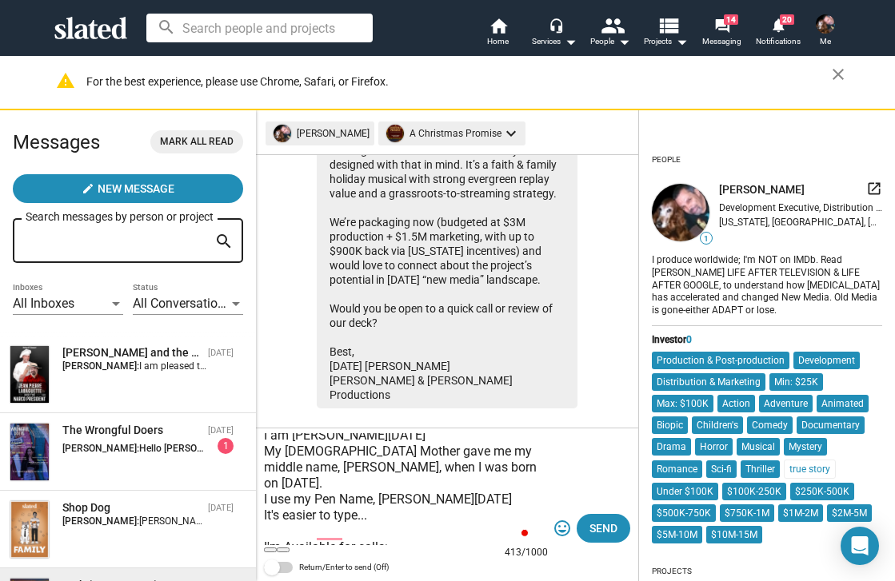
click at [450, 497] on textarea "TO: Lewis & Harris Productions Greets from New York, I am Stanley Noel Lozowski…" at bounding box center [406, 489] width 284 height 112
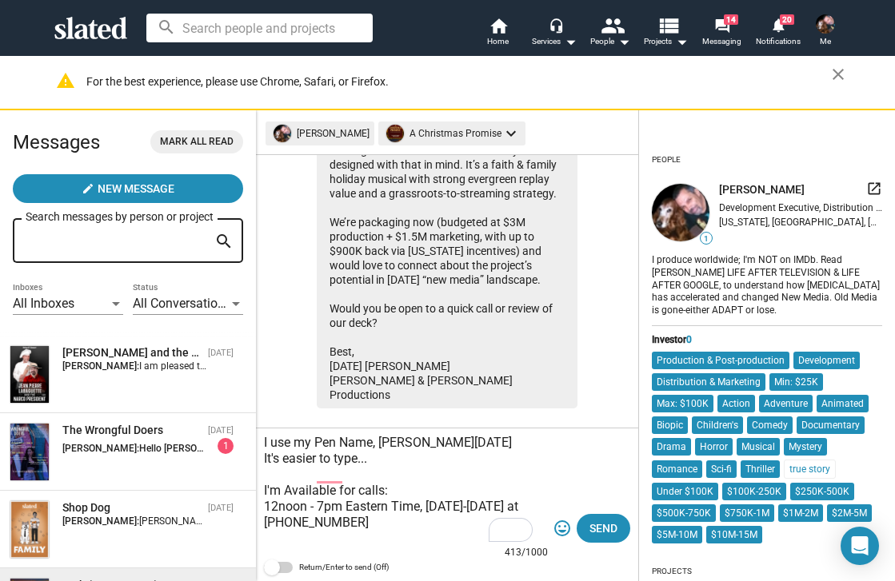
click at [394, 489] on textarea "TO: Lewis & Harris Productions Greets from New York, I am Stanley Noel Lozowski…" at bounding box center [406, 489] width 284 height 112
click at [393, 494] on textarea "TO: Lewis & Harris Productions Greets from New York, I am Stanley Noel Lozowski…" at bounding box center [406, 489] width 284 height 112
click at [265, 519] on textarea "TO: Lewis & Harris Productions Greets from New York, I am Stanley Noel Lozowski…" at bounding box center [406, 489] width 284 height 112
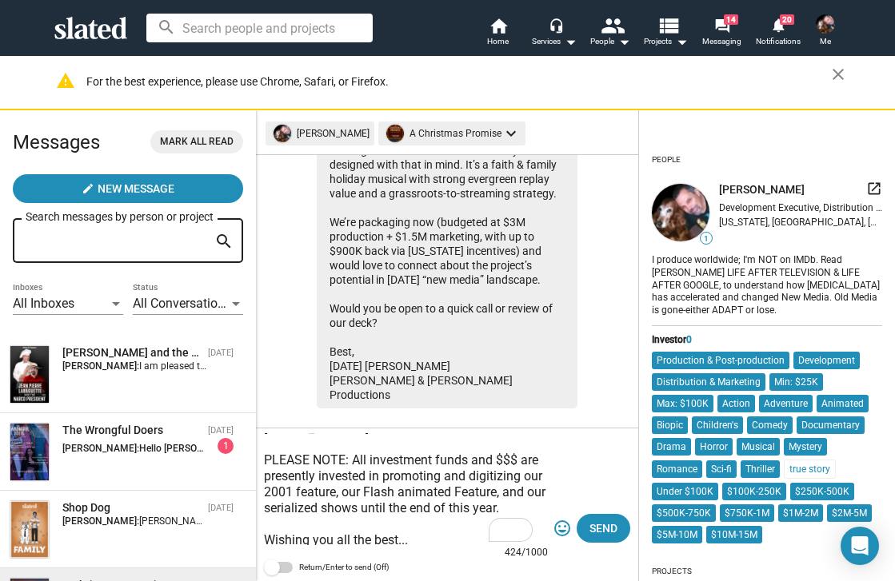
click at [351, 497] on textarea "TO: Lewis & Harris Productions Greets from New York, I am Stanley Noel Lozowski…" at bounding box center [406, 489] width 284 height 112
click at [473, 499] on textarea "TO: Lewis & Harris Productions Greets from New York, I am Stanley Noel Lozowski…" at bounding box center [406, 489] width 284 height 112
click at [507, 497] on textarea "TO: Lewis & Harris Productions Greets from New York, I am Stanley Noel Lozowski…" at bounding box center [406, 489] width 284 height 112
click at [450, 496] on textarea "TO: [PERSON_NAME] & [PERSON_NAME] Productions Greets from [US_STATE], I am [PER…" at bounding box center [406, 489] width 284 height 112
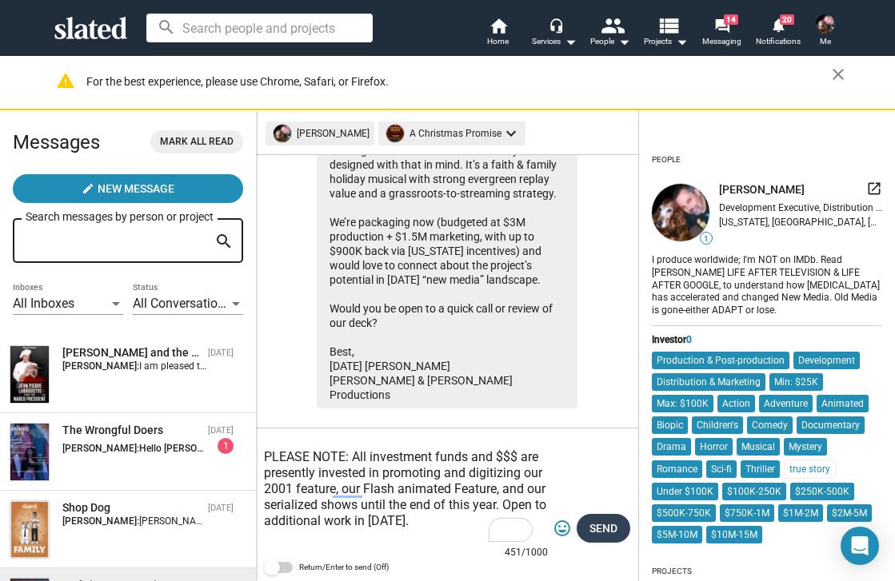
type textarea "TO: [PERSON_NAME] & [PERSON_NAME] Productions Greets from [US_STATE], I am [PER…"
click at [598, 533] on span "Send" at bounding box center [603, 528] width 28 height 29
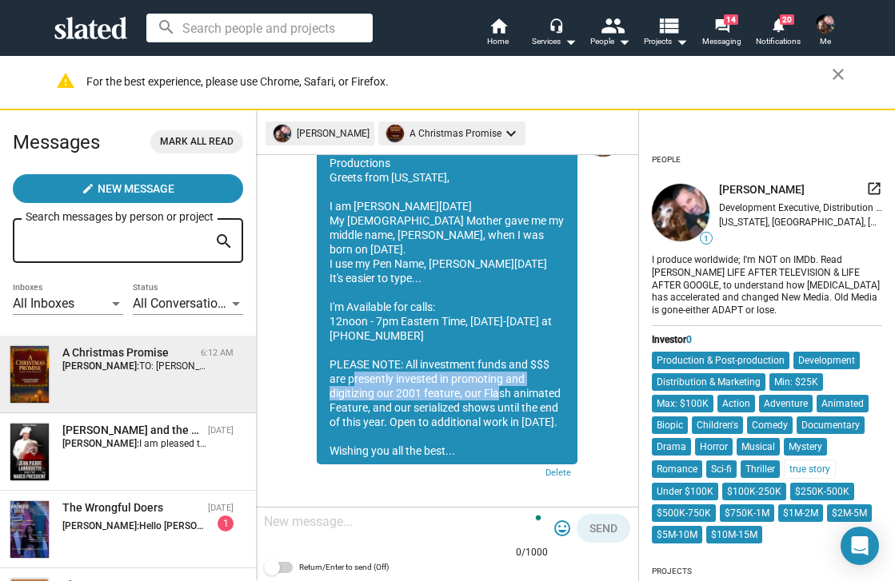
drag, startPoint x: 349, startPoint y: 353, endPoint x: 493, endPoint y: 363, distance: 143.5
click at [493, 363] on div "TO: [PERSON_NAME] & [PERSON_NAME] Productions Greets from [US_STATE], I am [PER…" at bounding box center [447, 299] width 261 height 329
drag, startPoint x: 493, startPoint y: 363, endPoint x: 465, endPoint y: 362, distance: 28.0
click at [465, 362] on div "TO: [PERSON_NAME] & [PERSON_NAME] Productions Greets from [US_STATE], I am [PER…" at bounding box center [447, 299] width 261 height 329
click at [478, 384] on div "TO: [PERSON_NAME] & [PERSON_NAME] Productions Greets from [US_STATE], I am [PER…" at bounding box center [447, 299] width 261 height 329
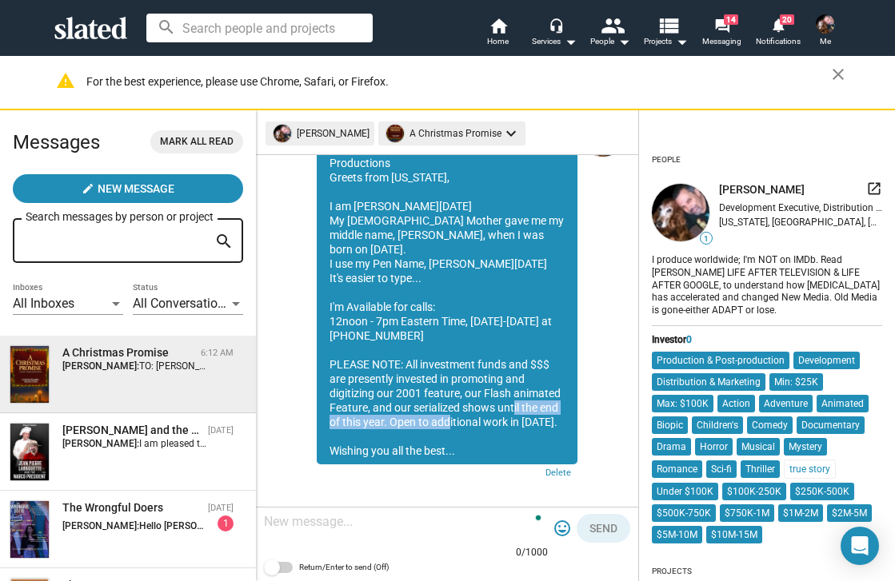
drag, startPoint x: 340, startPoint y: 394, endPoint x: 510, endPoint y: 393, distance: 170.3
click at [510, 393] on div "TO: [PERSON_NAME] & [PERSON_NAME] Productions Greets from [US_STATE], I am [PER…" at bounding box center [447, 299] width 261 height 329
click at [135, 354] on div "A Christmas Promise" at bounding box center [128, 352] width 132 height 15
click at [136, 354] on div "A Christmas Promise" at bounding box center [128, 352] width 132 height 15
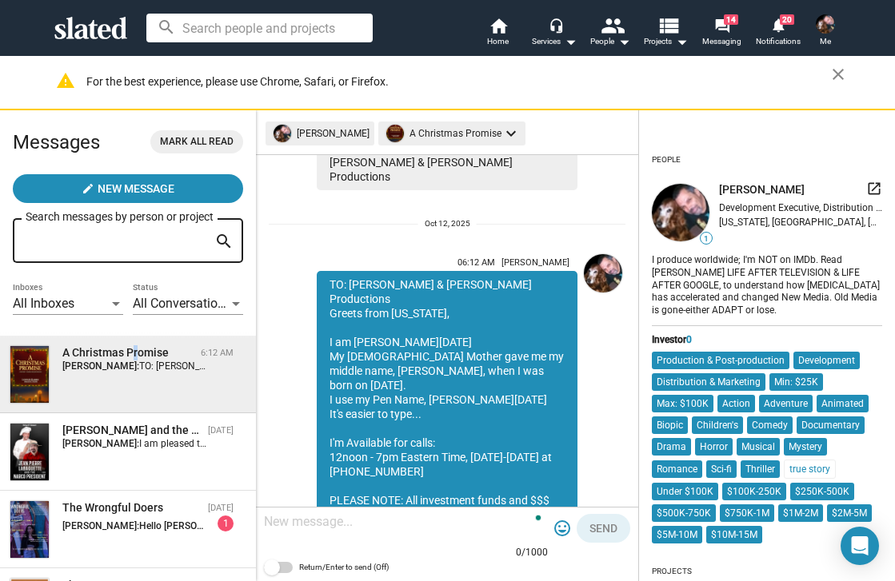
scroll to position [426, 0]
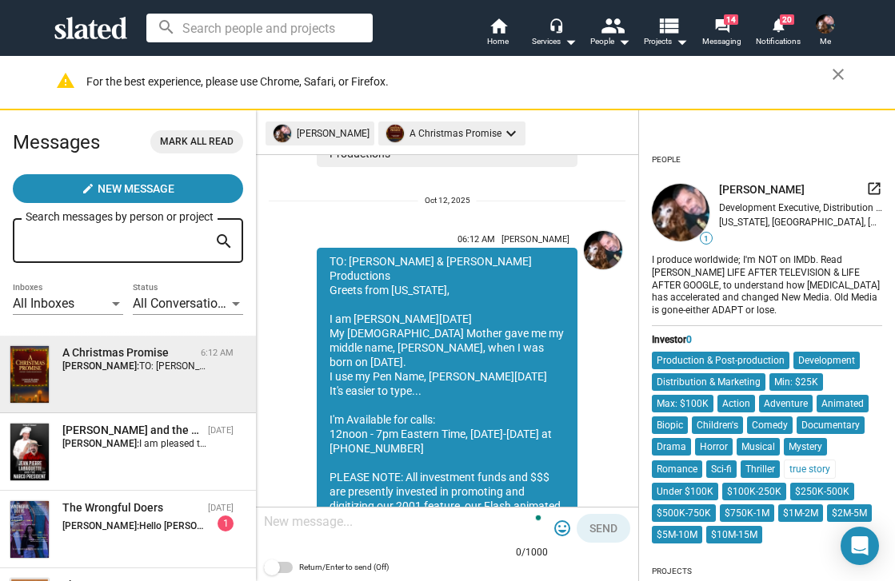
click at [417, 475] on div "TO: [PERSON_NAME] & [PERSON_NAME] Productions Greets from [US_STATE], I am [PER…" at bounding box center [447, 412] width 261 height 329
click at [501, 476] on div "TO: [PERSON_NAME] & [PERSON_NAME] Productions Greets from [US_STATE], I am [PER…" at bounding box center [447, 412] width 261 height 329
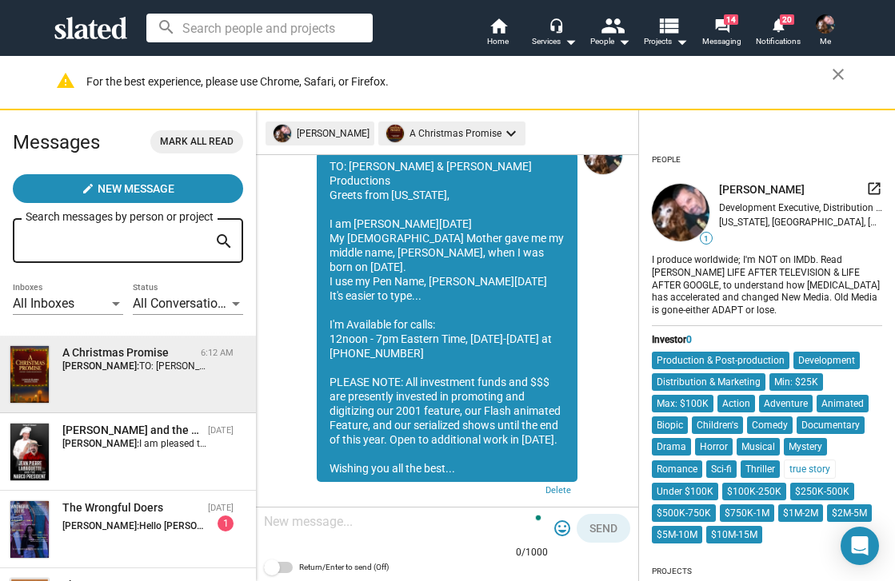
scroll to position [539, 0]
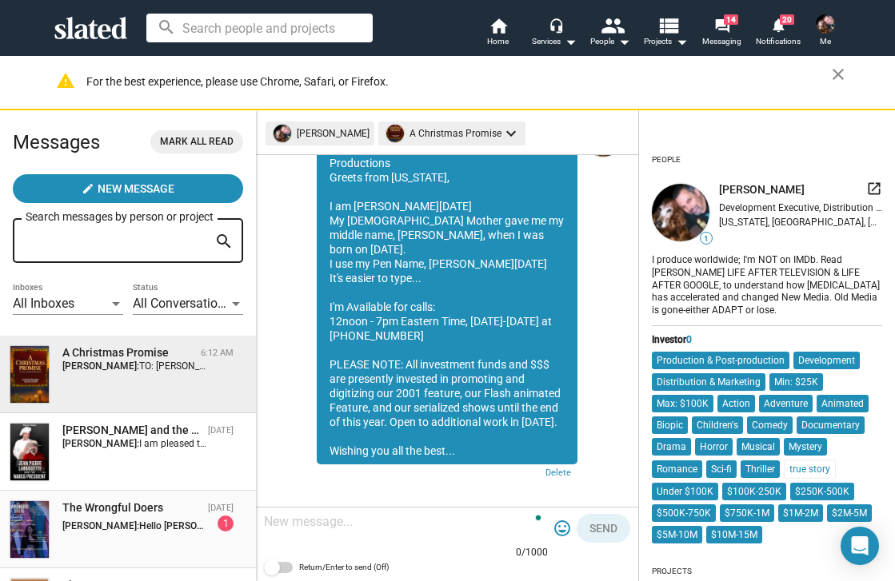
click at [112, 508] on div "The Wrongful Doers" at bounding box center [131, 508] width 139 height 15
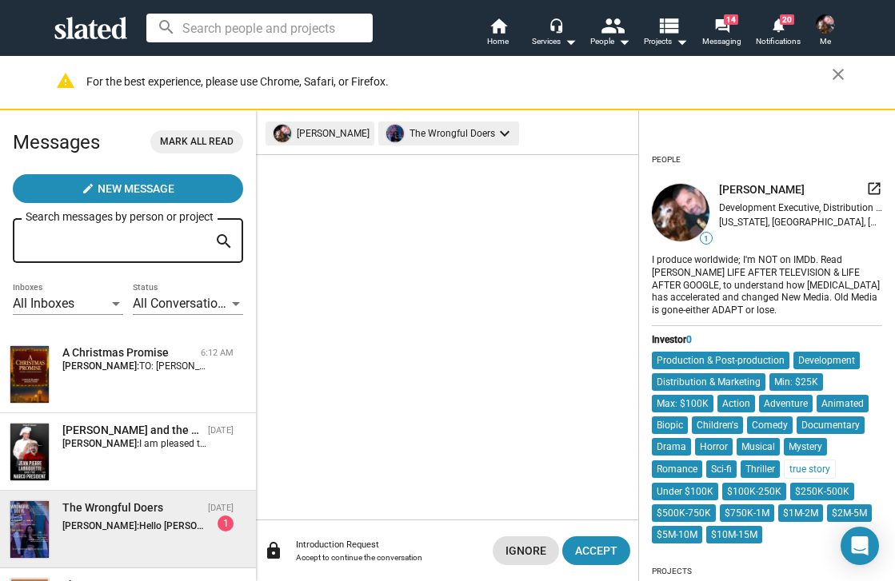
click at [673, 352] on div "arrow_back People 1 Stanley N Lozowski launch Development Executive, Distributi…" at bounding box center [767, 579] width 256 height 887
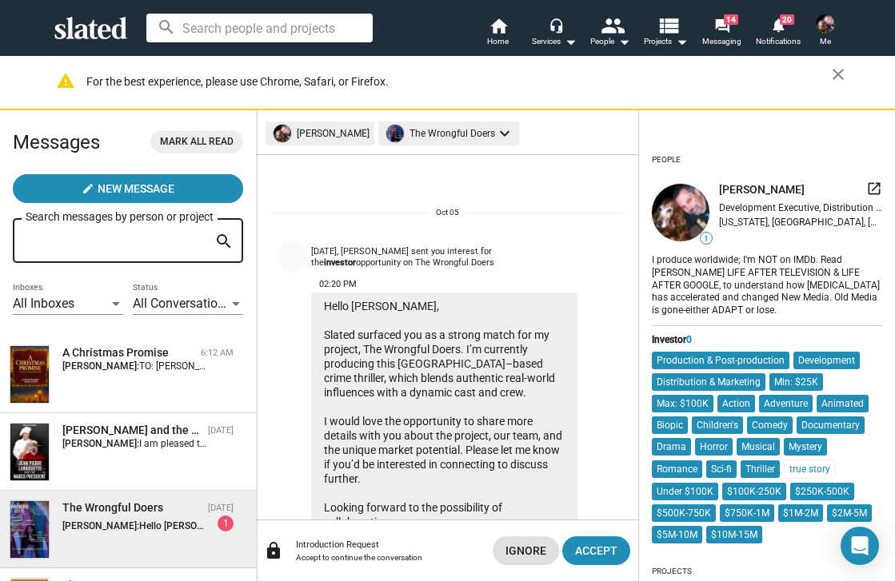
scroll to position [139, 0]
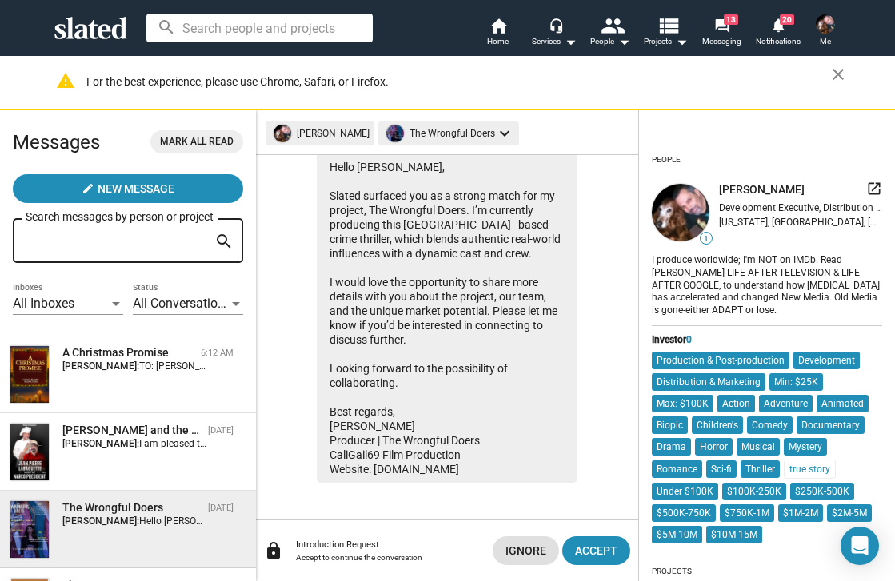
drag, startPoint x: 373, startPoint y: 470, endPoint x: 451, endPoint y: 467, distance: 78.4
click at [451, 467] on div "Hello Stanley, Slated surfaced you as a strong match for my project, The Wrongf…" at bounding box center [447, 318] width 261 height 329
click at [452, 467] on div "Hello Stanley, Slated surfaced you as a strong match for my project, The Wrongf…" at bounding box center [447, 318] width 261 height 329
drag, startPoint x: 451, startPoint y: 465, endPoint x: 377, endPoint y: 463, distance: 74.4
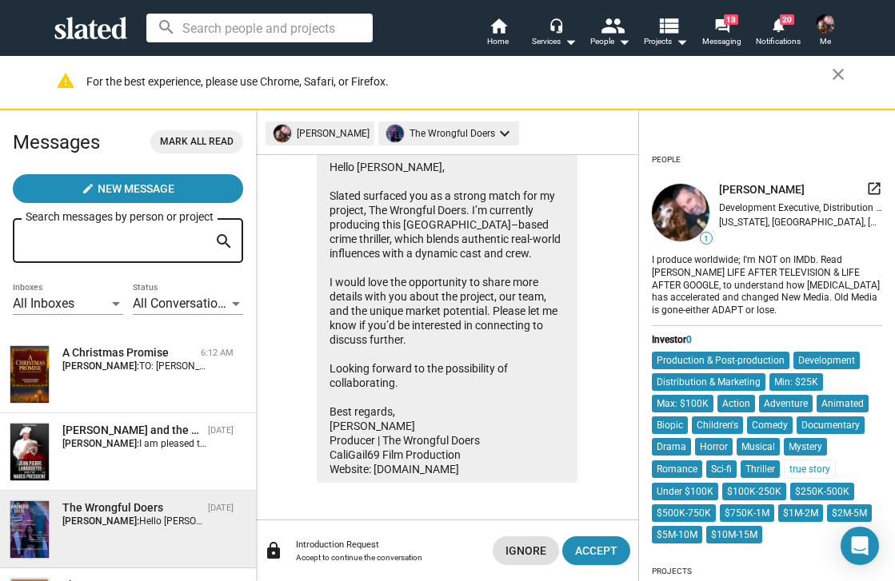
click at [377, 463] on div "Hello Stanley, Slated surfaced you as a strong match for my project, The Wrongf…" at bounding box center [447, 318] width 261 height 329
click at [579, 548] on span "Accept" at bounding box center [596, 550] width 42 height 29
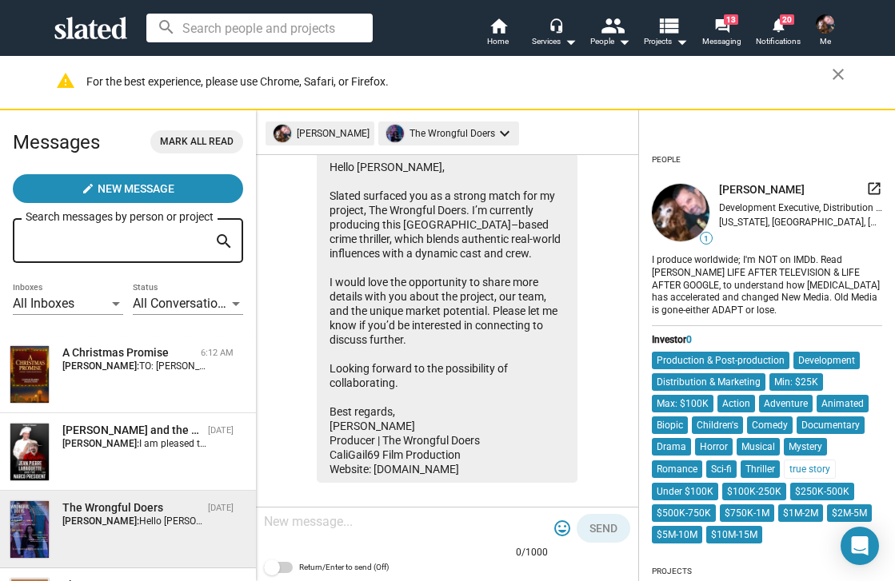
click at [347, 524] on textarea at bounding box center [406, 522] width 284 height 16
paste textarea "TO: Lewis & Harris Productions Greets from New York, I am Stanley Noel Lozowski…"
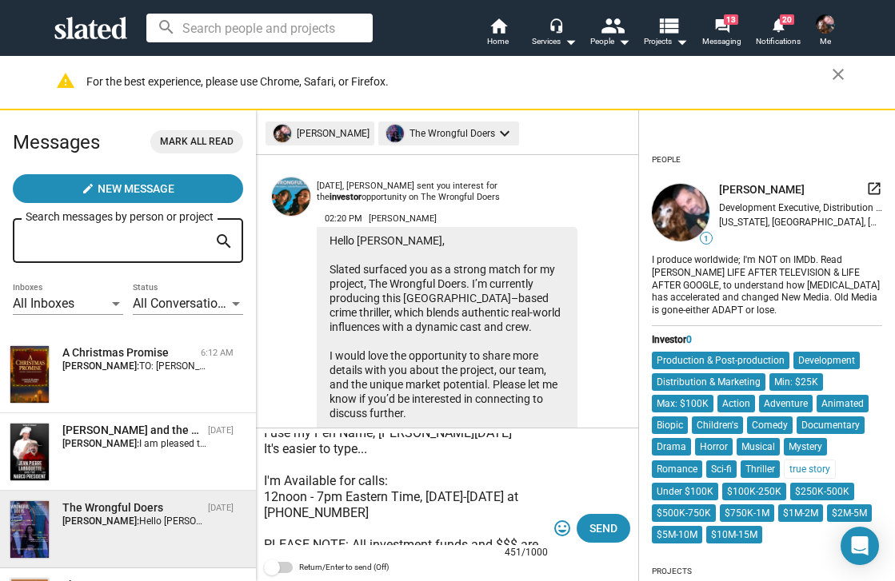
scroll to position [0, 0]
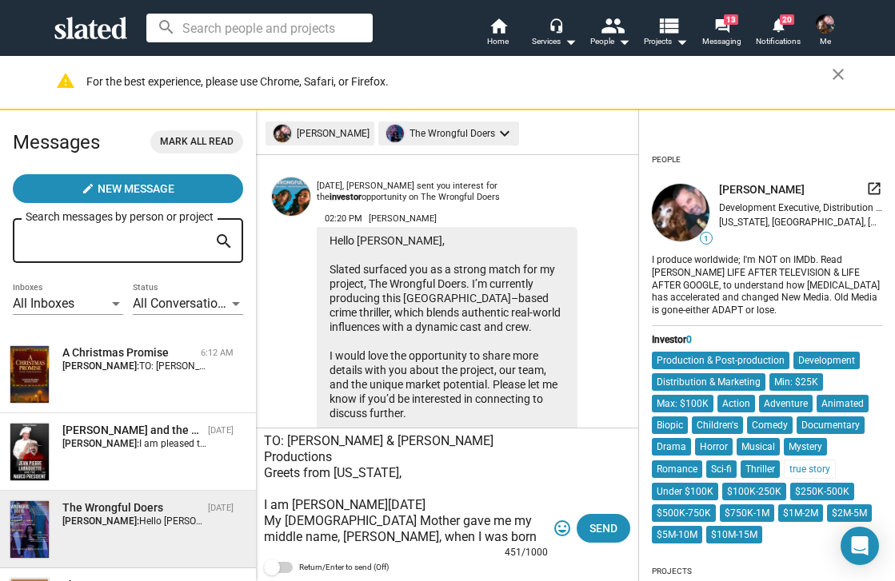
drag, startPoint x: 287, startPoint y: 441, endPoint x: 454, endPoint y: 433, distance: 167.3
click at [453, 435] on textarea "TO: Lewis & Harris Productions Greets from New York, I am Stanley Noel Lozowski…" at bounding box center [406, 489] width 284 height 112
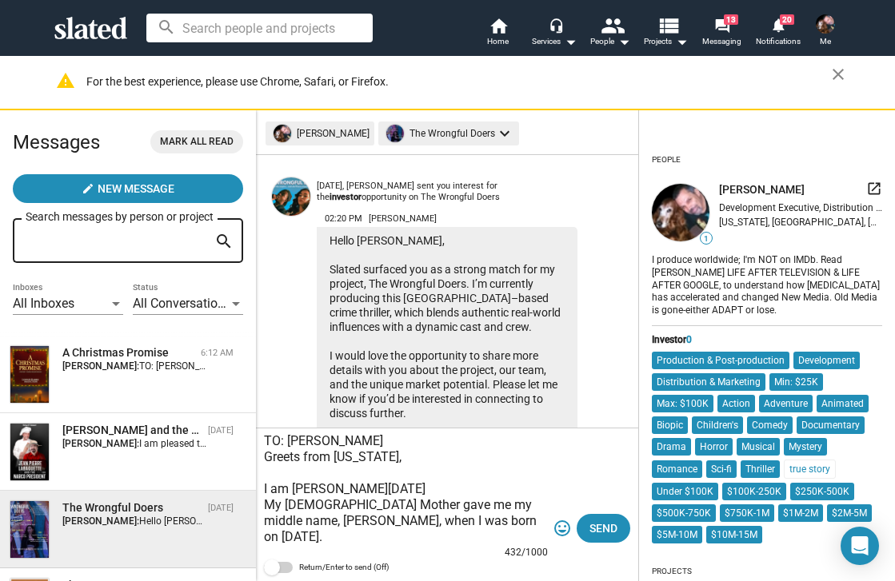
drag, startPoint x: 297, startPoint y: 444, endPoint x: 289, endPoint y: 437, distance: 10.2
click at [289, 437] on textarea "TO: Cail Greets from New York, I am Stanley Noel Lozowski My Italian Mother gav…" at bounding box center [406, 489] width 284 height 112
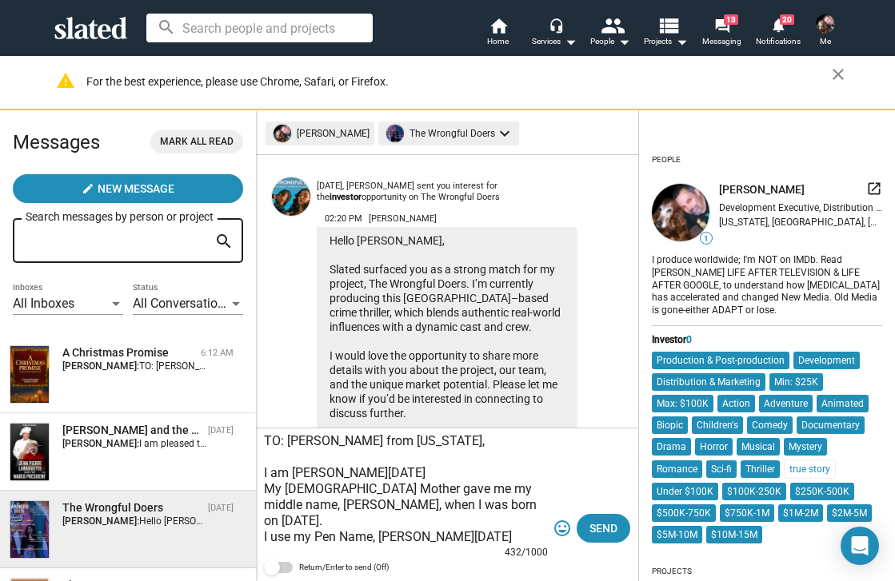
click at [327, 440] on textarea "TO: Gail Greets from New York, I am Stanley Noel Lozowski My Italian Mother gav…" at bounding box center [406, 489] width 284 height 112
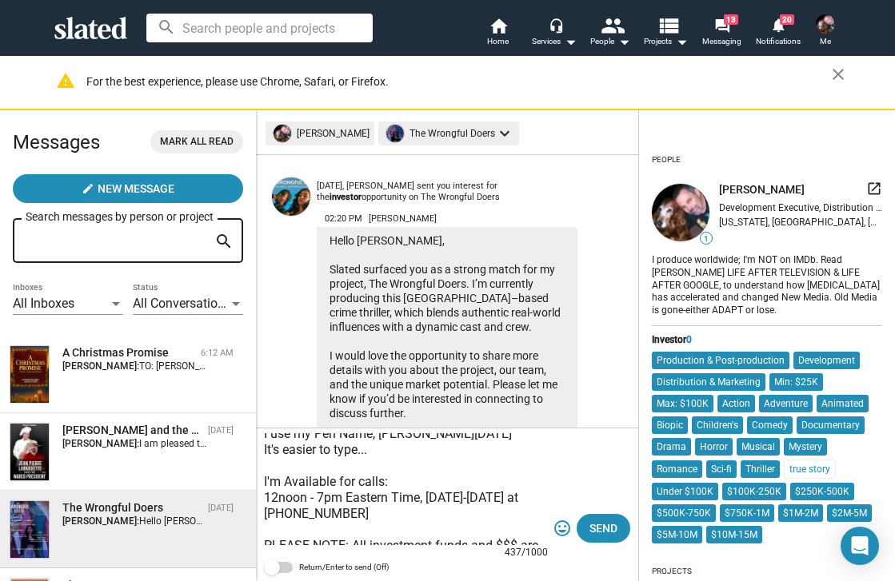
scroll to position [122, 0]
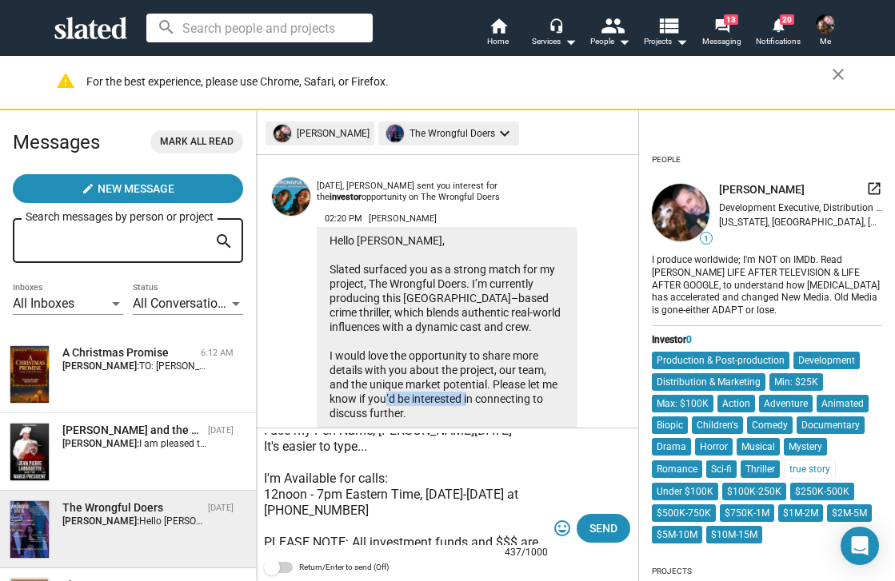
drag, startPoint x: 399, startPoint y: 397, endPoint x: 484, endPoint y: 400, distance: 84.8
click at [484, 400] on div "Hello Stanley, Slated surfaced you as a strong match for my project, The Wrongf…" at bounding box center [447, 391] width 261 height 329
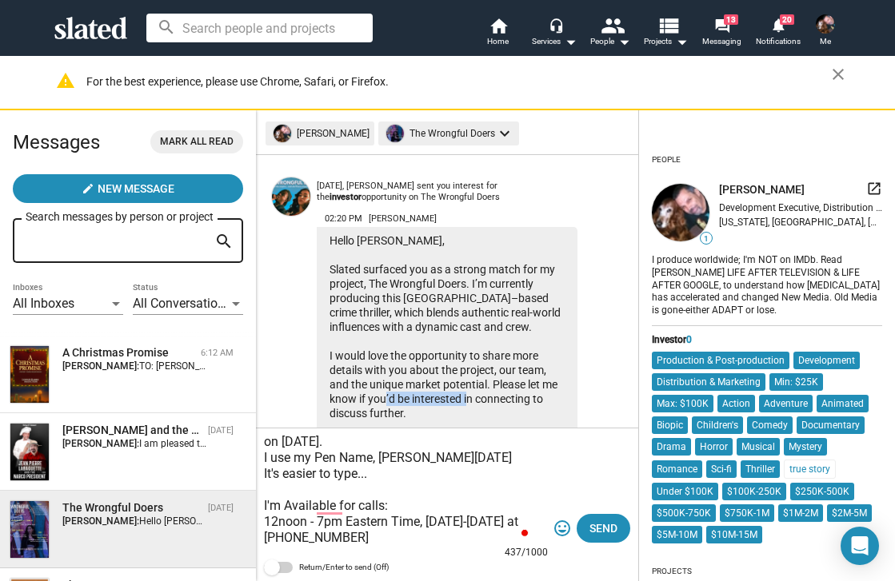
scroll to position [95, 0]
click at [407, 516] on textarea "TO: Gail Blatt Greets from New York, I am Stanley Noel Lozowski My Italian Moth…" at bounding box center [406, 489] width 284 height 112
click at [342, 532] on textarea "TO: Gail Blatt Greets from New York, I am Stanley Noel Lozowski My Italian Moth…" at bounding box center [406, 489] width 284 height 112
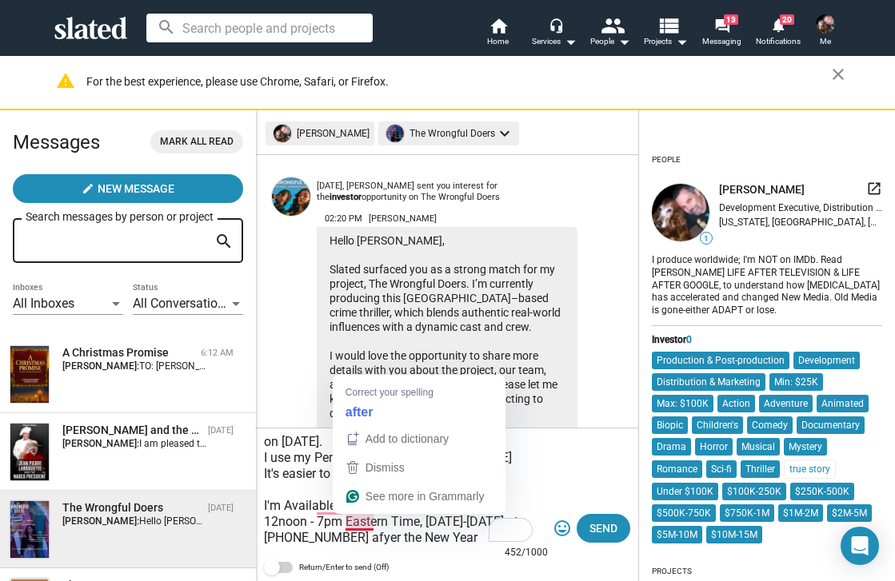
click at [362, 528] on textarea "TO: Gail Blatt Greets from New York, I am Stanley Noel Lozowski My Italian Moth…" at bounding box center [406, 489] width 284 height 112
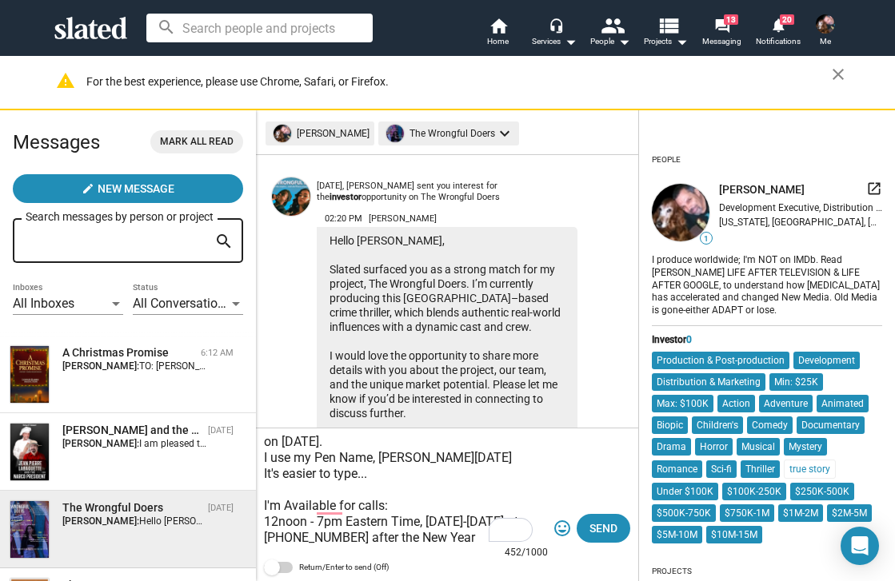
click at [436, 516] on textarea "TO: Gail Blatt Greets from New York, I am Stanley Noel Lozowski My Italian Moth…" at bounding box center [406, 489] width 284 height 112
click at [458, 519] on textarea "TO: Gail Blatt Greets from New York, I am Stanley Noel Lozowski My Italian Moth…" at bounding box center [406, 489] width 284 height 112
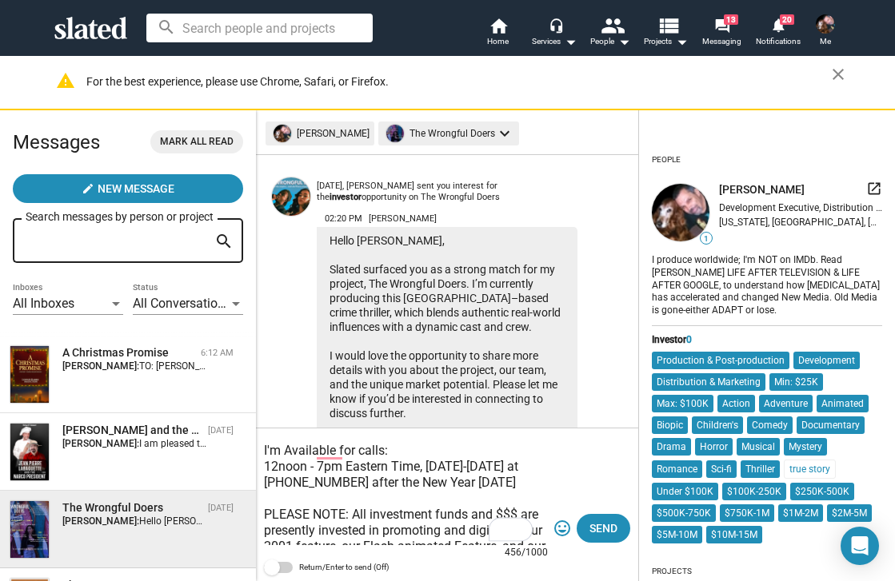
scroll to position [181, 0]
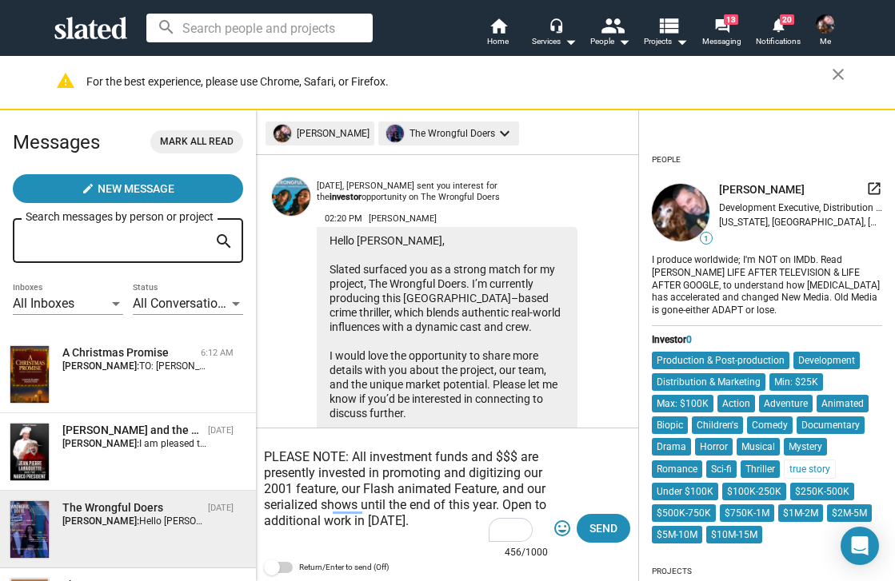
click at [340, 490] on textarea "TO: Gail Blatt Greets from New York, I am Stanley Noel Lozowski My Italian Moth…" at bounding box center [406, 489] width 284 height 112
click at [382, 491] on textarea "TO: Gail Blatt Greets from New York, I am Stanley Noel Lozowski My Italian Moth…" at bounding box center [406, 489] width 284 height 112
click at [459, 491] on textarea "TO: Gail Blatt Greets from New York, I am Stanley Noel Lozowski My Italian Moth…" at bounding box center [406, 489] width 284 height 112
click at [510, 498] on textarea "TO: Gail Blatt Greets from New York, I am Stanley Noel Lozowski My Italian Moth…" at bounding box center [406, 489] width 284 height 112
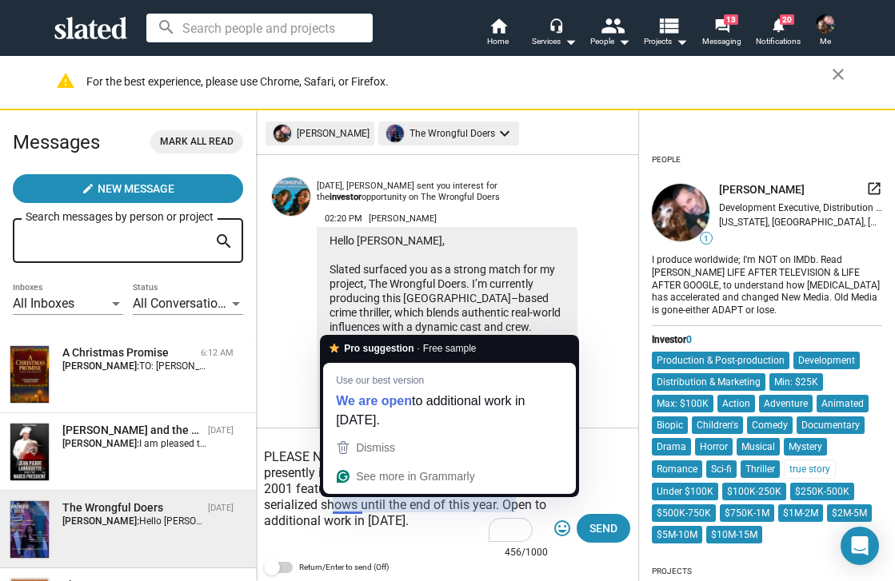
click at [354, 508] on textarea "TO: Gail Blatt Greets from New York, I am Stanley Noel Lozowski My Italian Moth…" at bounding box center [406, 489] width 284 height 112
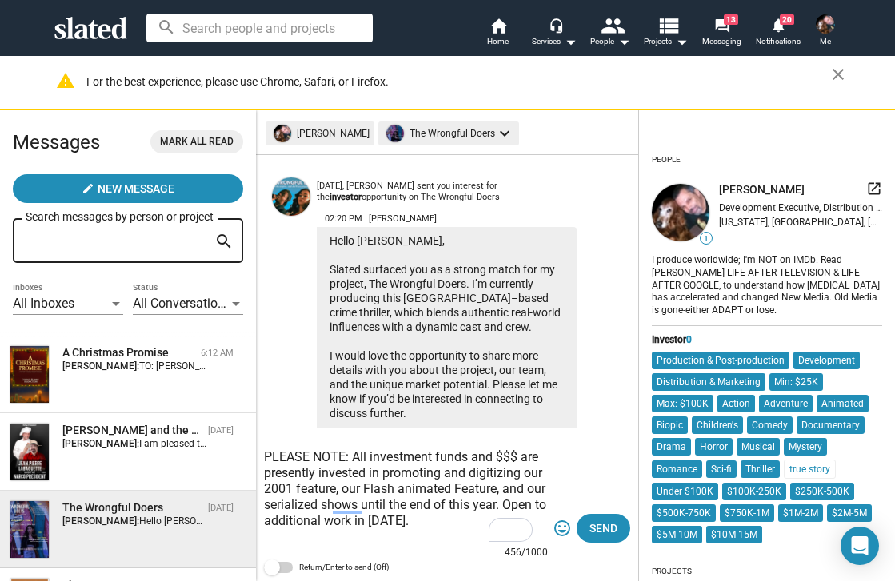
click at [317, 508] on textarea "TO: Gail Blatt Greets from New York, I am Stanley Noel Lozowski My Italian Moth…" at bounding box center [406, 489] width 284 height 112
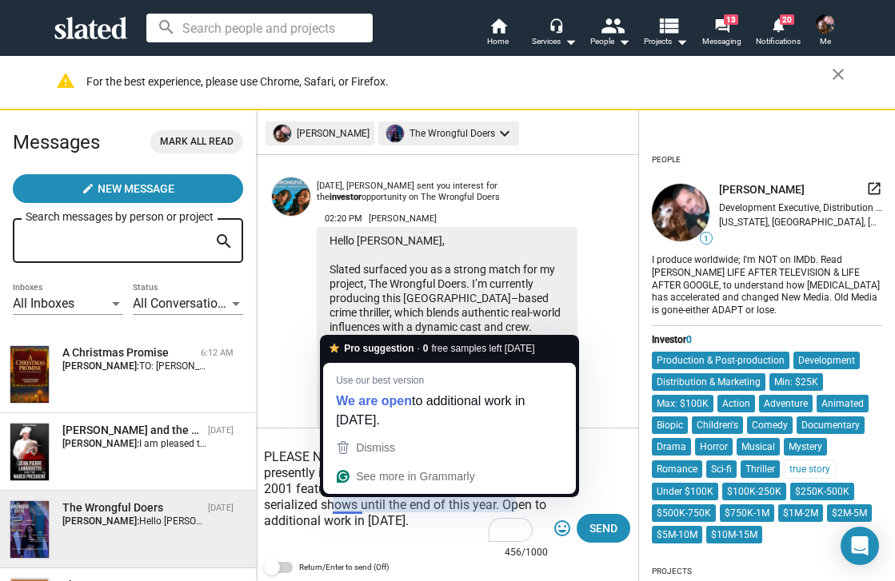
click at [334, 506] on textarea "TO: Gail Blatt Greets from New York, I am Stanley Noel Lozowski My Italian Moth…" at bounding box center [406, 489] width 284 height 112
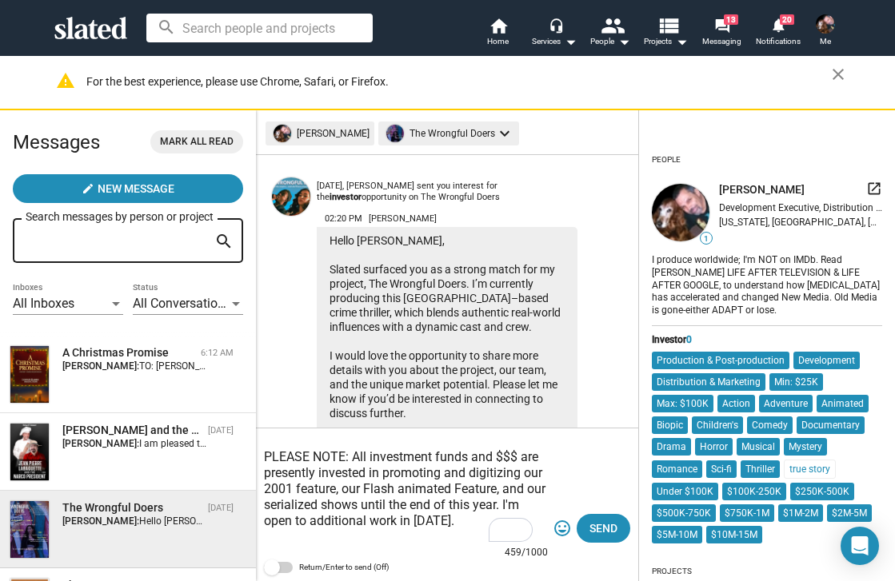
click at [425, 542] on textarea "TO: [PERSON_NAME] Greets from [US_STATE], I am [PERSON_NAME][DATE] My [DEMOGRAP…" at bounding box center [406, 489] width 284 height 112
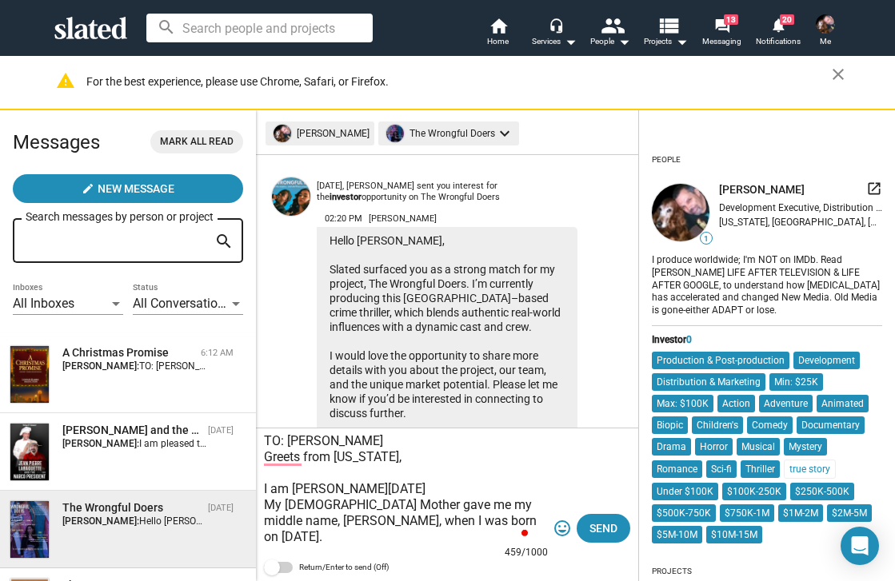
drag, startPoint x: 398, startPoint y: 461, endPoint x: 426, endPoint y: 462, distance: 28.0
click at [399, 461] on textarea "TO: [PERSON_NAME] Greets from [US_STATE], I am [PERSON_NAME][DATE] My [DEMOGRAP…" at bounding box center [406, 489] width 284 height 112
drag, startPoint x: 351, startPoint y: 490, endPoint x: 417, endPoint y: 490, distance: 65.6
click at [417, 490] on textarea "TO: [PERSON_NAME] Greets from [US_STATE], I am [PERSON_NAME][DATE] My [DEMOGRAP…" at bounding box center [406, 489] width 284 height 112
click at [484, 478] on textarea "TO: [PERSON_NAME] Greets from [US_STATE], I am [PERSON_NAME][DATE] My [DEMOGRAP…" at bounding box center [406, 489] width 284 height 112
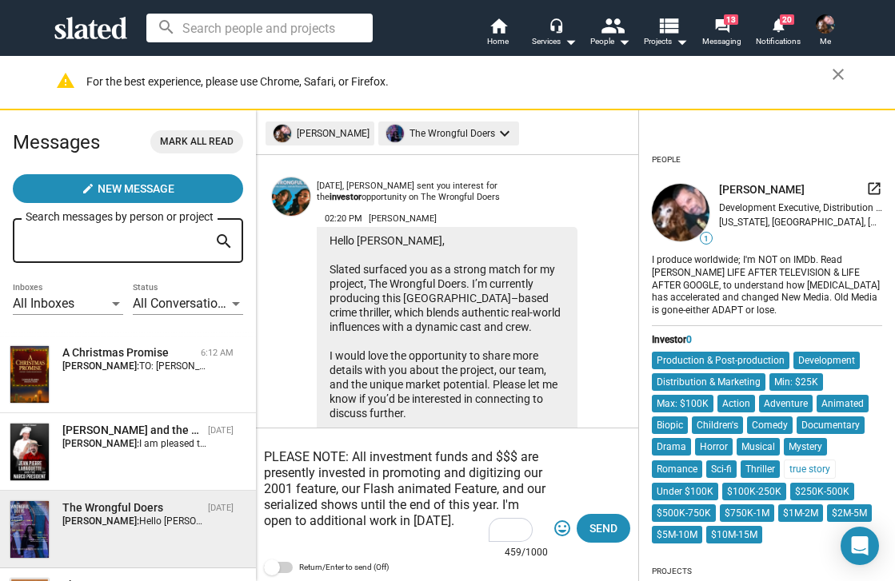
drag, startPoint x: 380, startPoint y: 507, endPoint x: 529, endPoint y: 509, distance: 149.5
click at [529, 509] on textarea "TO: [PERSON_NAME] Greets from [US_STATE], I am [PERSON_NAME][DATE] My [DEMOGRAP…" at bounding box center [406, 489] width 284 height 112
drag, startPoint x: 331, startPoint y: 489, endPoint x: 504, endPoint y: 497, distance: 172.8
click at [504, 497] on textarea "TO: [PERSON_NAME] Greets from [US_STATE], I am [PERSON_NAME][DATE] My [DEMOGRAP…" at bounding box center [406, 489] width 284 height 112
type textarea "TO: [PERSON_NAME] Greets from [US_STATE], I am [PERSON_NAME][DATE] My [DEMOGRAP…"
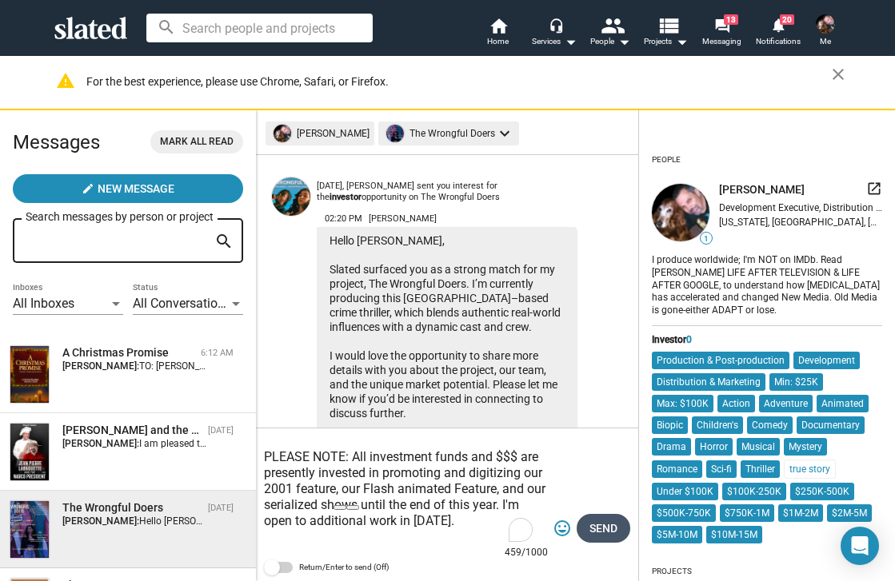
click at [604, 529] on span "Send" at bounding box center [603, 528] width 28 height 29
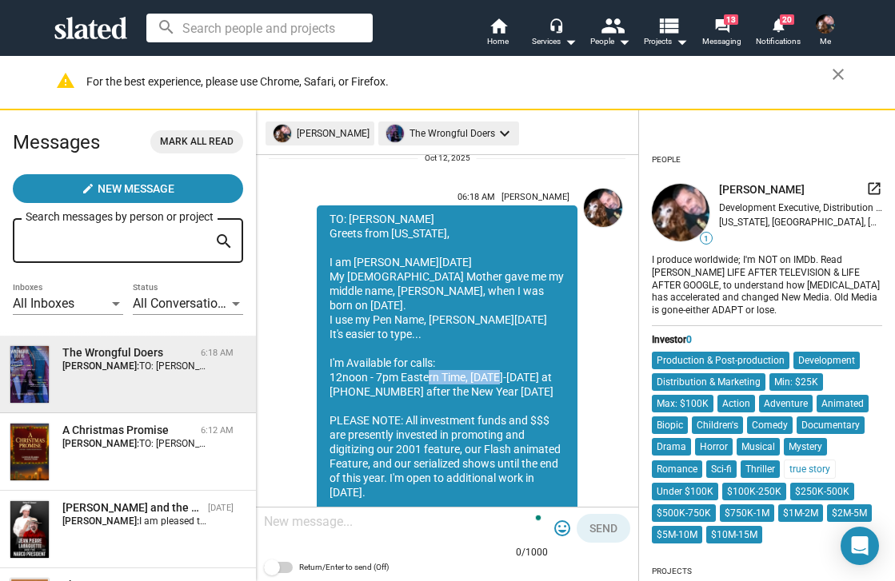
drag, startPoint x: 425, startPoint y: 360, endPoint x: 502, endPoint y: 368, distance: 77.2
click at [502, 368] on div "TO: Gail Blatt Greets from New York, I am Stanley Noel Lozowski My Italian Moth…" at bounding box center [447, 369] width 261 height 329
drag, startPoint x: 502, startPoint y: 368, endPoint x: 404, endPoint y: 371, distance: 98.4
click at [404, 371] on div "TO: Gail Blatt Greets from New York, I am Stanley Noel Lozowski My Italian Moth…" at bounding box center [447, 369] width 261 height 329
drag, startPoint x: 405, startPoint y: 381, endPoint x: 561, endPoint y: 383, distance: 156.7
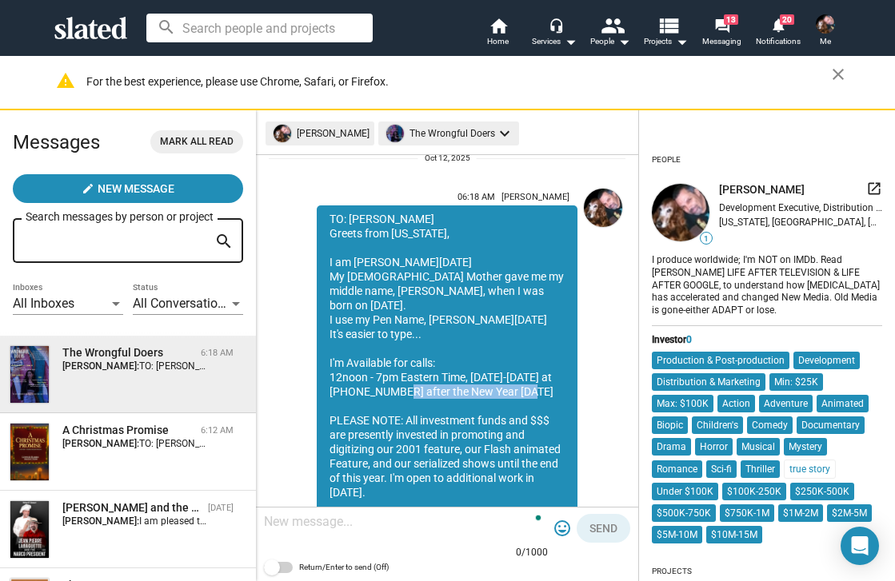
click at [561, 383] on div "TO: Gail Blatt Greets from New York, I am Stanley Noel Lozowski My Italian Moth…" at bounding box center [447, 369] width 261 height 329
drag, startPoint x: 561, startPoint y: 383, endPoint x: 536, endPoint y: 379, distance: 25.1
click at [536, 379] on div "TO: Gail Blatt Greets from New York, I am Stanley Noel Lozowski My Italian Moth…" at bounding box center [447, 369] width 261 height 329
click at [408, 382] on div "TO: Gail Blatt Greets from New York, I am Stanley Noel Lozowski My Italian Moth…" at bounding box center [447, 369] width 261 height 329
click at [441, 418] on div "TO: Gail Blatt Greets from New York, I am Stanley Noel Lozowski My Italian Moth…" at bounding box center [447, 369] width 261 height 329
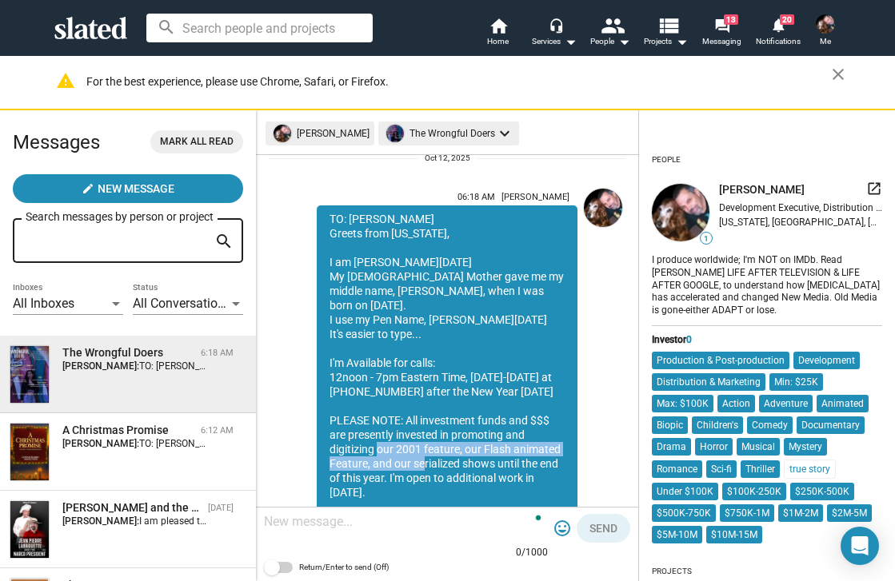
drag, startPoint x: 372, startPoint y: 433, endPoint x: 470, endPoint y: 451, distance: 100.0
click at [470, 451] on div "TO: Gail Blatt Greets from New York, I am Stanley Noel Lozowski My Italian Moth…" at bounding box center [447, 369] width 261 height 329
drag, startPoint x: 378, startPoint y: 462, endPoint x: 513, endPoint y: 469, distance: 135.3
click at [513, 469] on div "TO: Gail Blatt Greets from New York, I am Stanley Noel Lozowski My Italian Moth…" at bounding box center [447, 369] width 261 height 329
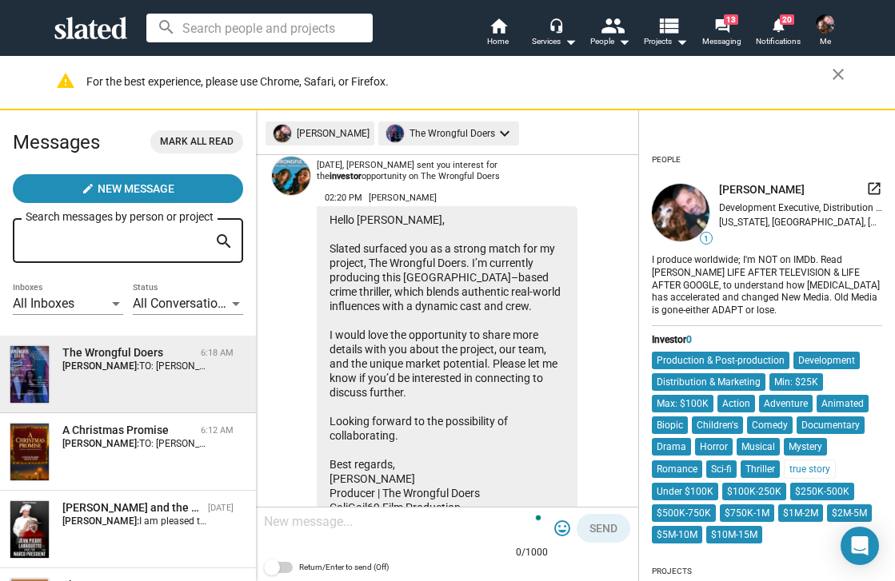
scroll to position [12, 0]
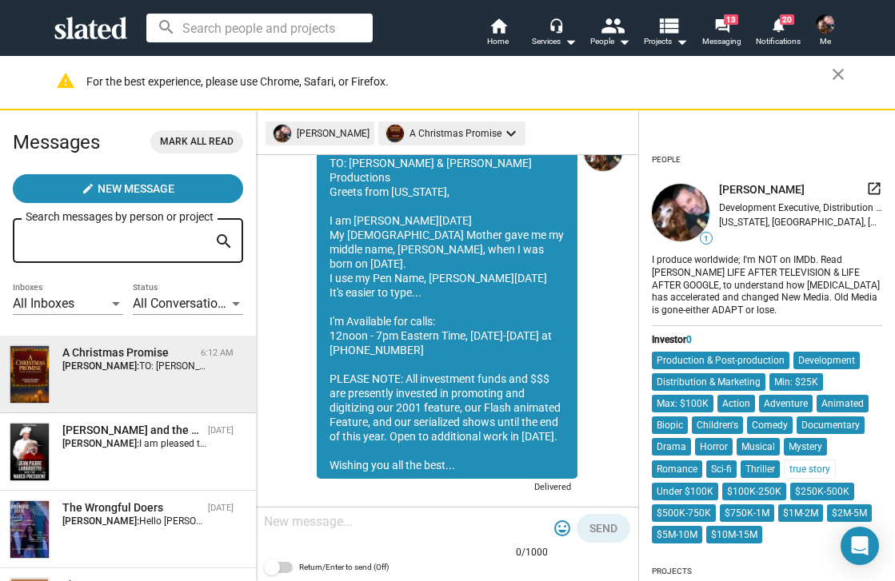
scroll to position [539, 0]
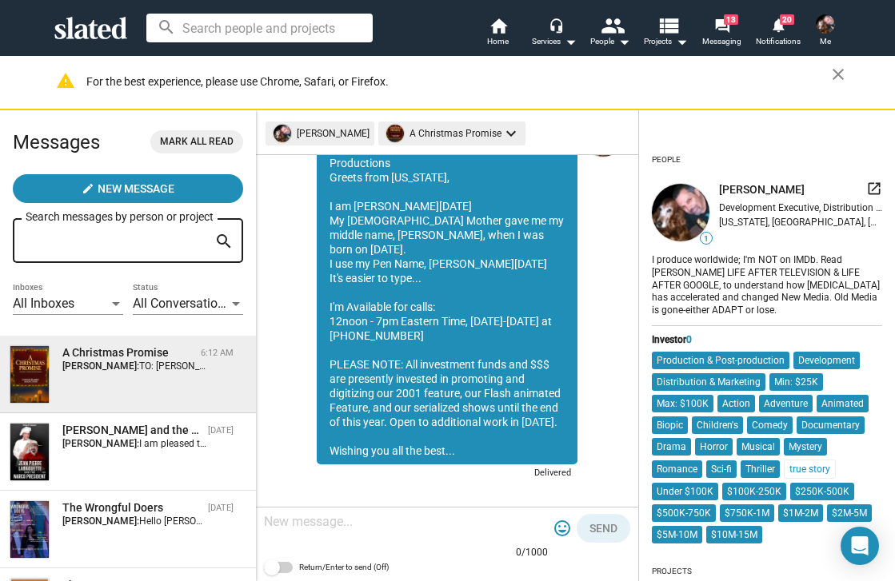
click at [465, 425] on div "TO: [PERSON_NAME] & [PERSON_NAME] Productions Greets from [US_STATE], I am [PER…" at bounding box center [447, 299] width 261 height 329
click at [465, 430] on div "TO: [PERSON_NAME] & [PERSON_NAME] Productions Greets from [US_STATE], I am [PER…" at bounding box center [447, 299] width 261 height 329
drag, startPoint x: 487, startPoint y: 432, endPoint x: 326, endPoint y: 191, distance: 289.4
click at [326, 191] on div "TO: [PERSON_NAME] & [PERSON_NAME] Productions Greets from [US_STATE], I am [PER…" at bounding box center [447, 299] width 261 height 329
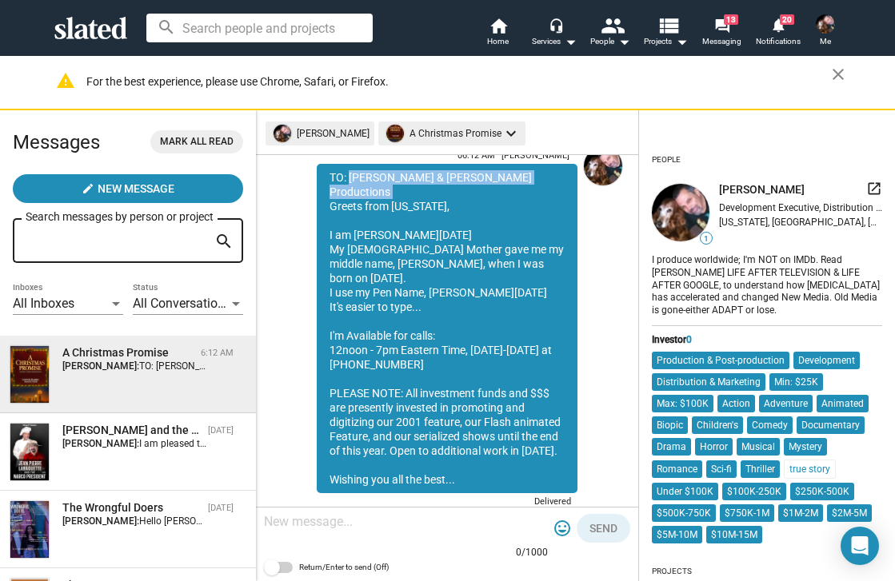
drag, startPoint x: 330, startPoint y: 160, endPoint x: 349, endPoint y: 179, distance: 27.1
click at [349, 179] on div "TO: [PERSON_NAME] & [PERSON_NAME] Productions Greets from [US_STATE], I am [PER…" at bounding box center [447, 328] width 261 height 329
drag, startPoint x: 349, startPoint y: 179, endPoint x: 326, endPoint y: 175, distance: 23.5
click at [326, 175] on div "TO: Lewis & Harris Productions Greets from New York, I am Stanley Noel Lozowski…" at bounding box center [447, 328] width 261 height 329
drag, startPoint x: 326, startPoint y: 175, endPoint x: 500, endPoint y: 470, distance: 342.3
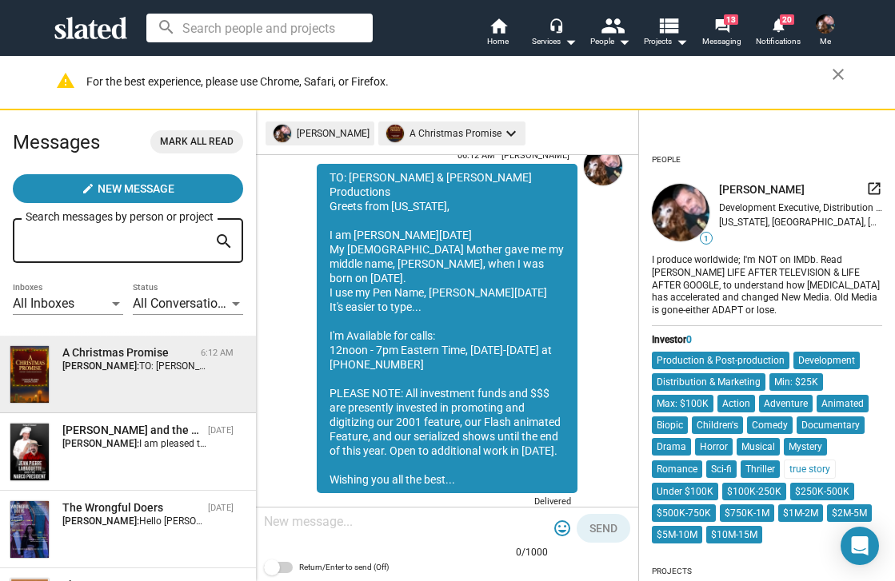
click at [500, 470] on div "TO: Lewis & Harris Productions Greets from New York, I am Stanley Noel Lozowski…" at bounding box center [447, 328] width 261 height 329
copy div "TO: Lewis & Harris Productions Greets from New York, I am Stanley Noel Lozowski…"
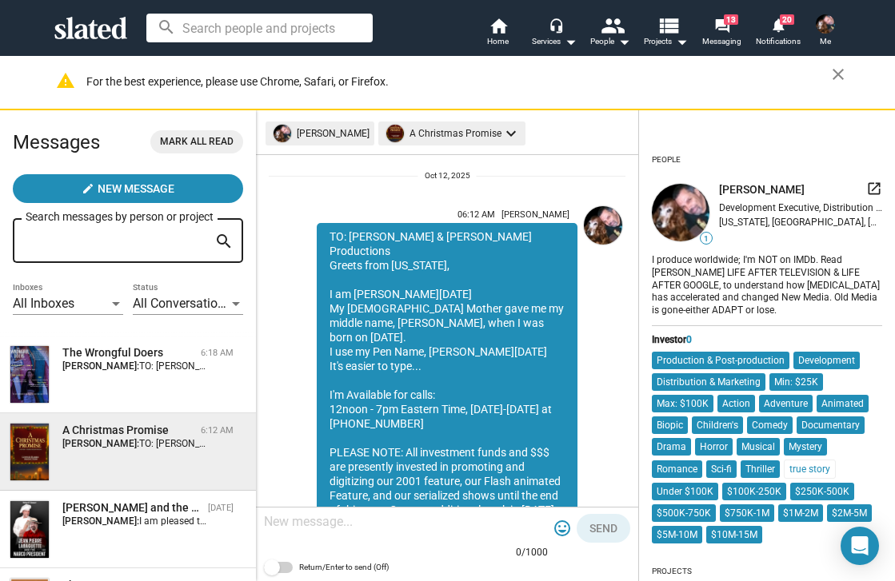
scroll to position [465, 0]
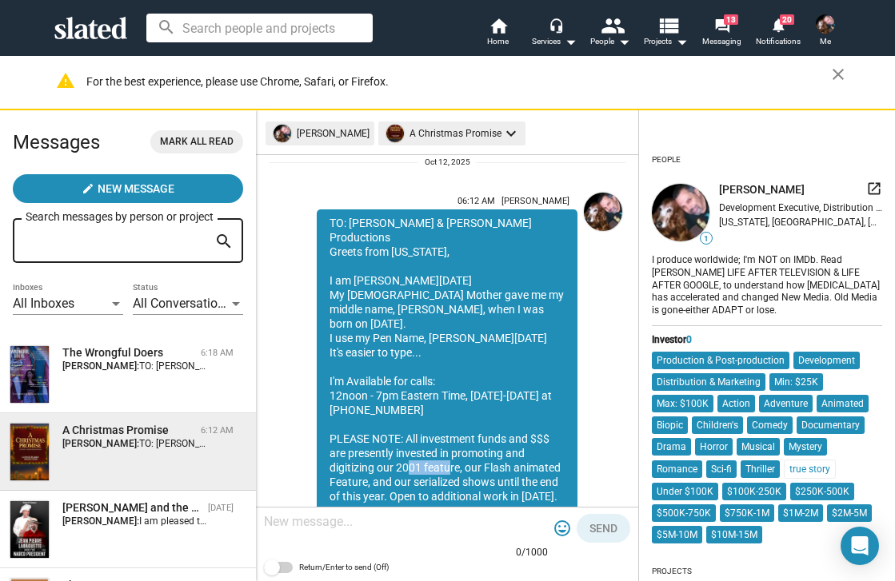
drag, startPoint x: 400, startPoint y: 433, endPoint x: 446, endPoint y: 437, distance: 46.6
click at [446, 437] on div "TO: [PERSON_NAME] & [PERSON_NAME] Productions Greets from [US_STATE], I am [PER…" at bounding box center [447, 373] width 261 height 329
click at [412, 465] on div "TO: [PERSON_NAME] & [PERSON_NAME] Productions Greets from [US_STATE], I am [PER…" at bounding box center [447, 373] width 261 height 329
click at [396, 449] on div "TO: [PERSON_NAME] & [PERSON_NAME] Productions Greets from [US_STATE], I am [PER…" at bounding box center [447, 373] width 261 height 329
drag, startPoint x: 471, startPoint y: 450, endPoint x: 416, endPoint y: 453, distance: 55.2
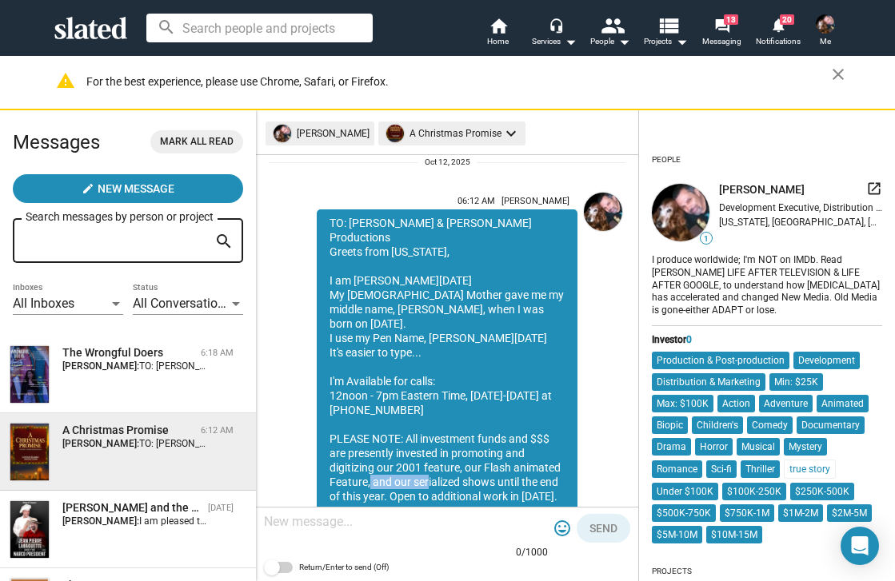
click at [416, 453] on div "TO: [PERSON_NAME] & [PERSON_NAME] Productions Greets from [US_STATE], I am [PER…" at bounding box center [447, 373] width 261 height 329
drag, startPoint x: 416, startPoint y: 453, endPoint x: 414, endPoint y: 482, distance: 29.6
click at [414, 482] on div "TO: [PERSON_NAME] & [PERSON_NAME] Productions Greets from [US_STATE], I am [PER…" at bounding box center [447, 373] width 261 height 329
click at [130, 429] on div "A Christmas Promise" at bounding box center [128, 430] width 132 height 15
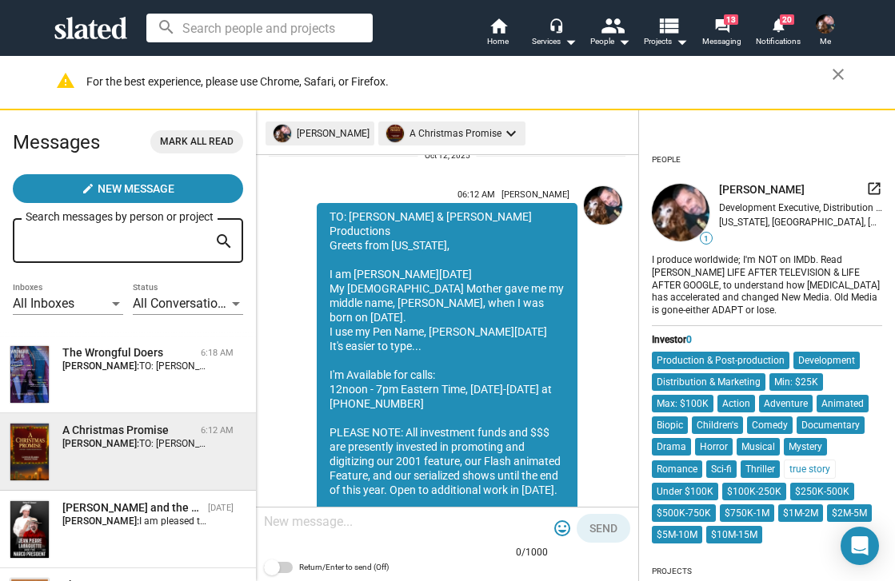
scroll to position [469, 0]
